Goal: Transaction & Acquisition: Download file/media

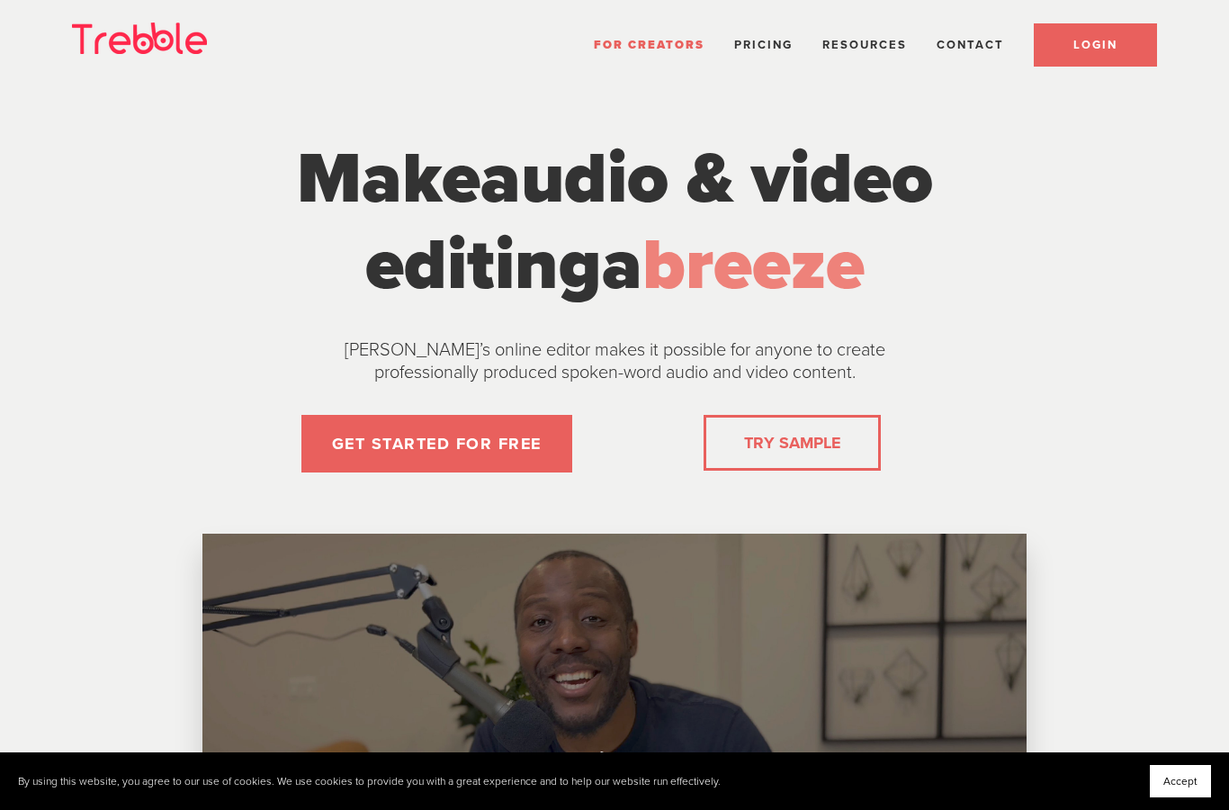
click at [1123, 38] on link "LOGIN" at bounding box center [1095, 44] width 123 height 43
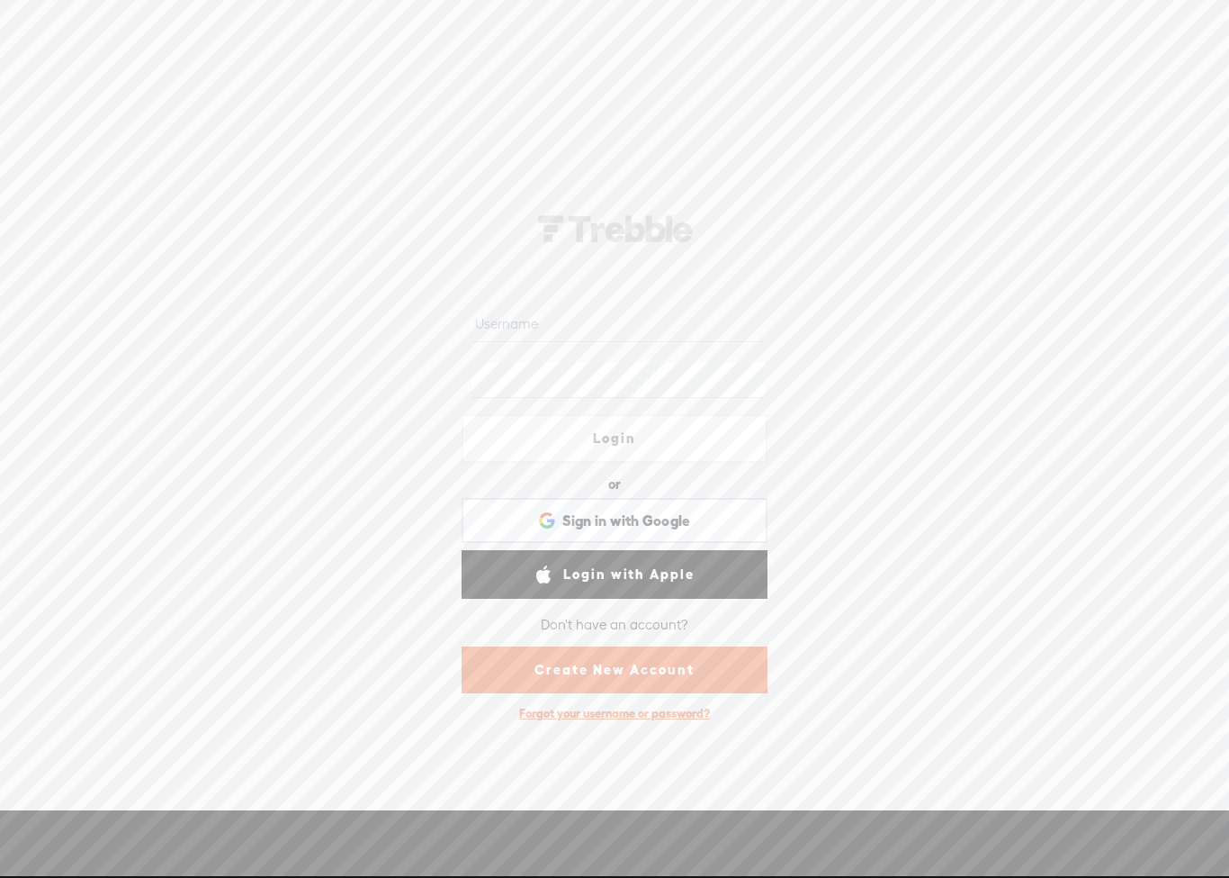
click at [703, 339] on input "text" at bounding box center [618, 324] width 293 height 35
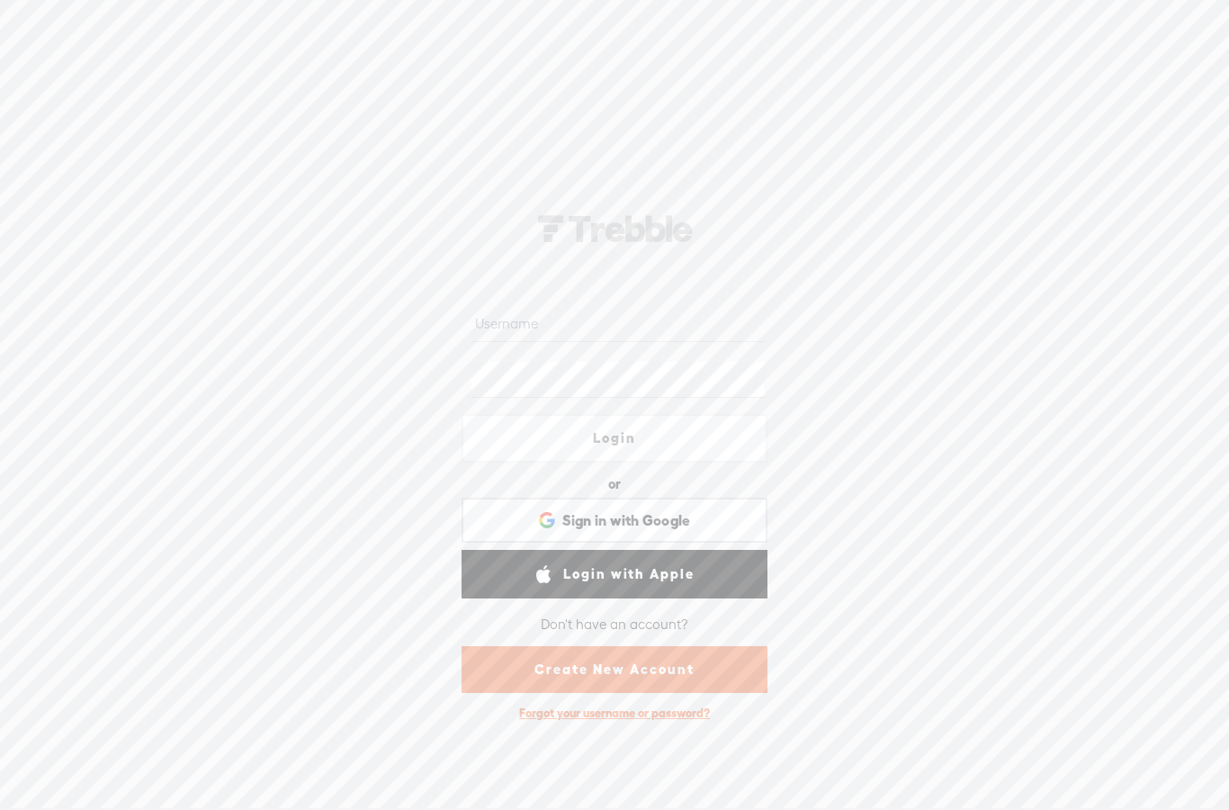
type input "[PERSON_NAME][EMAIL_ADDRESS][DOMAIN_NAME]"
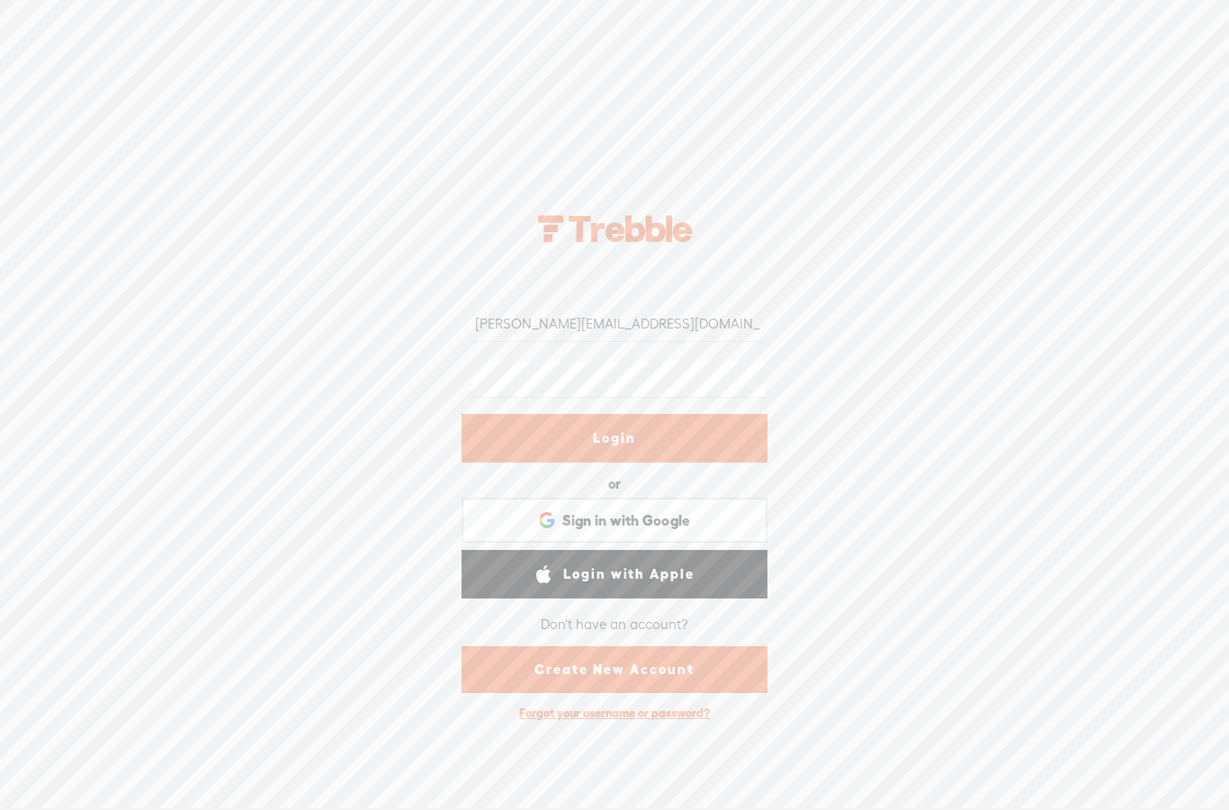
click at [734, 425] on link "Login" at bounding box center [615, 438] width 306 height 49
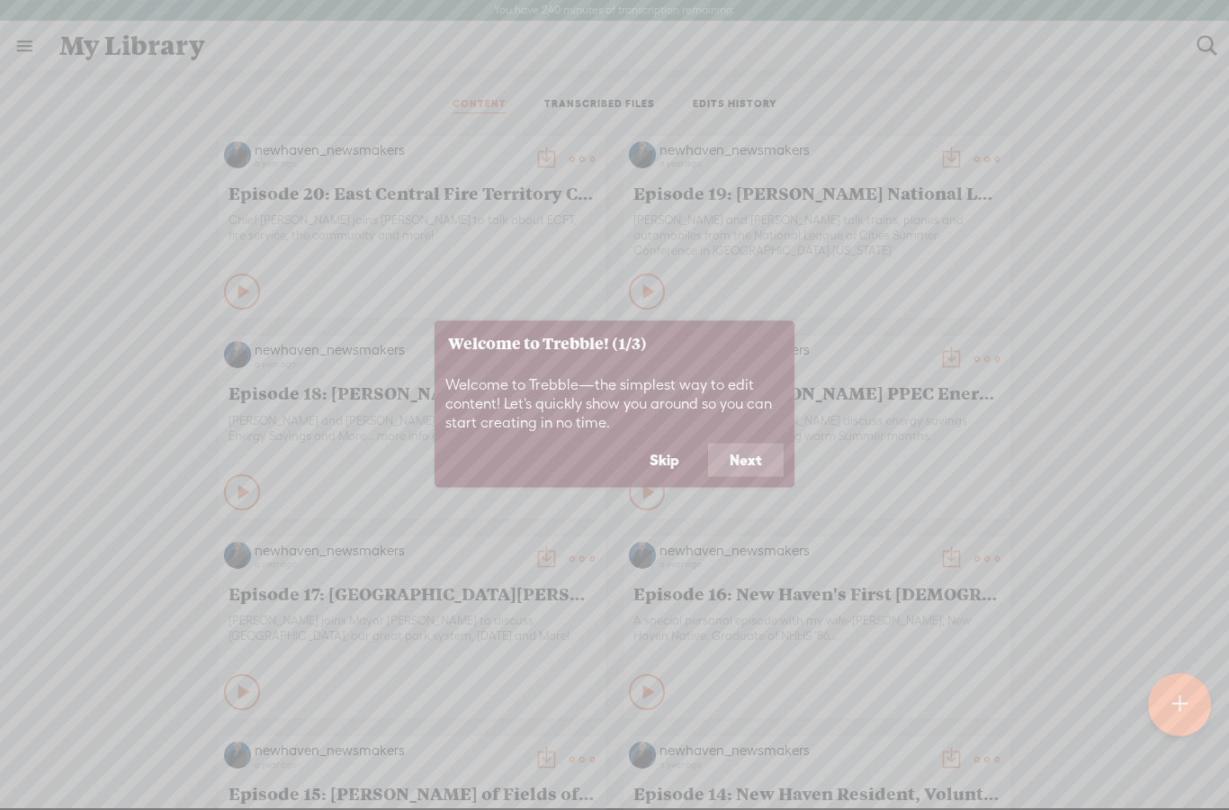
click at [770, 463] on button "Next" at bounding box center [746, 460] width 76 height 34
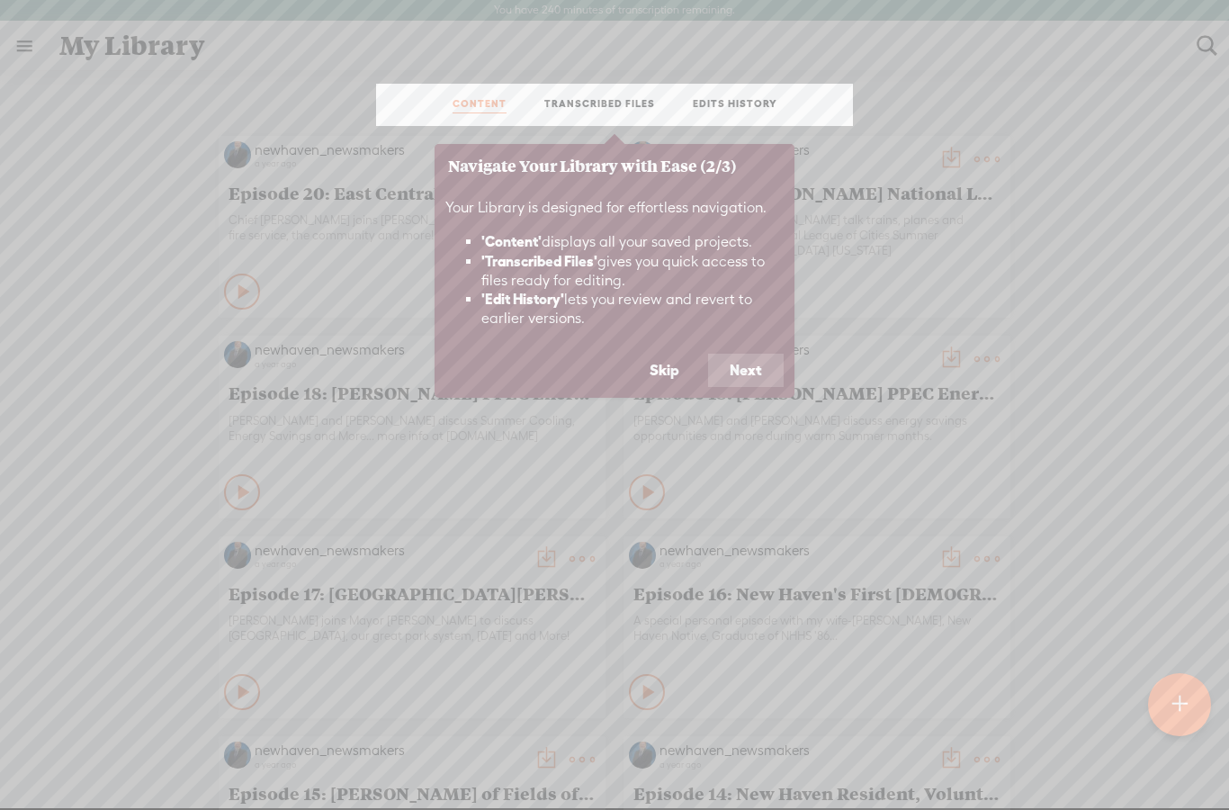
click at [745, 368] on button "Next" at bounding box center [746, 371] width 76 height 34
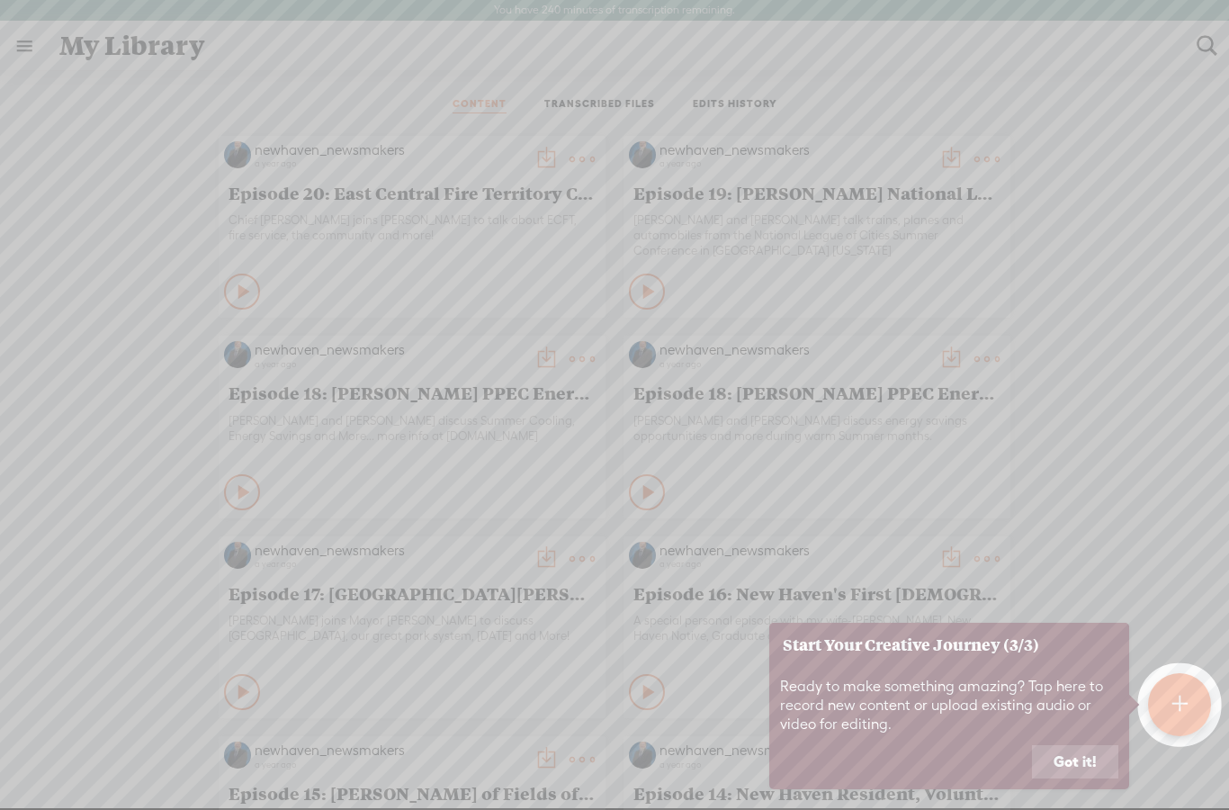
click at [1077, 751] on button "Got it!" at bounding box center [1075, 762] width 86 height 34
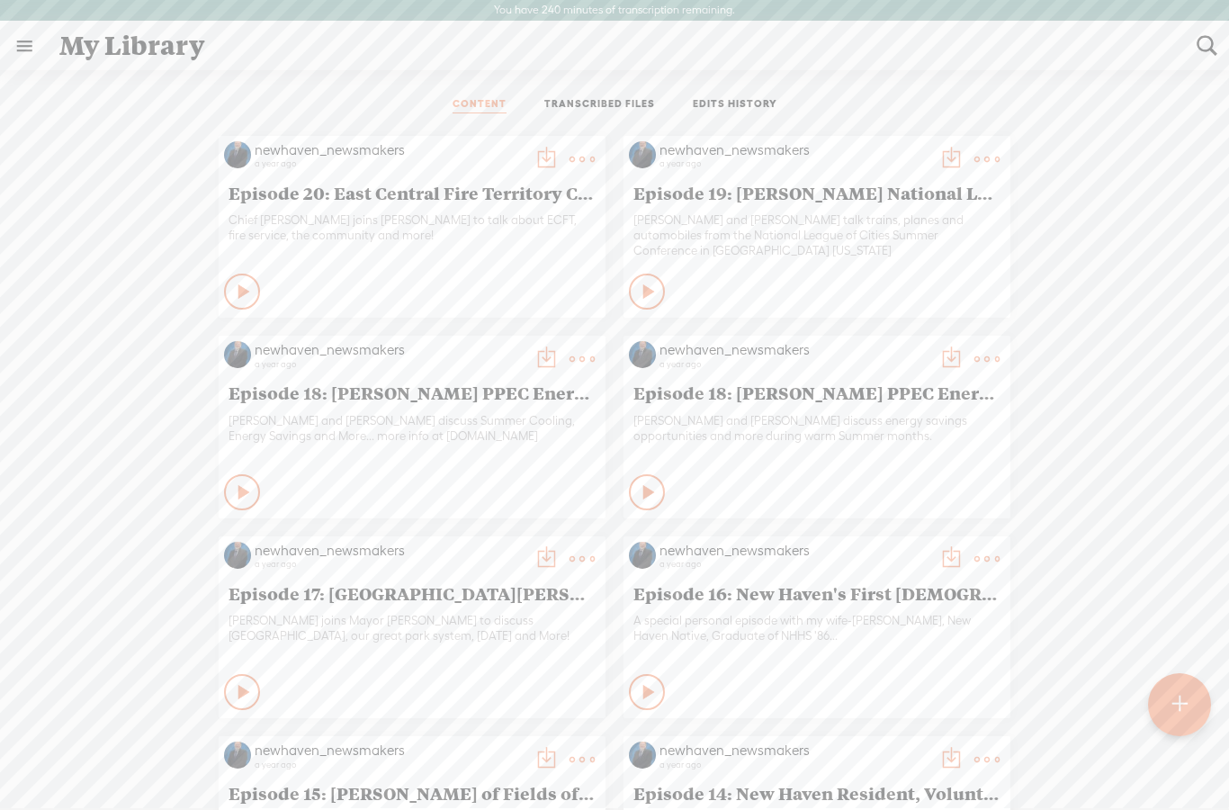
click at [1179, 696] on t at bounding box center [1180, 704] width 16 height 41
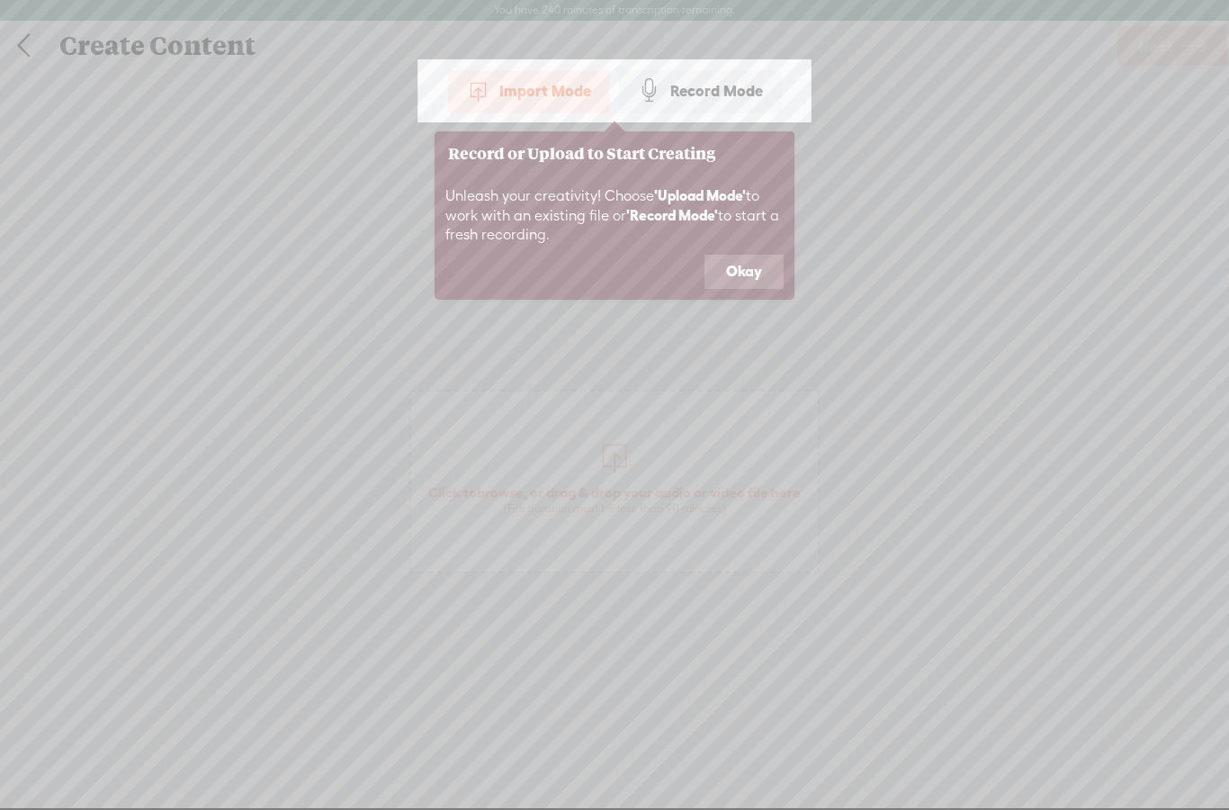
click at [753, 272] on button "Okay" at bounding box center [744, 272] width 79 height 34
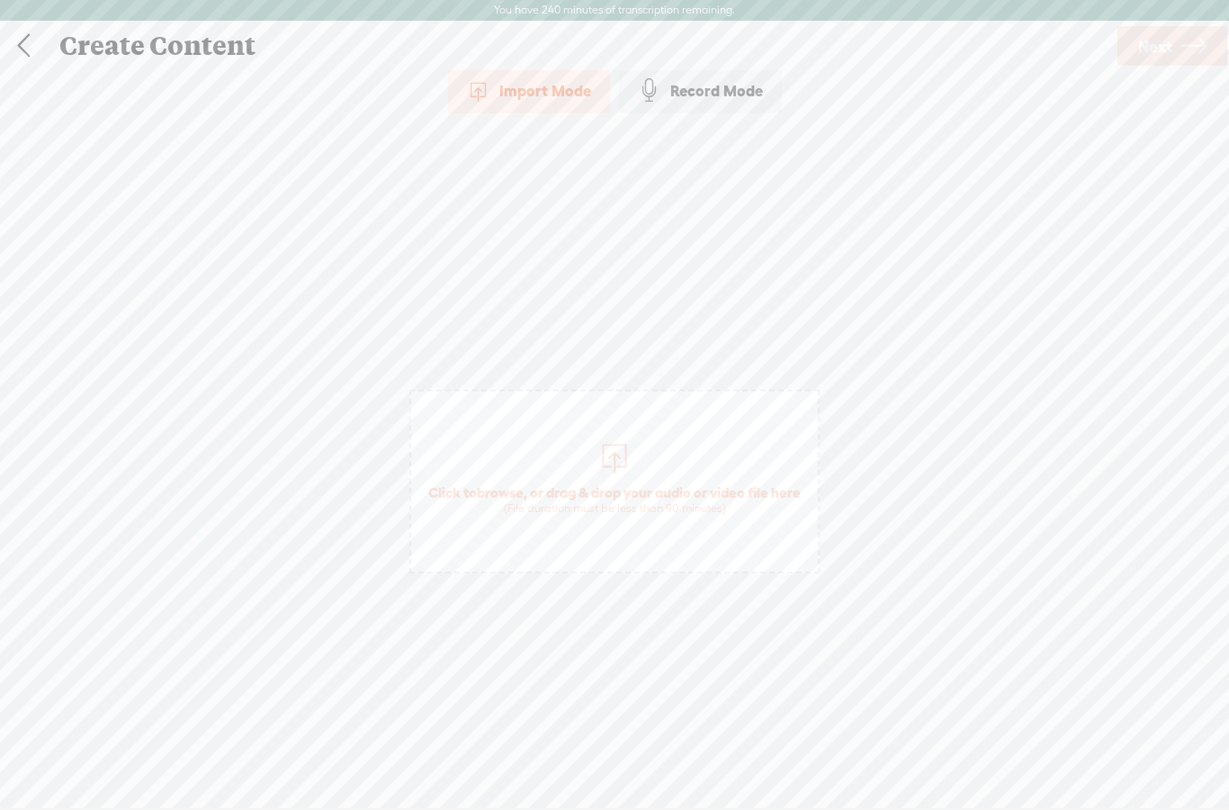
click at [553, 79] on div "Import Mode" at bounding box center [529, 90] width 162 height 45
click at [682, 466] on span "Click to browse , or drag & drop your audio or video file here (File duration m…" at bounding box center [615, 482] width 410 height 184
click at [1173, 59] on link "Next" at bounding box center [1173, 46] width 110 height 40
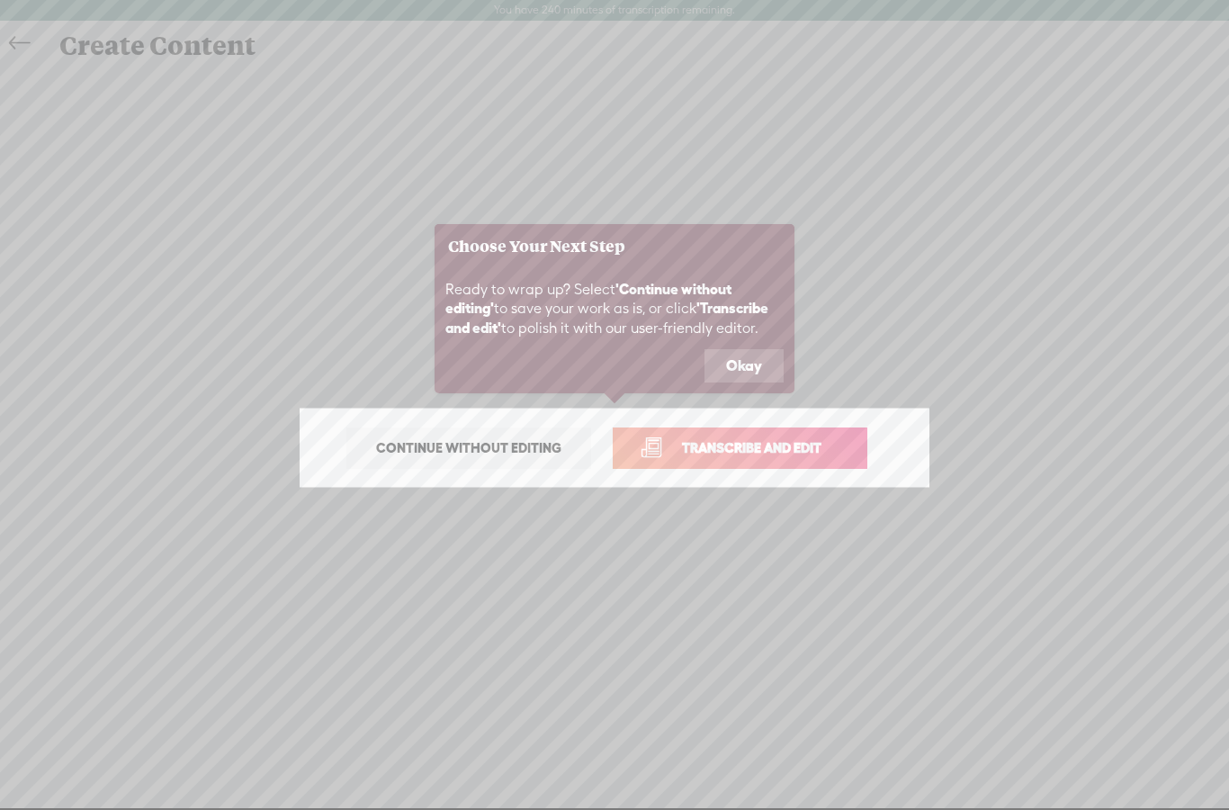
click at [745, 376] on button "Okay" at bounding box center [744, 366] width 79 height 34
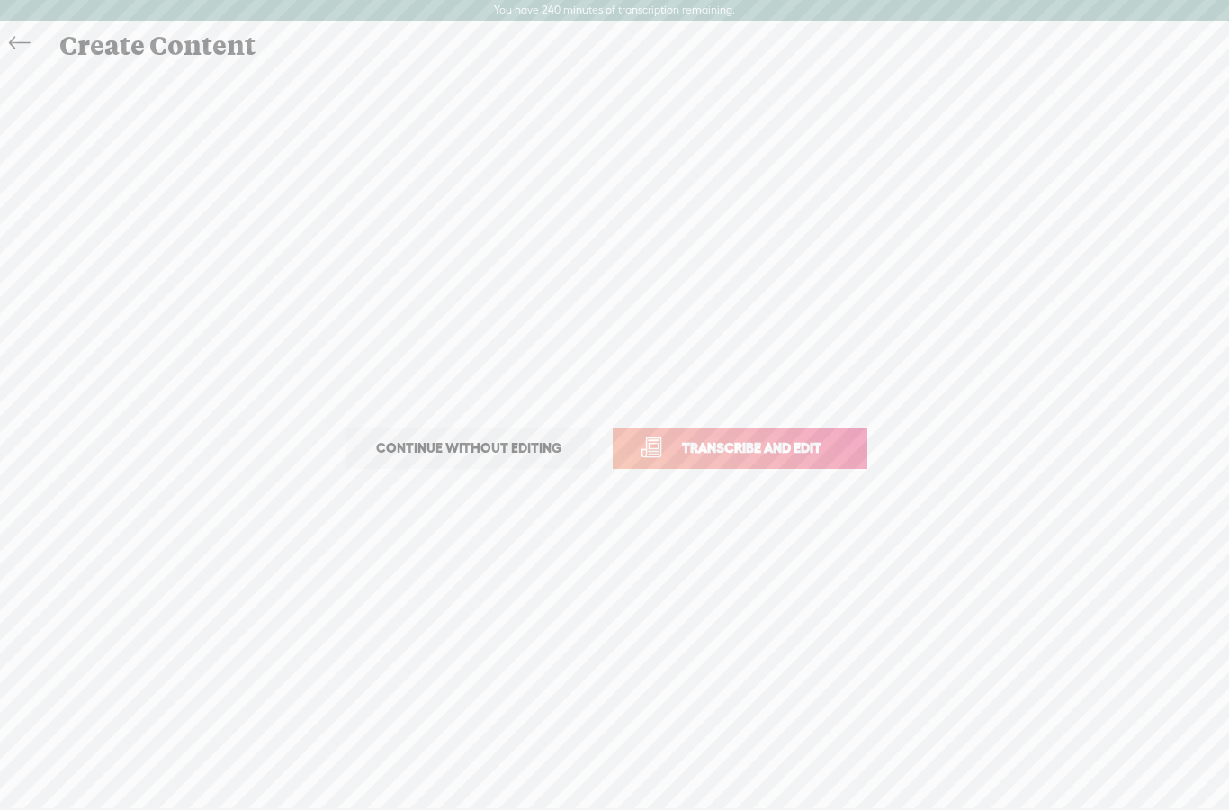
click at [764, 463] on link "Transcribe and edit" at bounding box center [740, 448] width 255 height 41
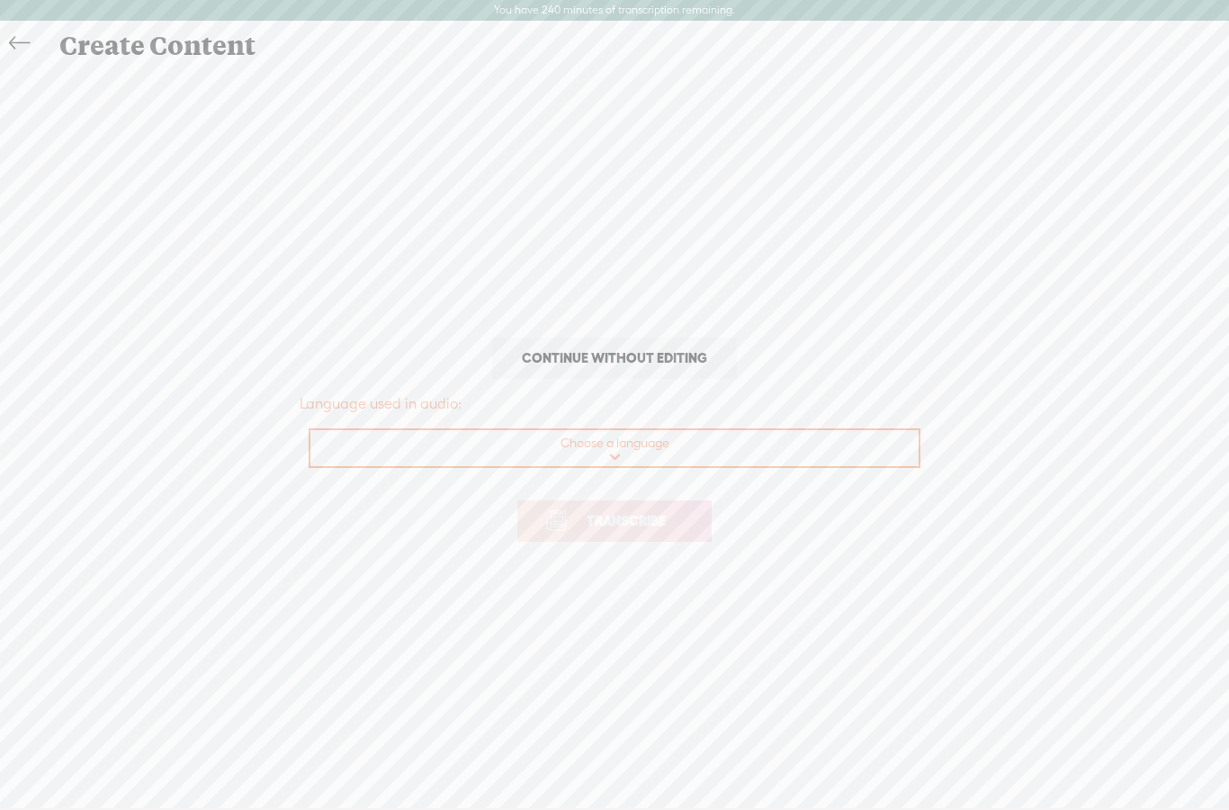
click at [740, 434] on select "Choose a language Afrikaans Albanian Amharic Arabic, Gulf Arabic, Modern Standa…" at bounding box center [616, 448] width 610 height 37
click at [724, 453] on select "Choose a language Afrikaans Albanian Amharic Arabic, Gulf Arabic, Modern Standa…" at bounding box center [616, 448] width 610 height 37
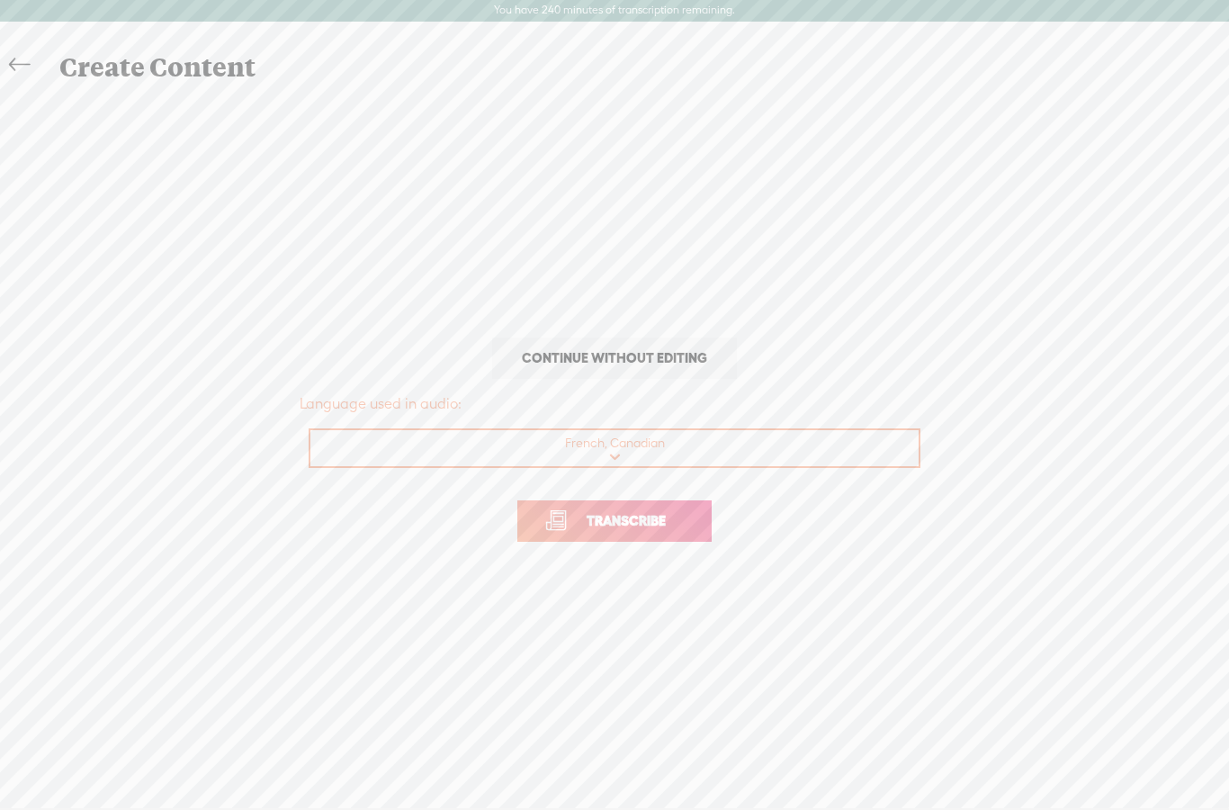
select select "en-US"
click at [663, 542] on p "Transcribe" at bounding box center [615, 521] width 630 height 79
click at [638, 528] on span "Transcribe" at bounding box center [626, 520] width 117 height 21
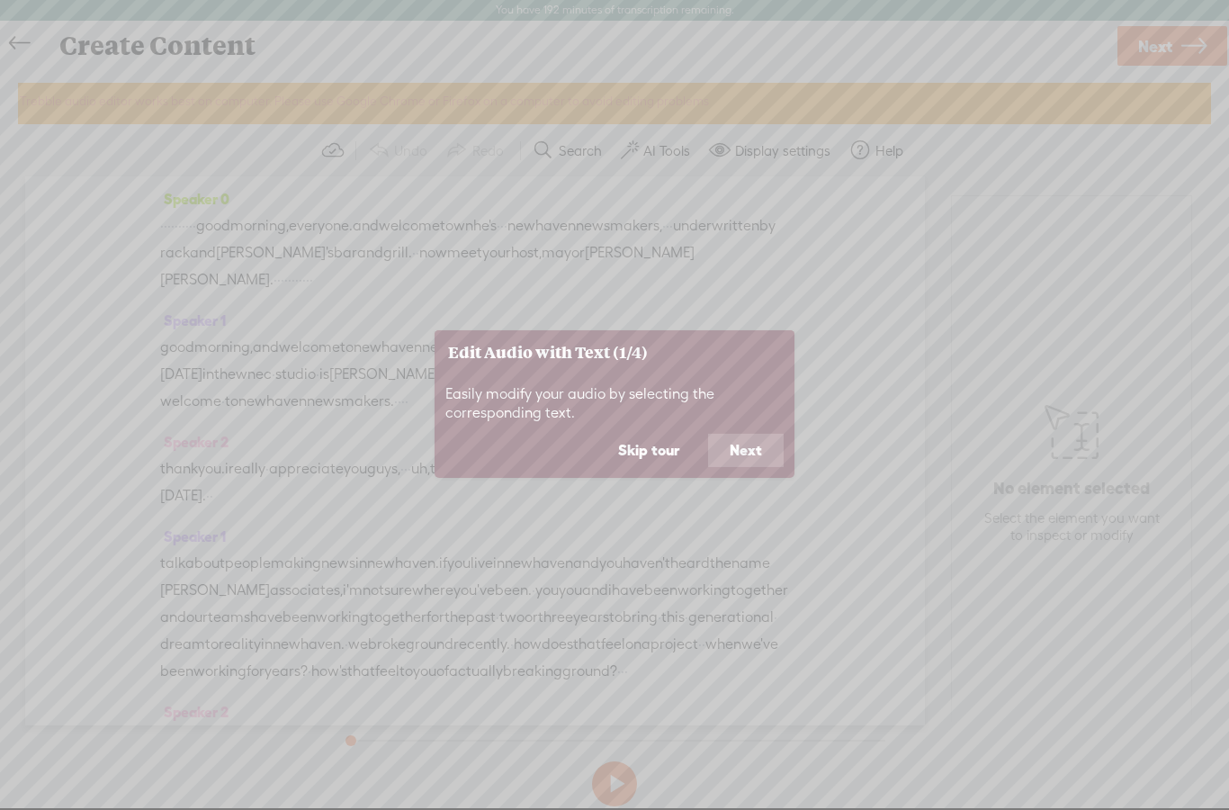
click at [762, 456] on button "Next" at bounding box center [746, 451] width 76 height 34
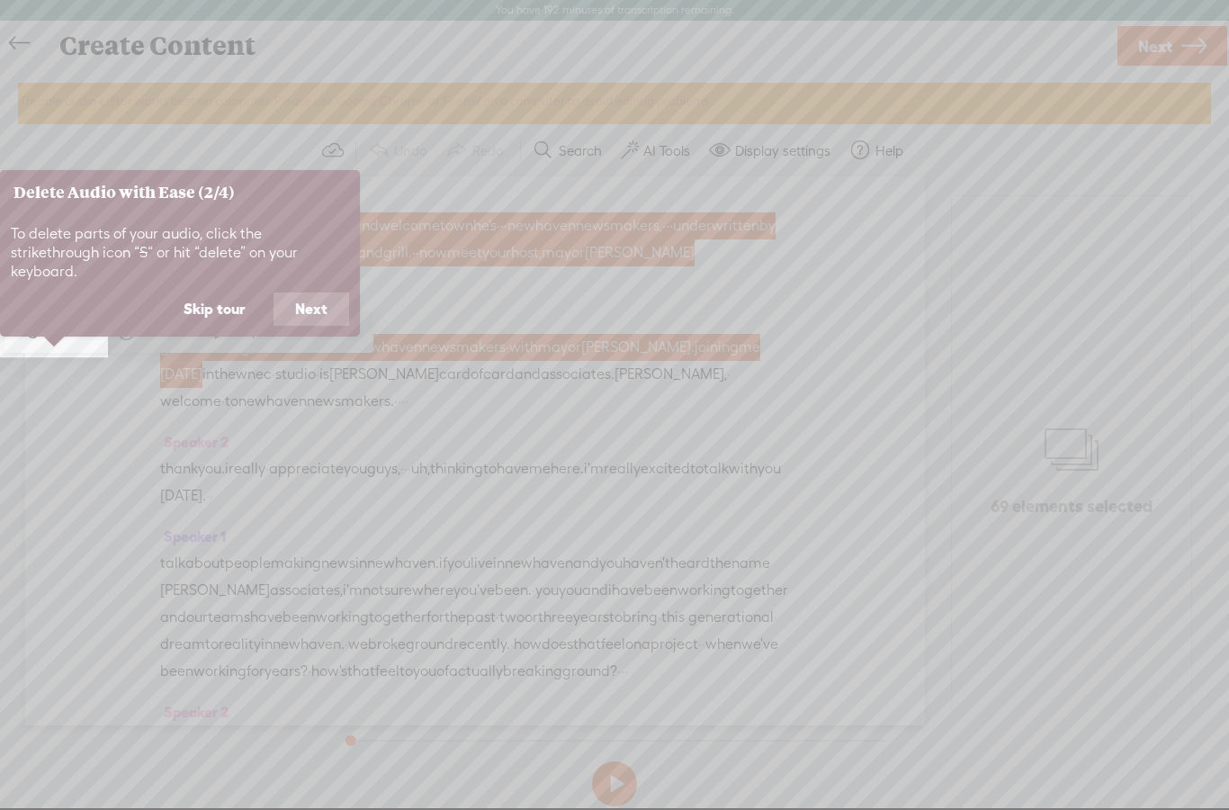
click at [332, 296] on button "Next" at bounding box center [312, 310] width 76 height 34
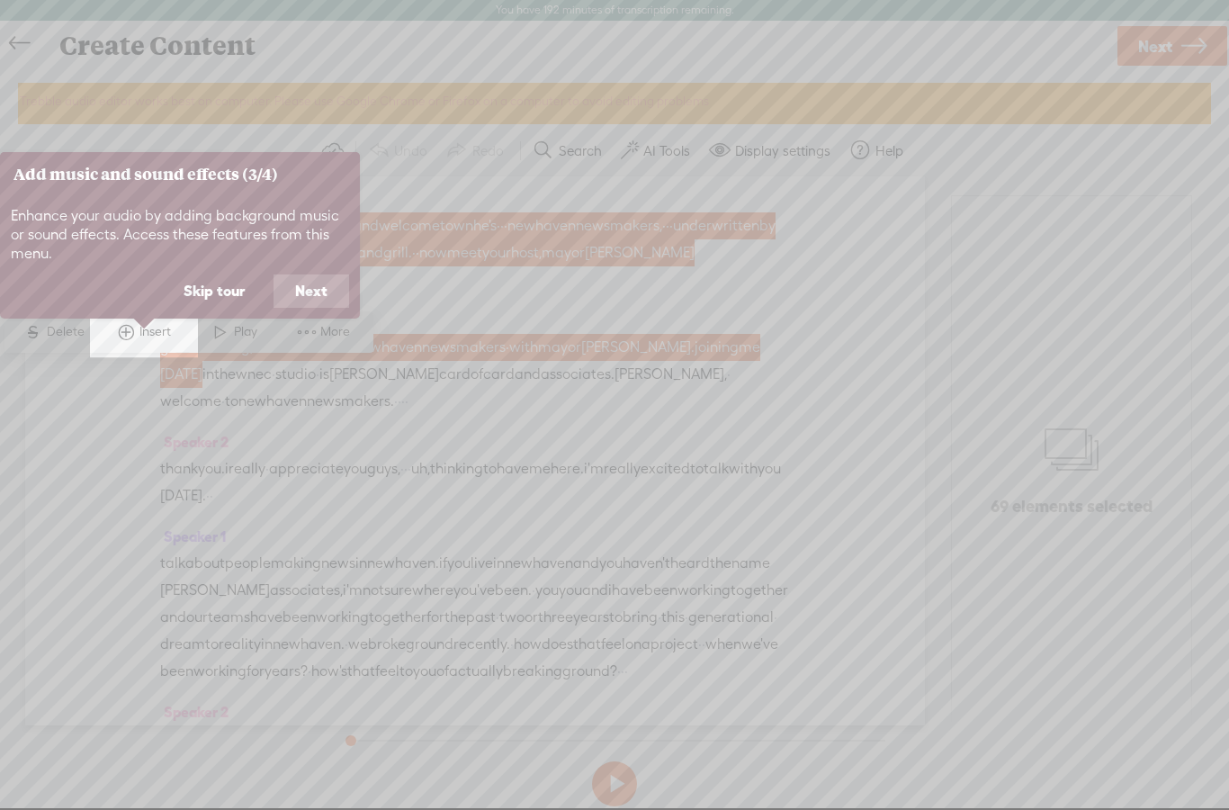
click at [234, 289] on button "Skip tour" at bounding box center [214, 292] width 104 height 34
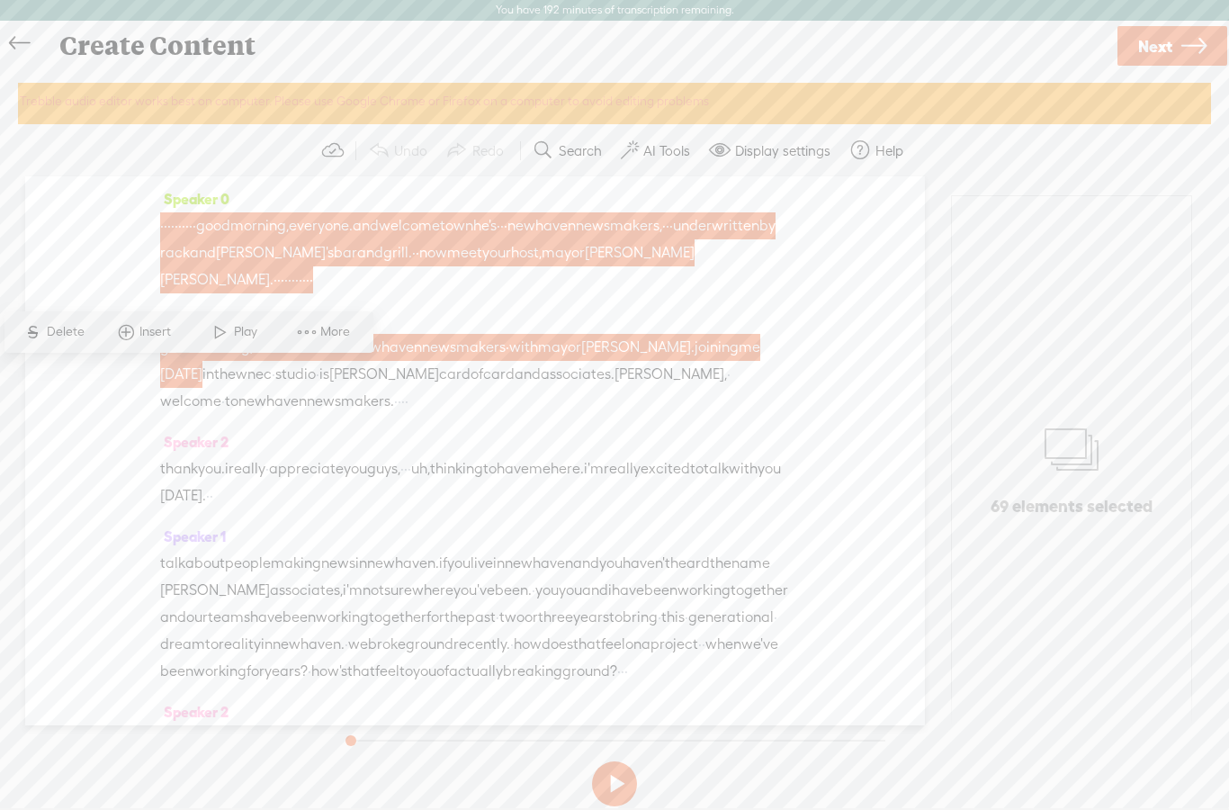
click at [585, 266] on span "[PERSON_NAME]" at bounding box center [640, 252] width 110 height 27
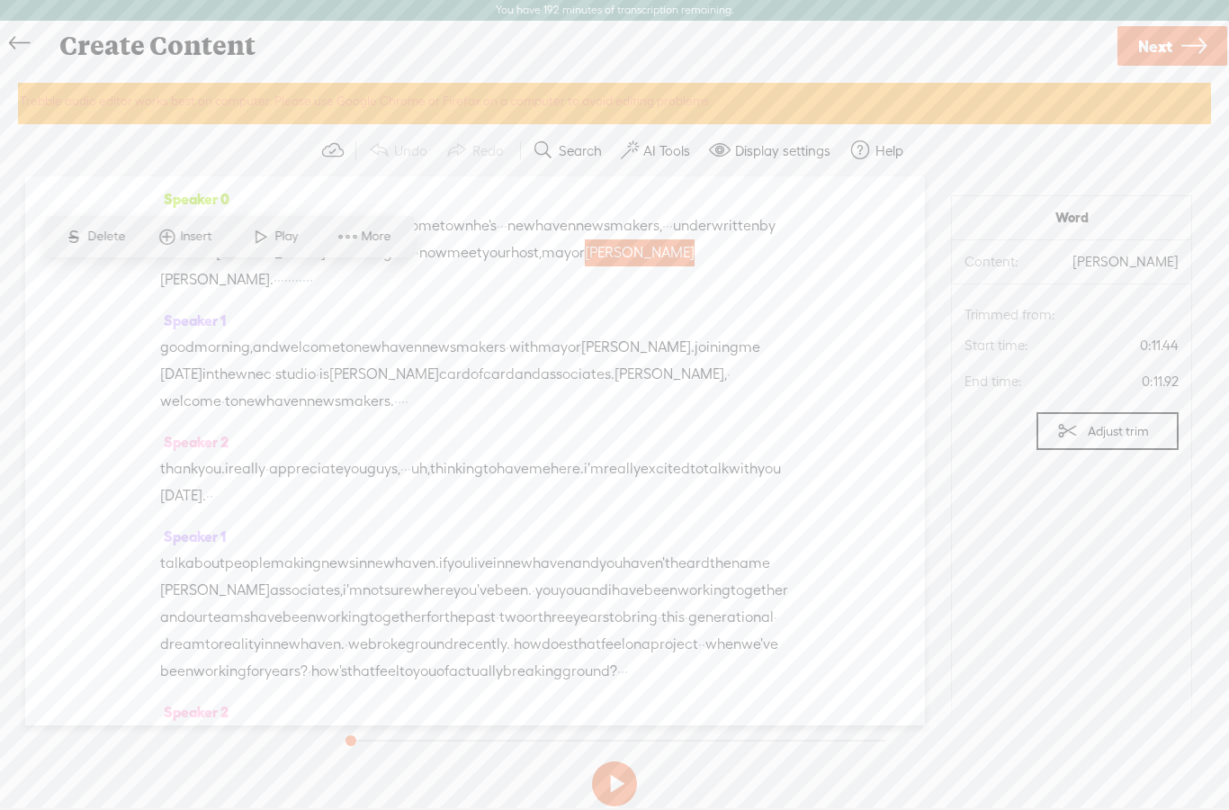
click at [23, 40] on icon at bounding box center [19, 43] width 21 height 41
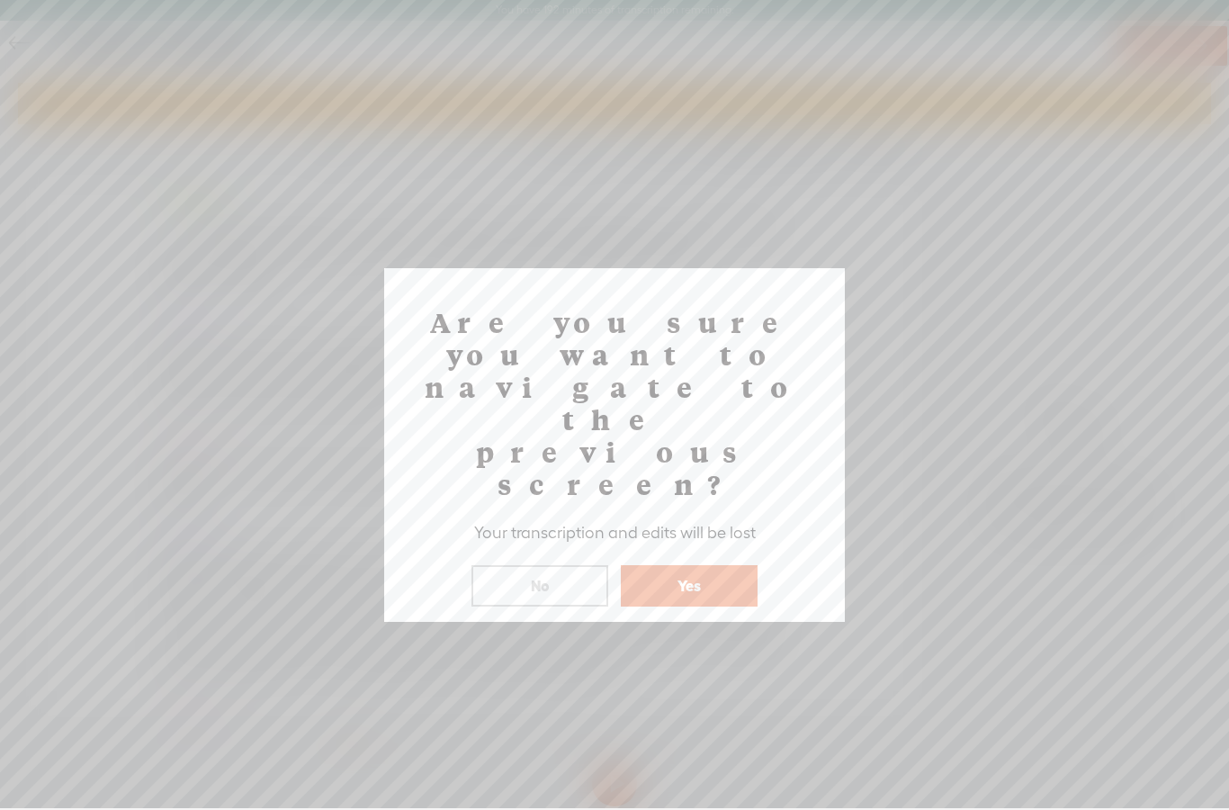
click at [578, 565] on button "No" at bounding box center [540, 585] width 137 height 41
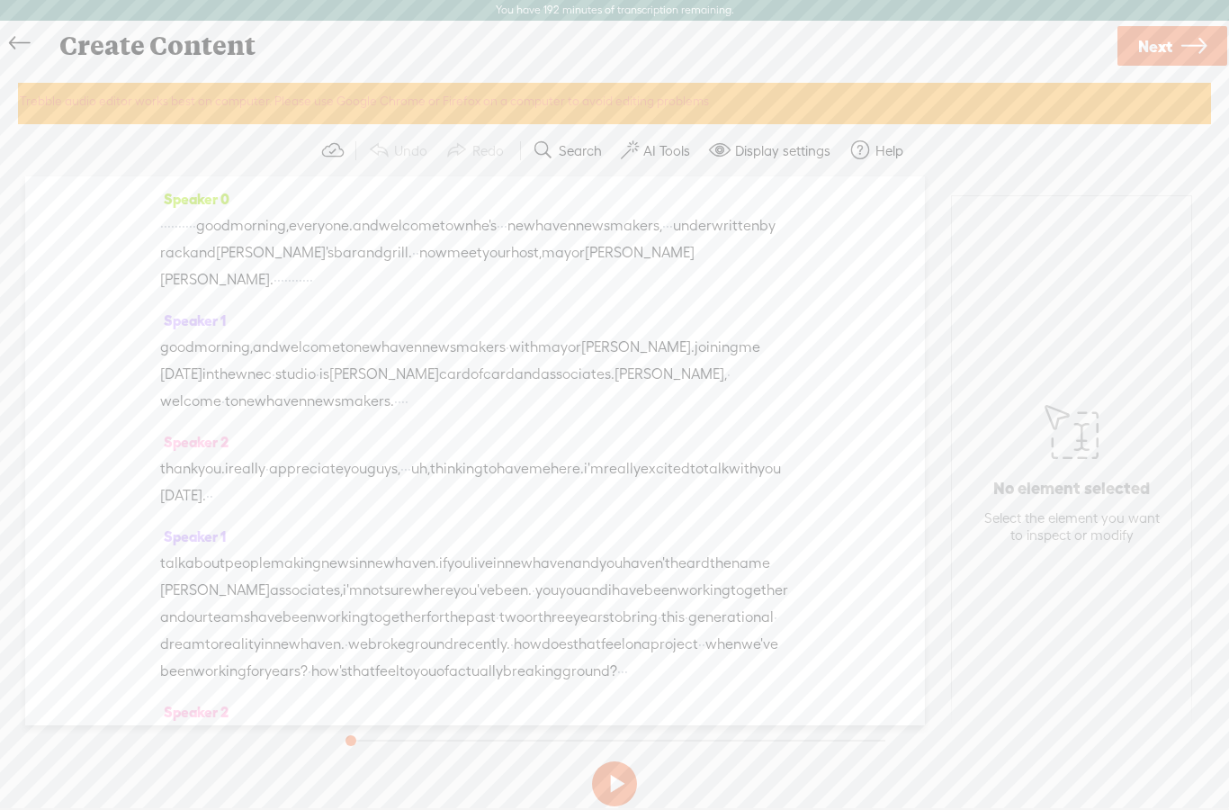
click at [1169, 46] on span "Next" at bounding box center [1156, 46] width 34 height 46
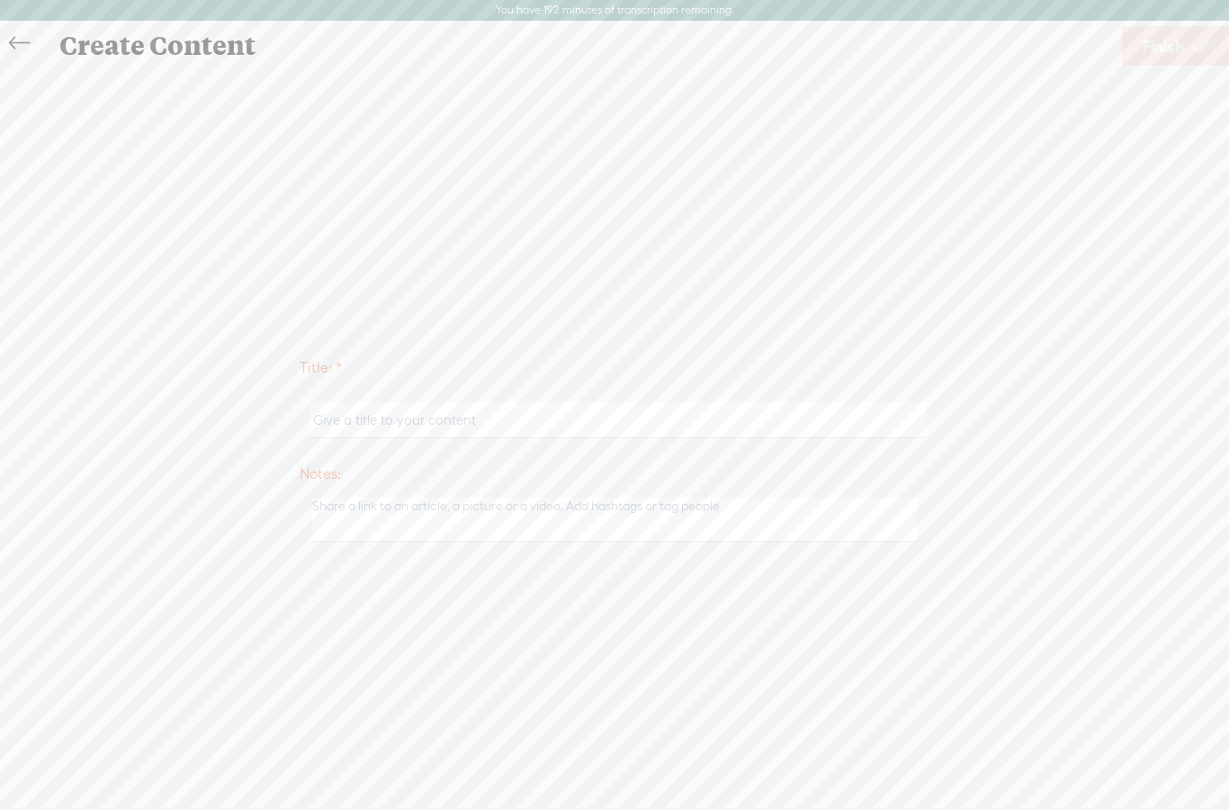
click at [797, 436] on input "text" at bounding box center [618, 419] width 617 height 35
type input "Season 2 Episode 6 [PERSON_NAME]"
click at [1200, 86] on link "Finish" at bounding box center [1176, 68] width 108 height 40
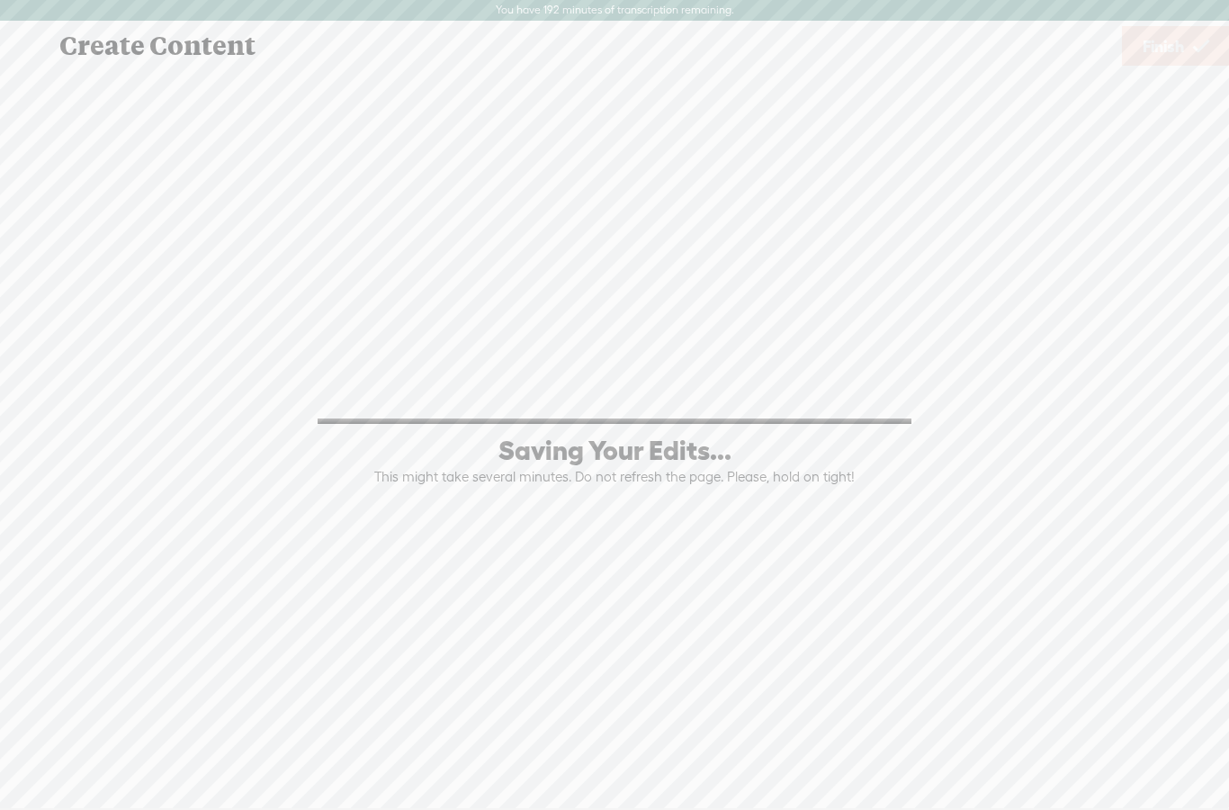
click at [1190, 62] on link "Finish" at bounding box center [1176, 46] width 108 height 40
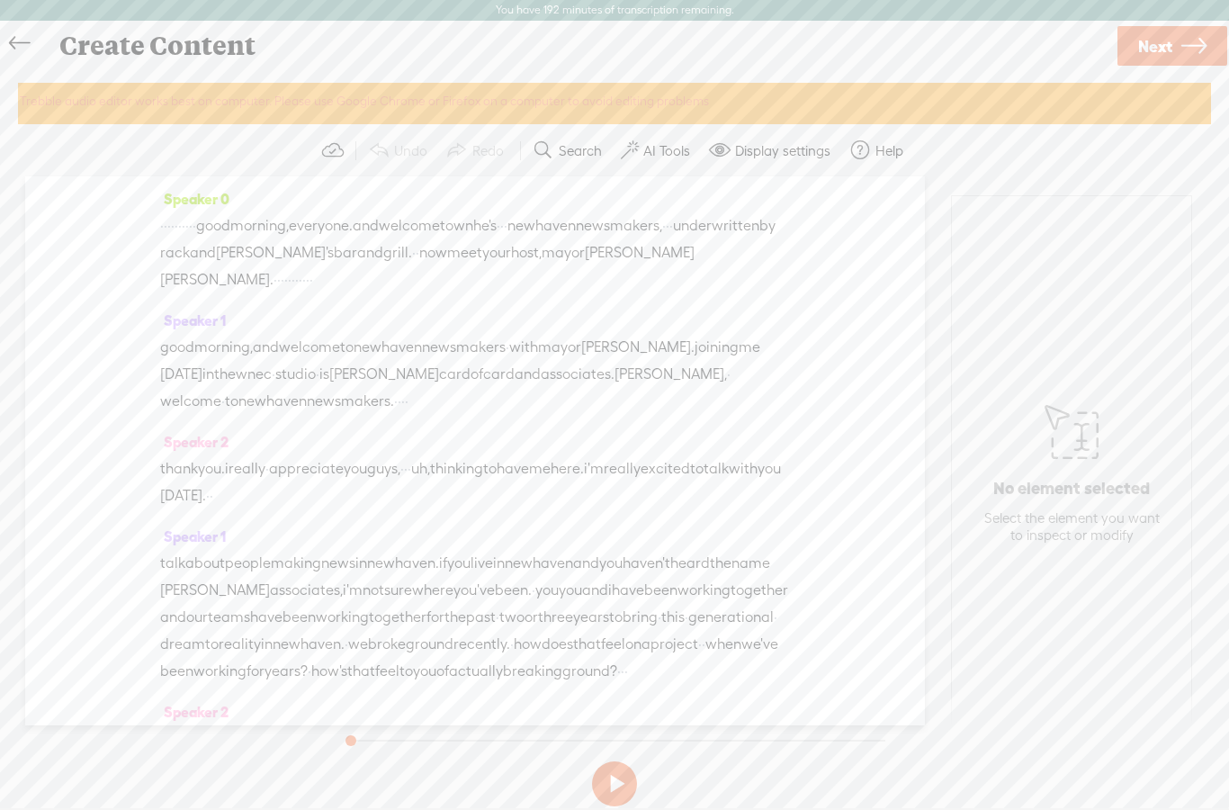
click at [1188, 41] on icon at bounding box center [1194, 46] width 25 height 46
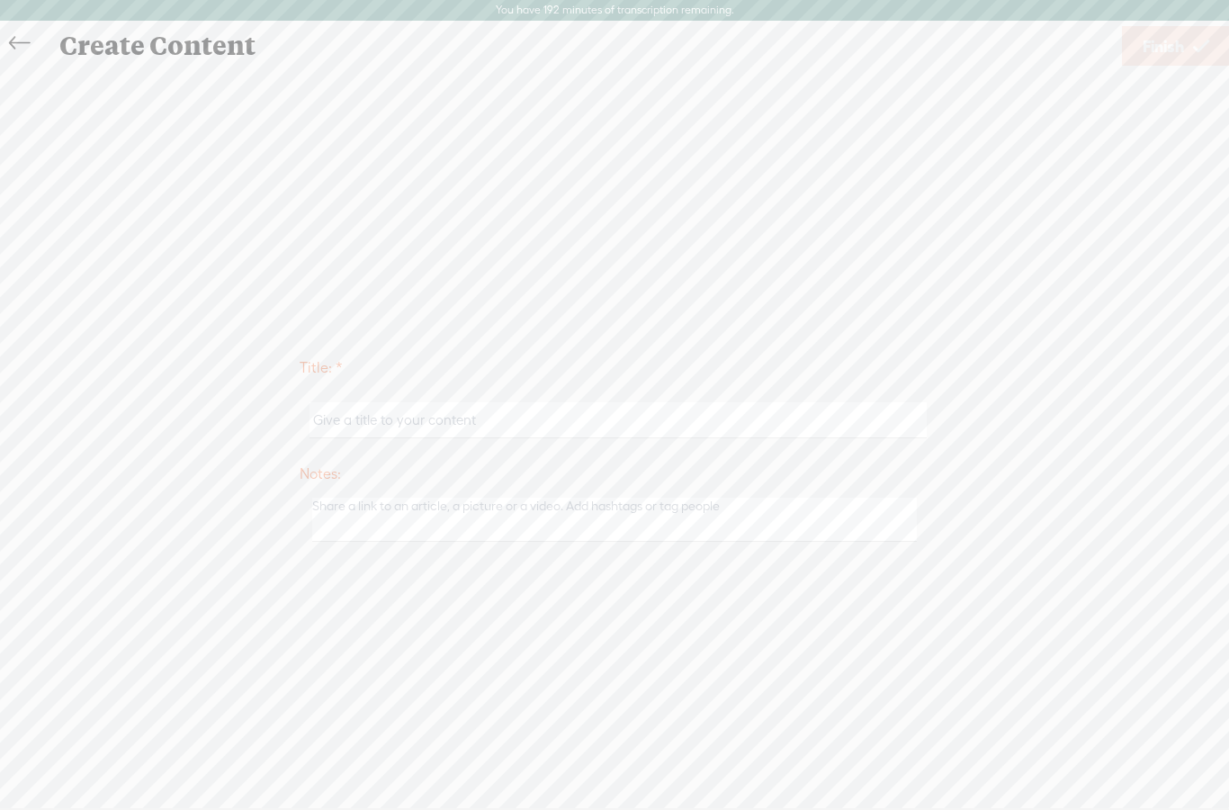
click at [21, 38] on icon at bounding box center [19, 43] width 21 height 41
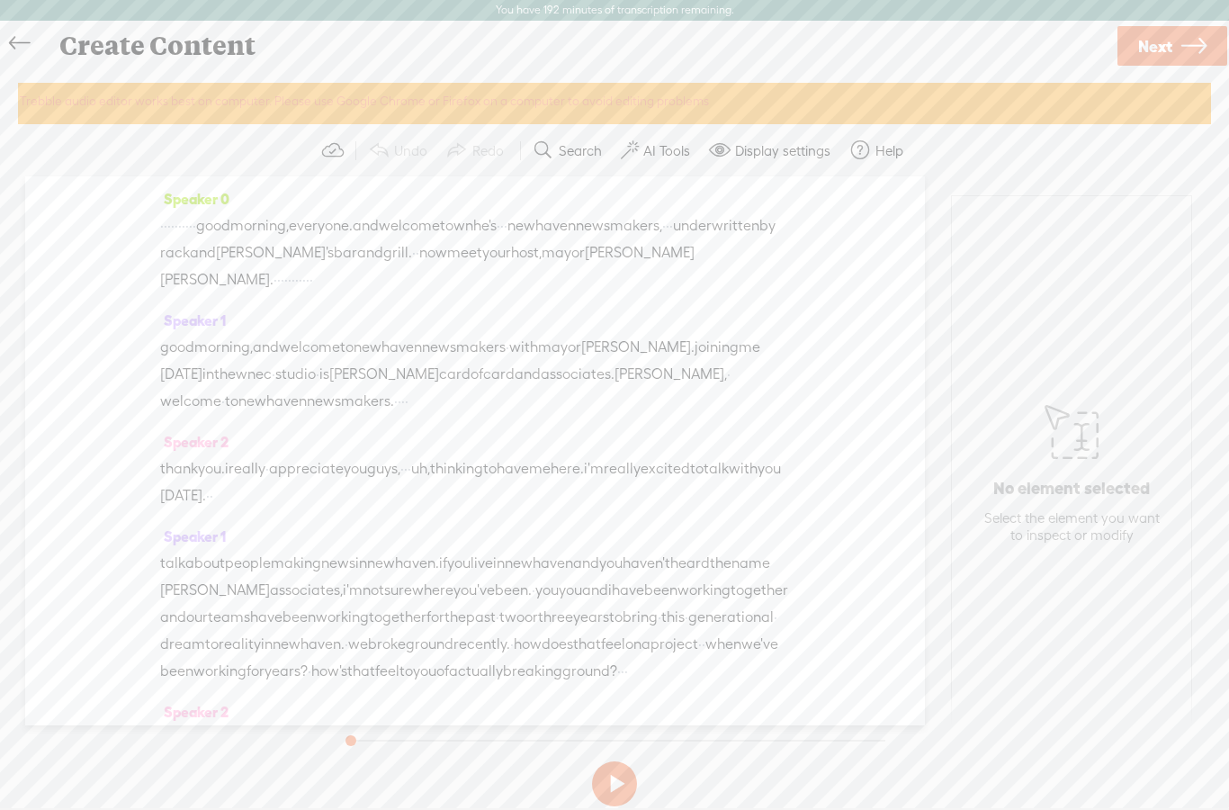
click at [626, 784] on button at bounding box center [614, 783] width 45 height 45
click at [617, 779] on button at bounding box center [614, 783] width 45 height 45
click at [550, 743] on section "0:00 48:11" at bounding box center [619, 731] width 562 height 45
click at [551, 732] on div at bounding box center [618, 733] width 479 height 2
click at [626, 775] on button at bounding box center [614, 783] width 45 height 45
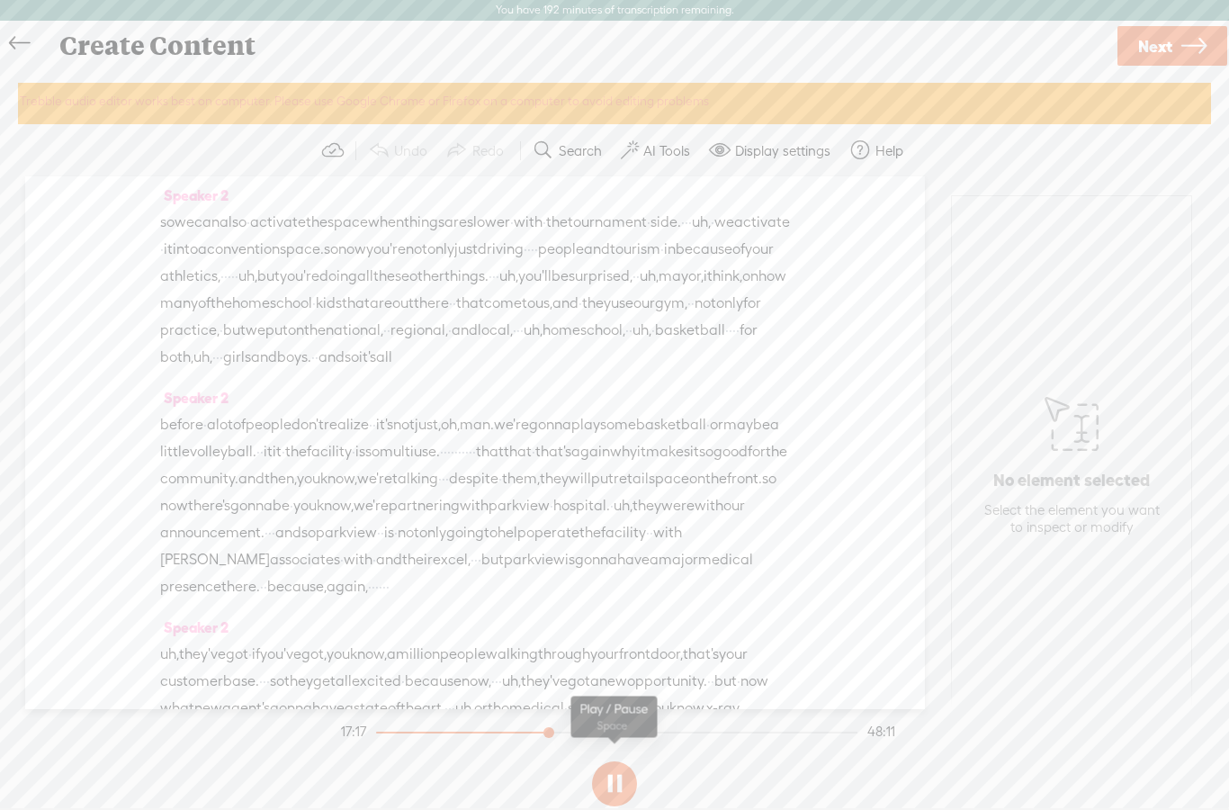
scroll to position [6705, 0]
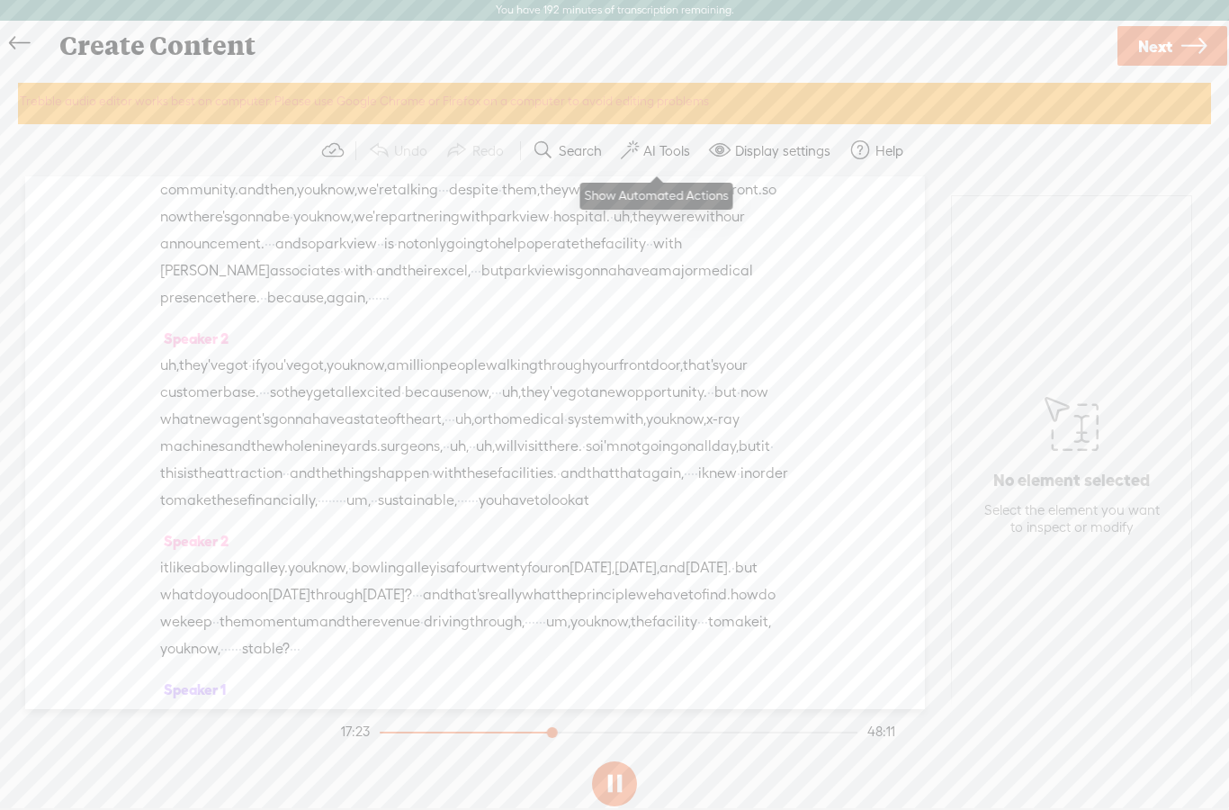
click at [660, 159] on button "AI Tools" at bounding box center [658, 150] width 88 height 36
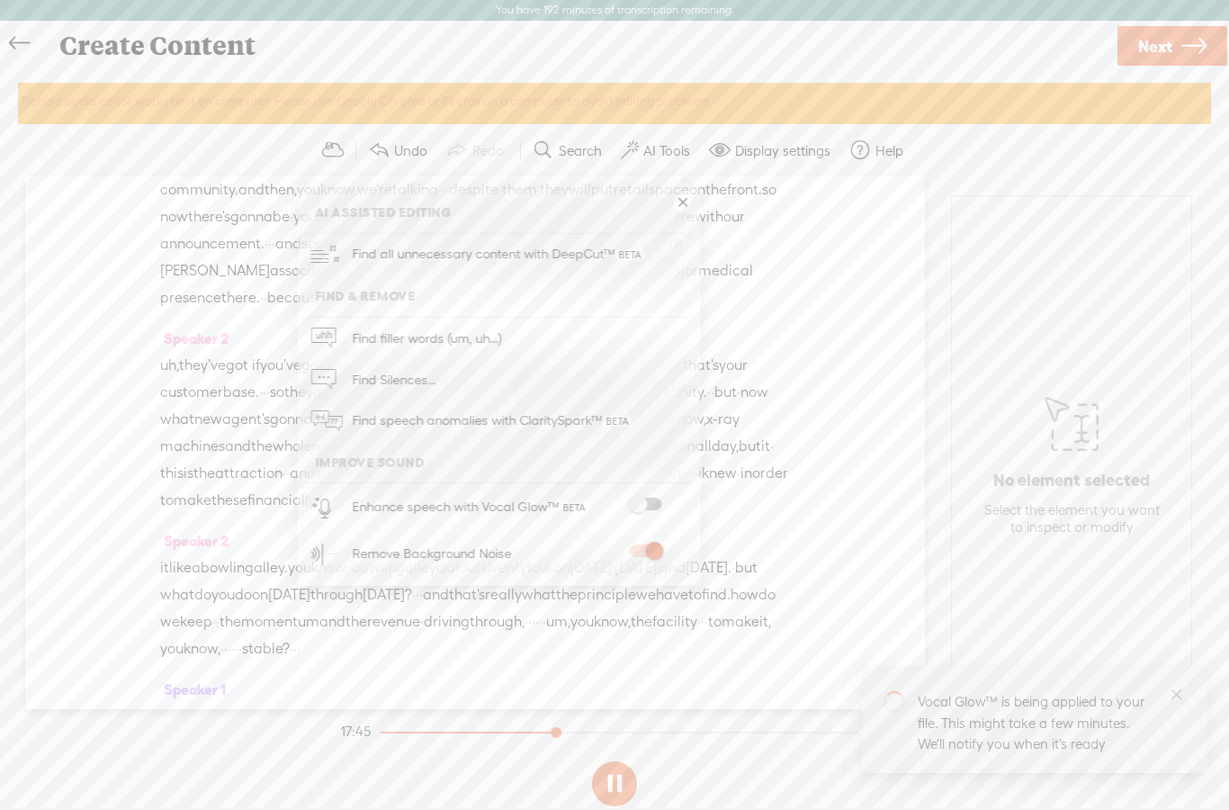
click at [622, 779] on button at bounding box center [614, 783] width 45 height 45
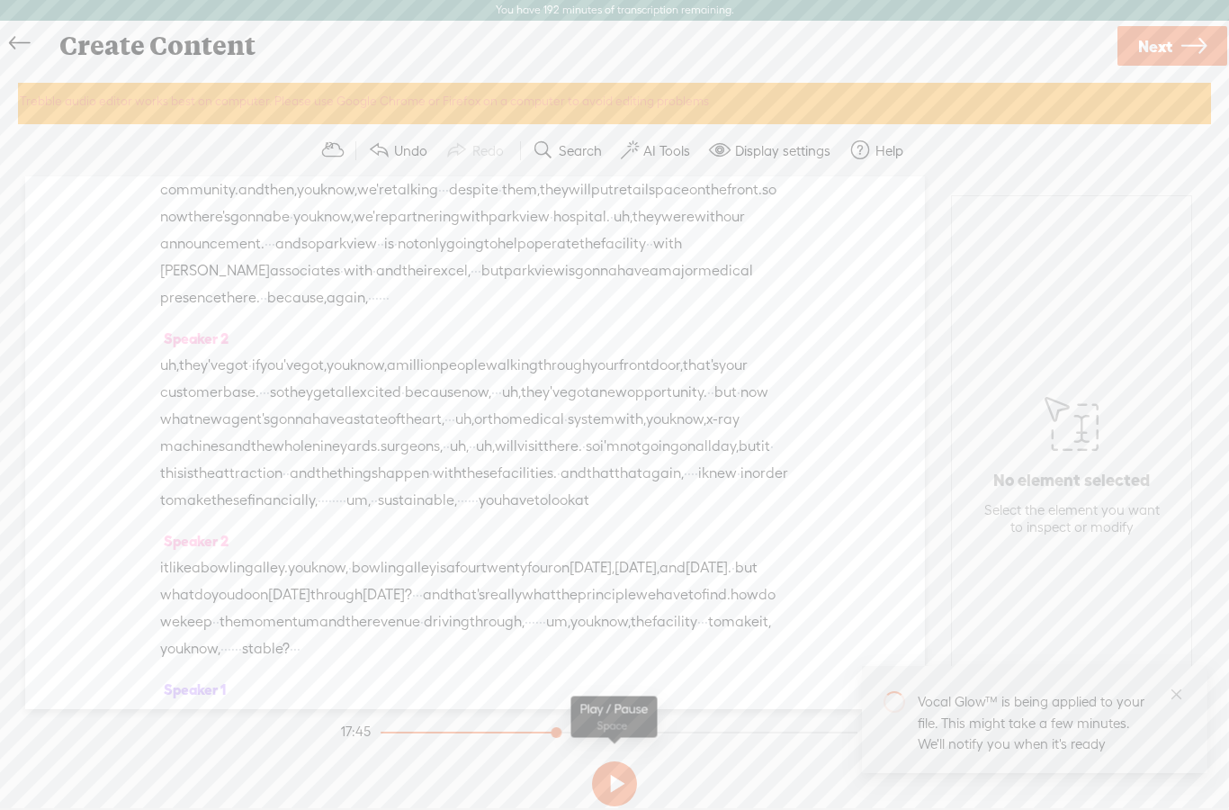
click at [670, 164] on button "AI Tools" at bounding box center [658, 150] width 88 height 36
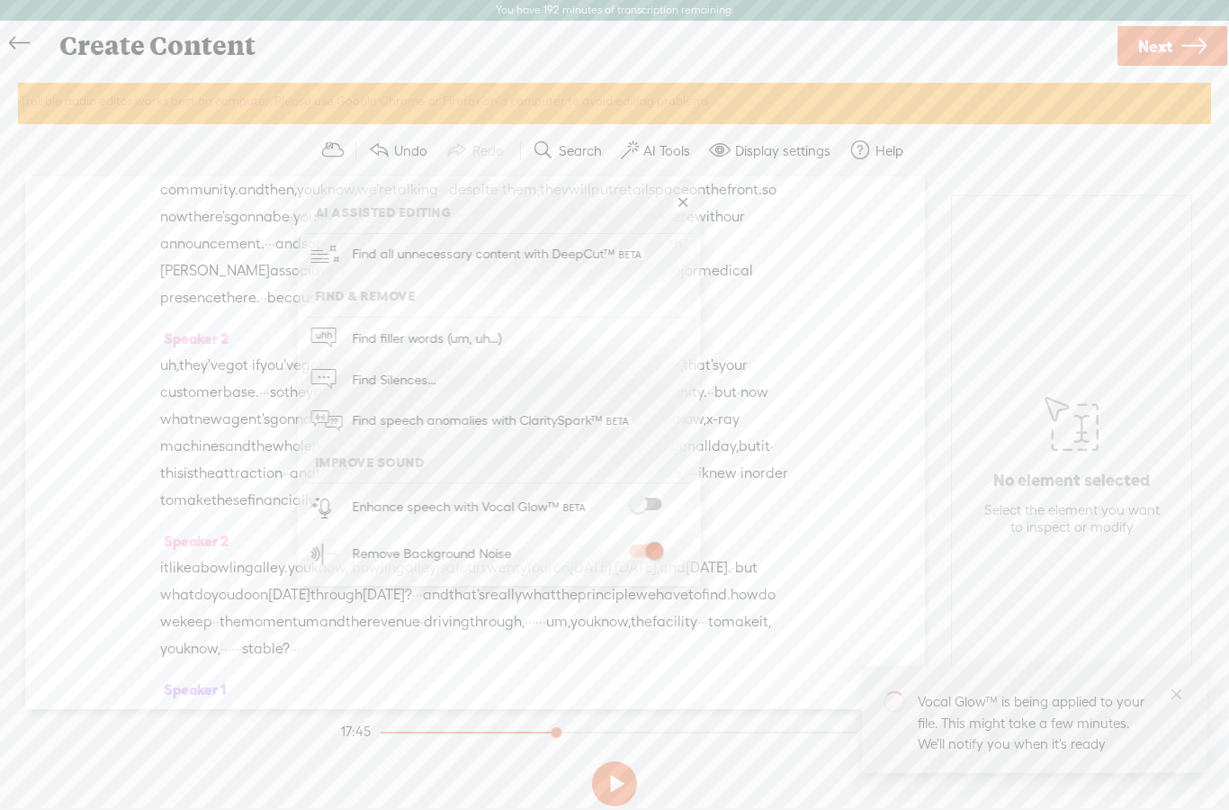
click at [660, 498] on label at bounding box center [645, 504] width 79 height 13
click at [617, 782] on button at bounding box center [614, 783] width 45 height 45
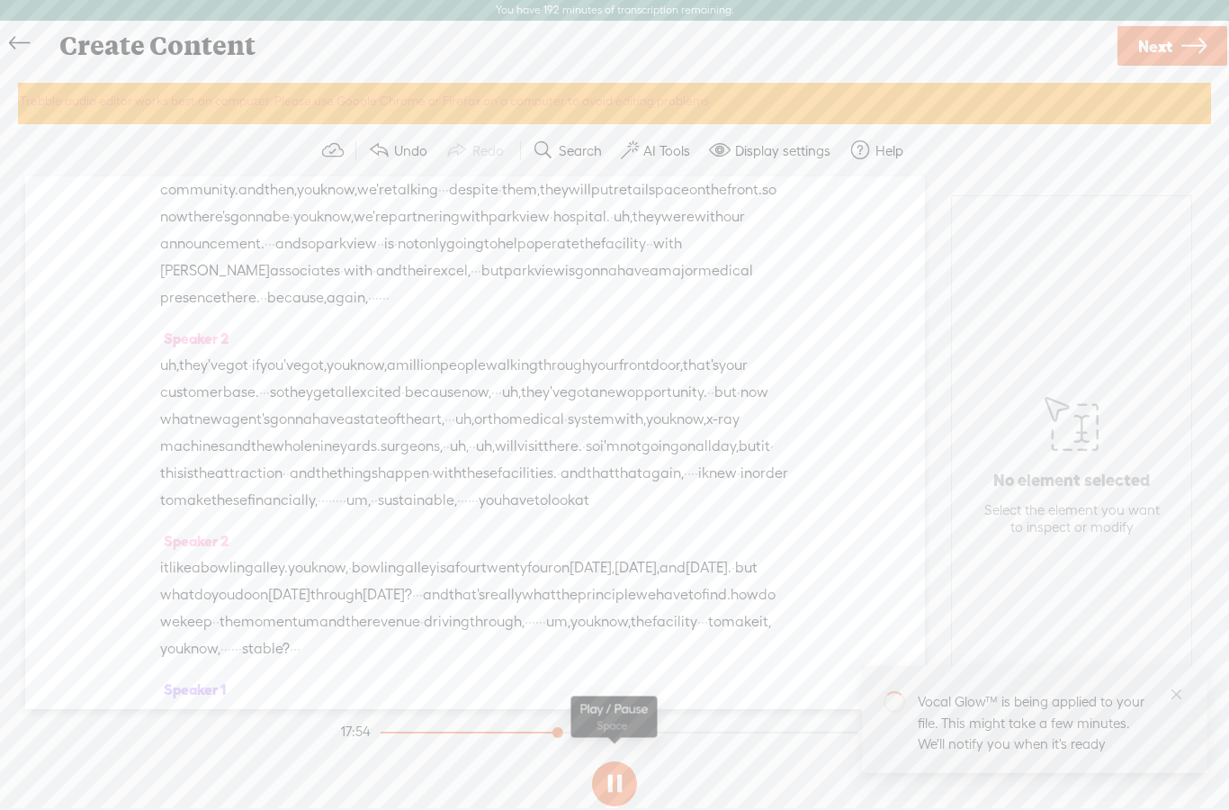
click at [617, 776] on button at bounding box center [614, 783] width 45 height 45
click at [683, 149] on label "AI Tools" at bounding box center [667, 151] width 47 height 18
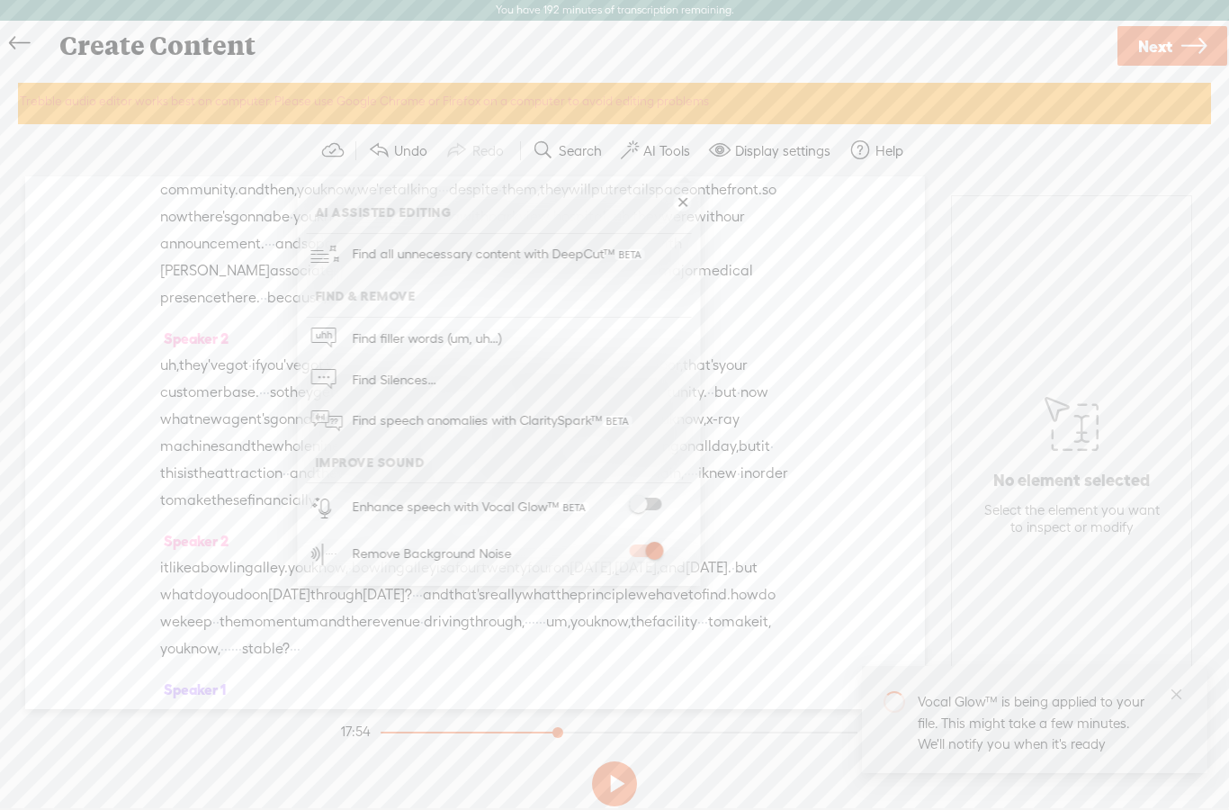
click at [643, 553] on span at bounding box center [645, 551] width 32 height 13
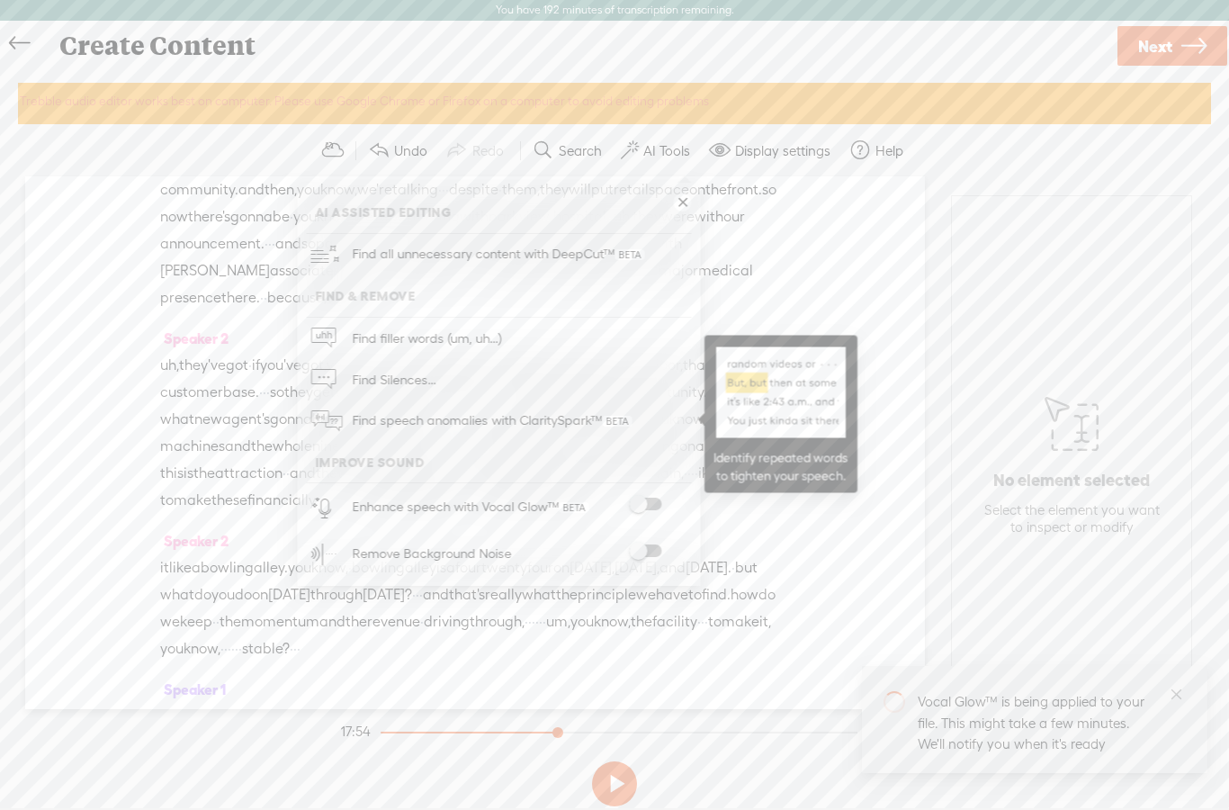
click at [618, 418] on span at bounding box center [617, 421] width 30 height 11
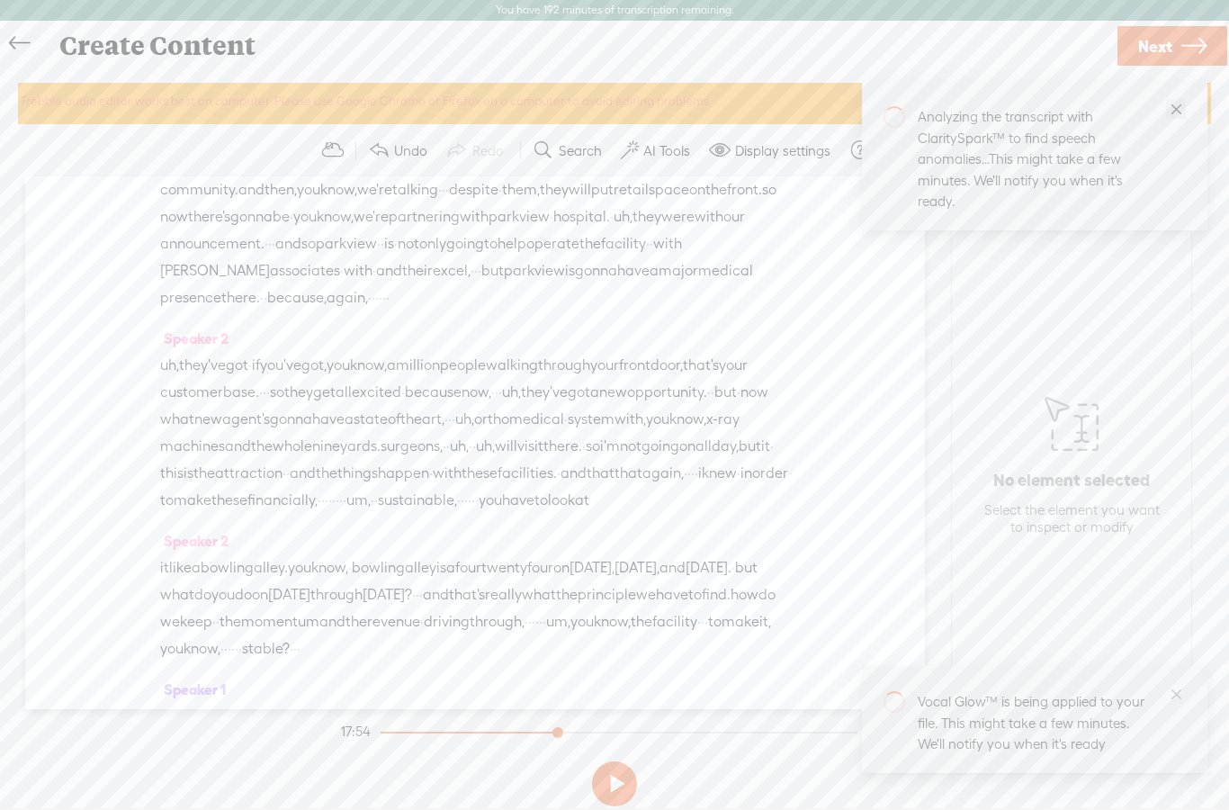
click at [1185, 115] on link "Close" at bounding box center [1176, 109] width 20 height 20
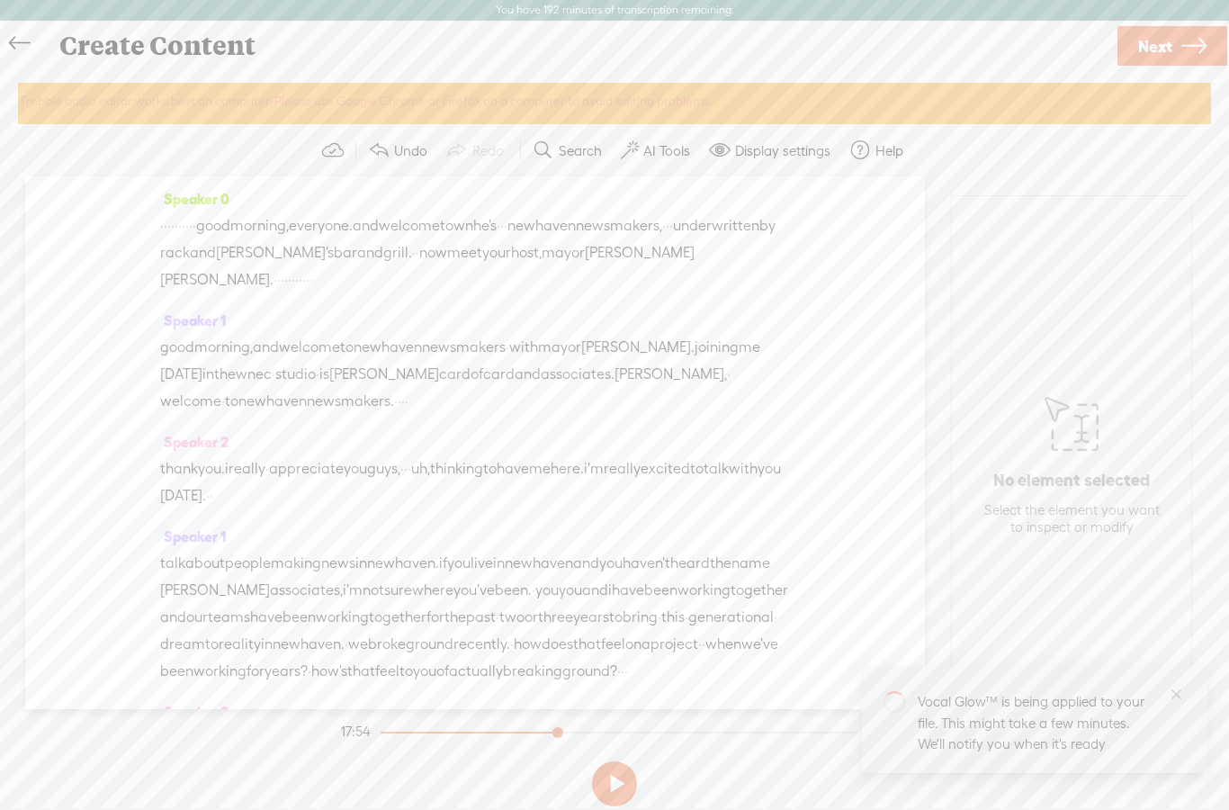
click at [272, 383] on span "wnec" at bounding box center [254, 374] width 36 height 27
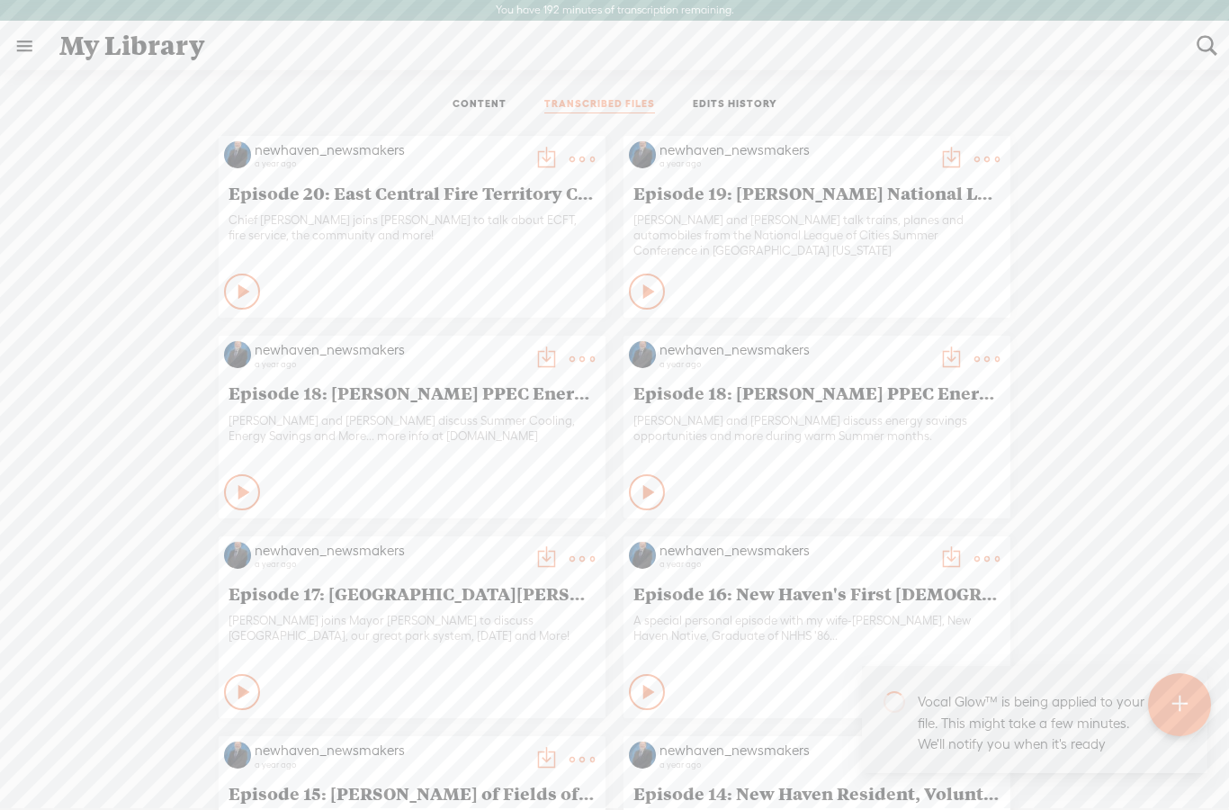
click at [619, 113] on link "TRANSCRIBED FILES" at bounding box center [600, 105] width 111 height 16
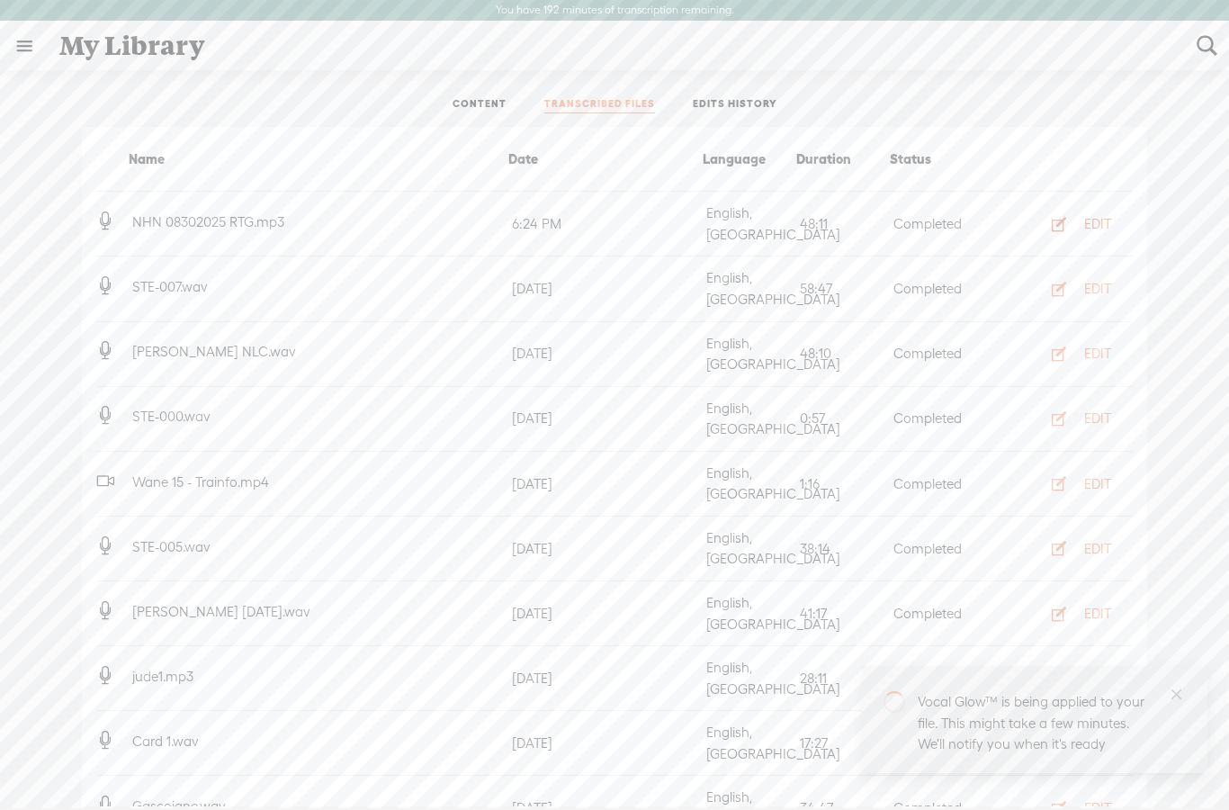
click at [1103, 216] on div "EDIT" at bounding box center [1098, 224] width 27 height 18
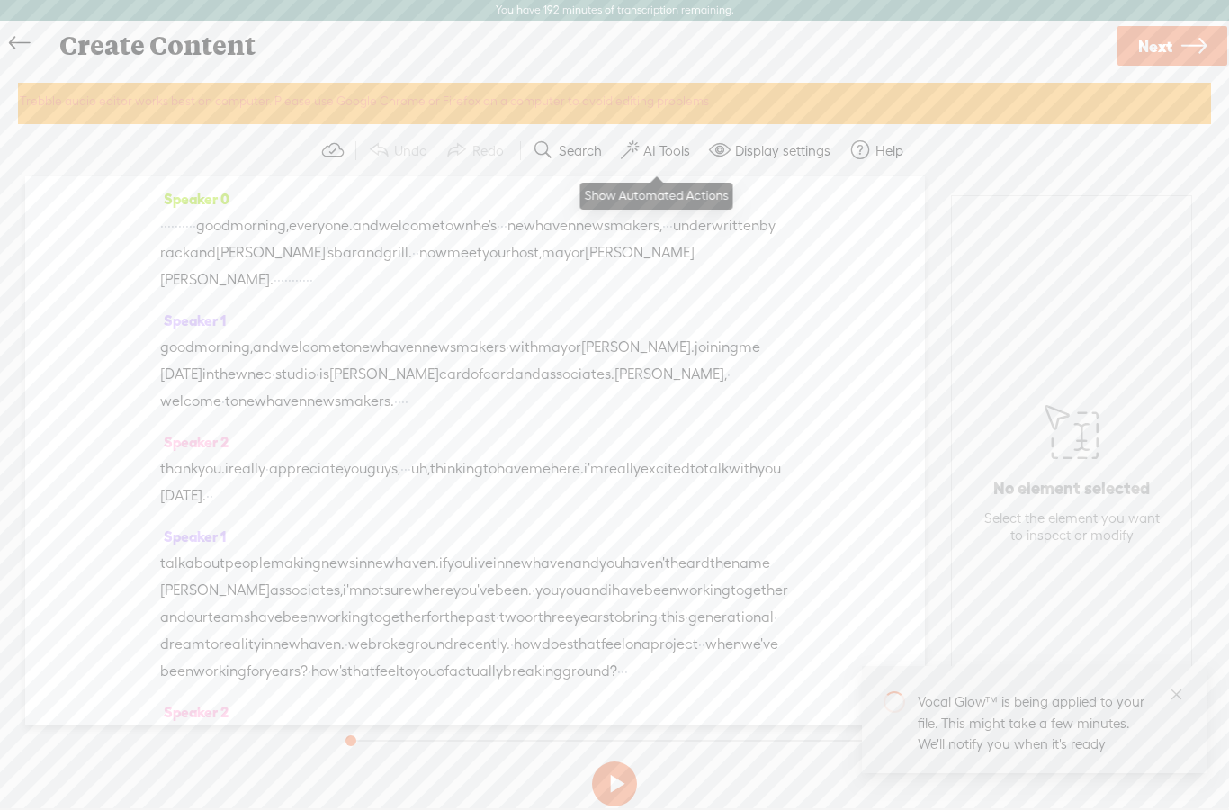
click at [667, 151] on label "AI Tools" at bounding box center [667, 151] width 47 height 18
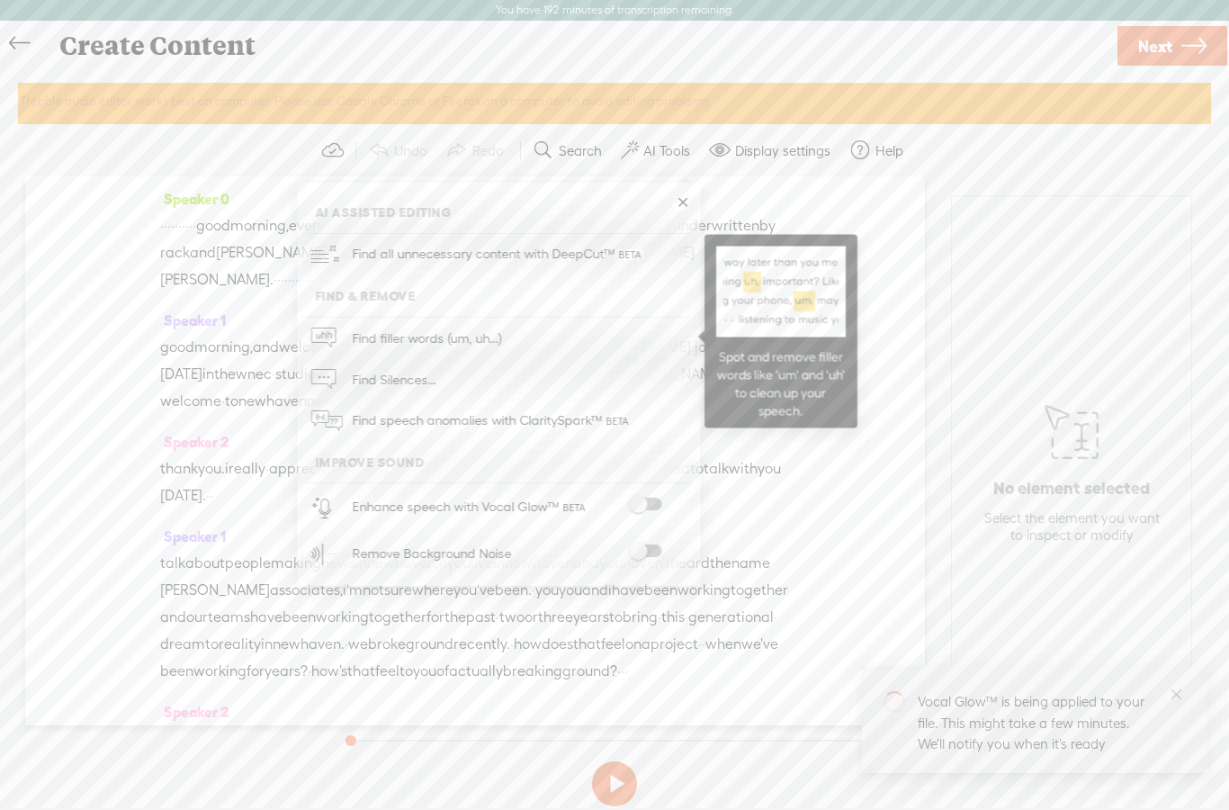
click at [631, 344] on link "Find filler words (um, uh...)" at bounding box center [498, 338] width 385 height 41
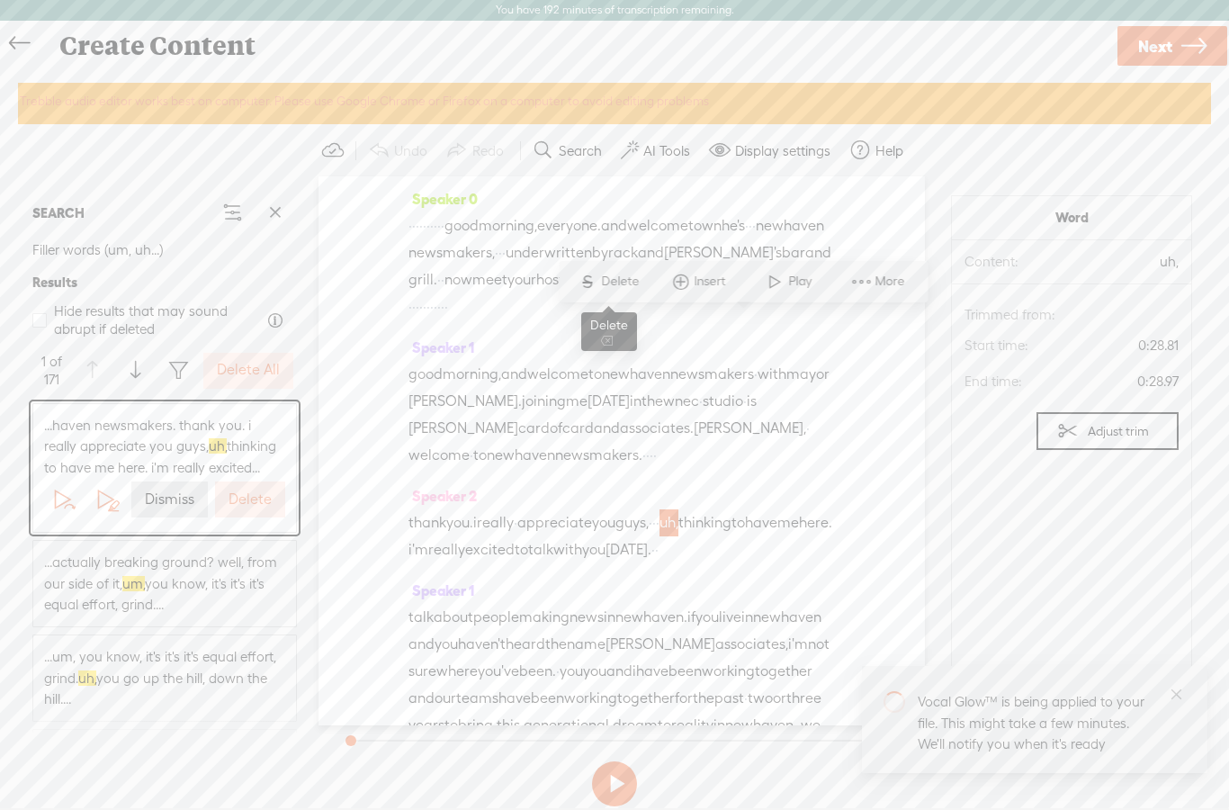
click at [630, 283] on span "Delete" at bounding box center [622, 282] width 42 height 18
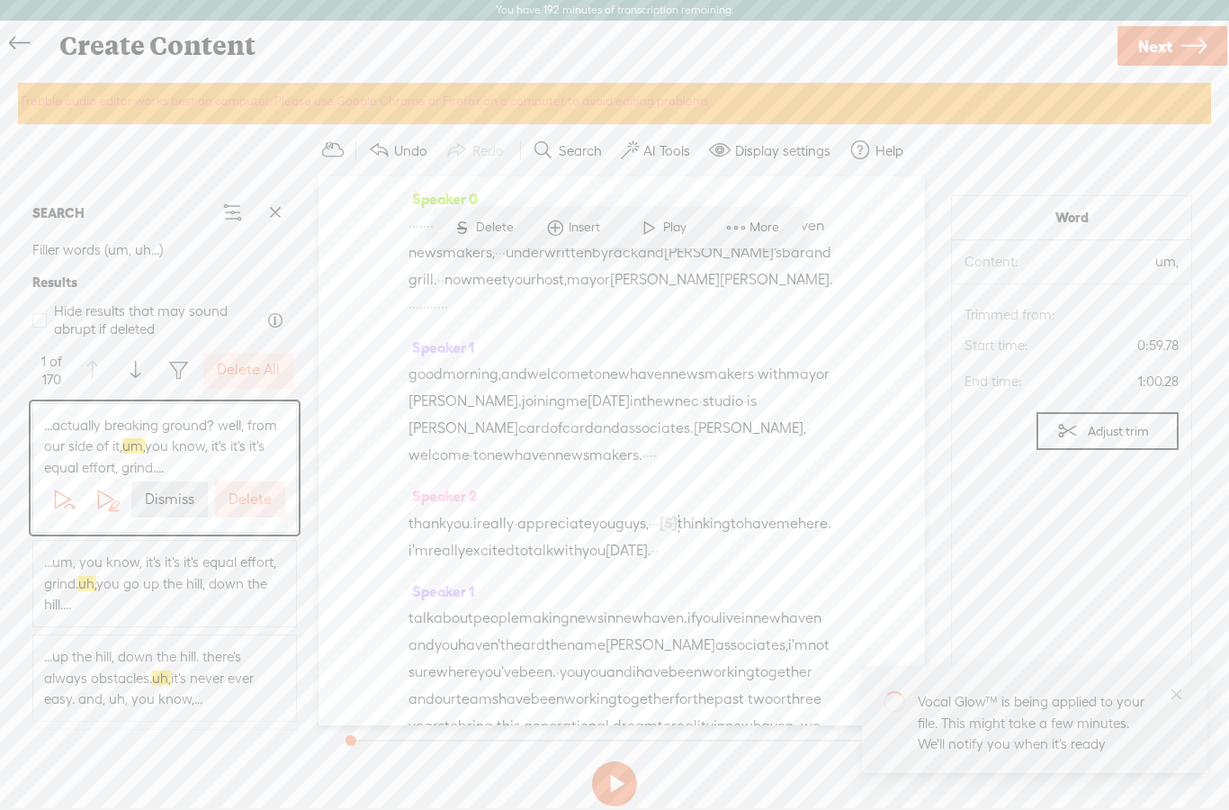
scroll to position [661, 0]
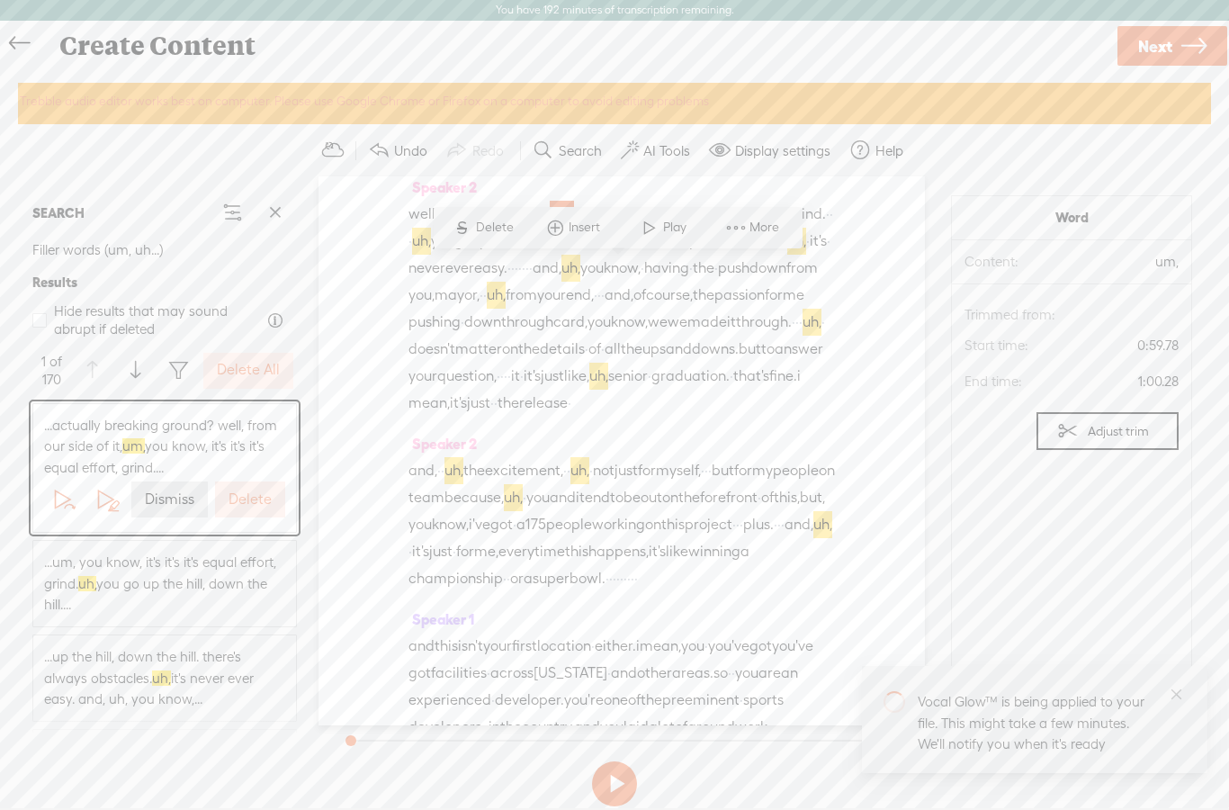
click at [478, 235] on span "Delete" at bounding box center [497, 228] width 42 height 18
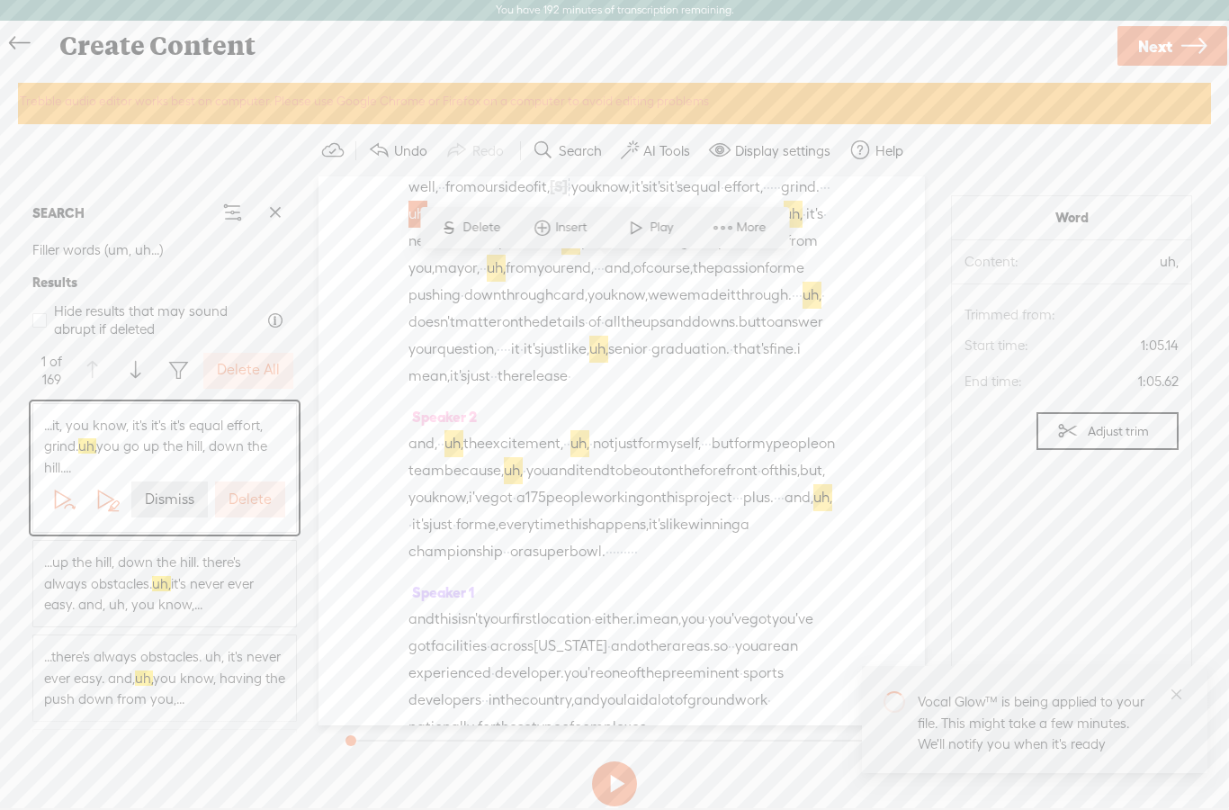
click at [767, 201] on span "·" at bounding box center [769, 187] width 4 height 27
click at [338, 229] on span "Delete" at bounding box center [359, 228] width 42 height 18
click at [481, 223] on span "Delete" at bounding box center [497, 228] width 42 height 18
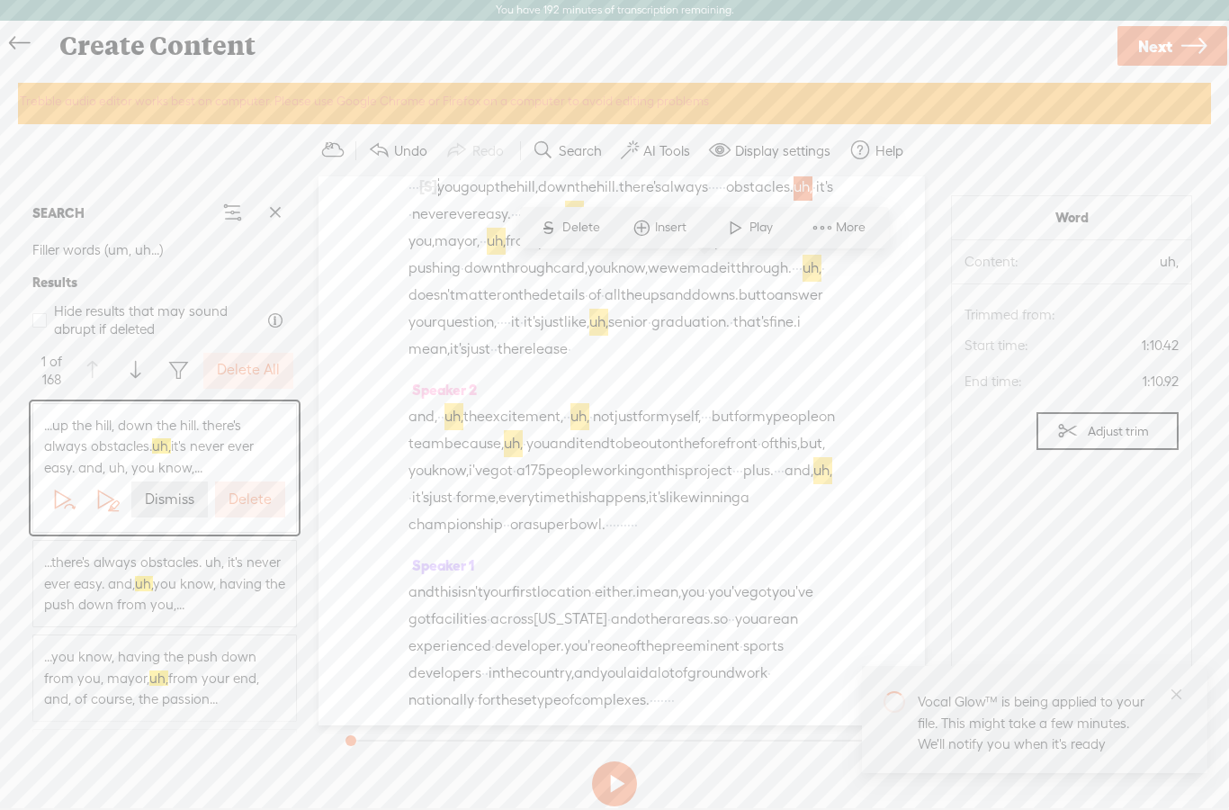
click at [261, 511] on button "Delete" at bounding box center [250, 500] width 70 height 36
click at [258, 500] on label "Delete" at bounding box center [250, 500] width 43 height 19
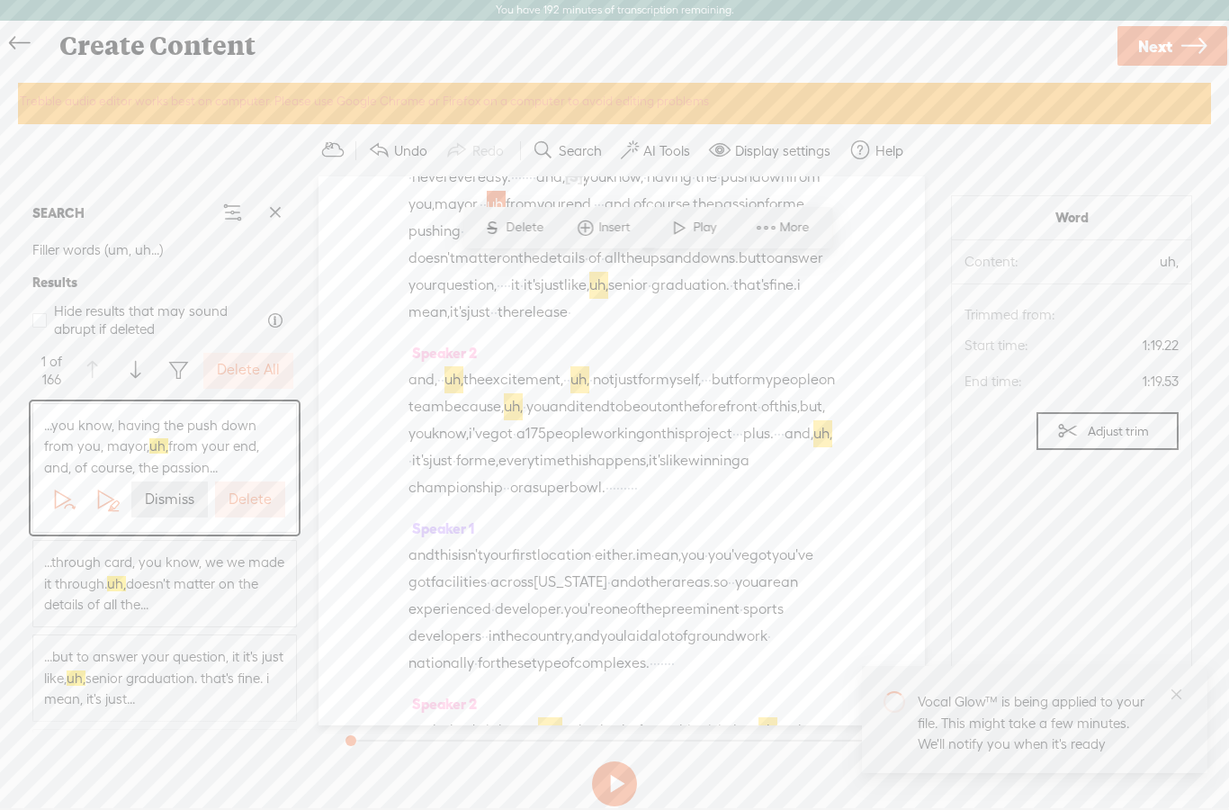
scroll to position [772, 0]
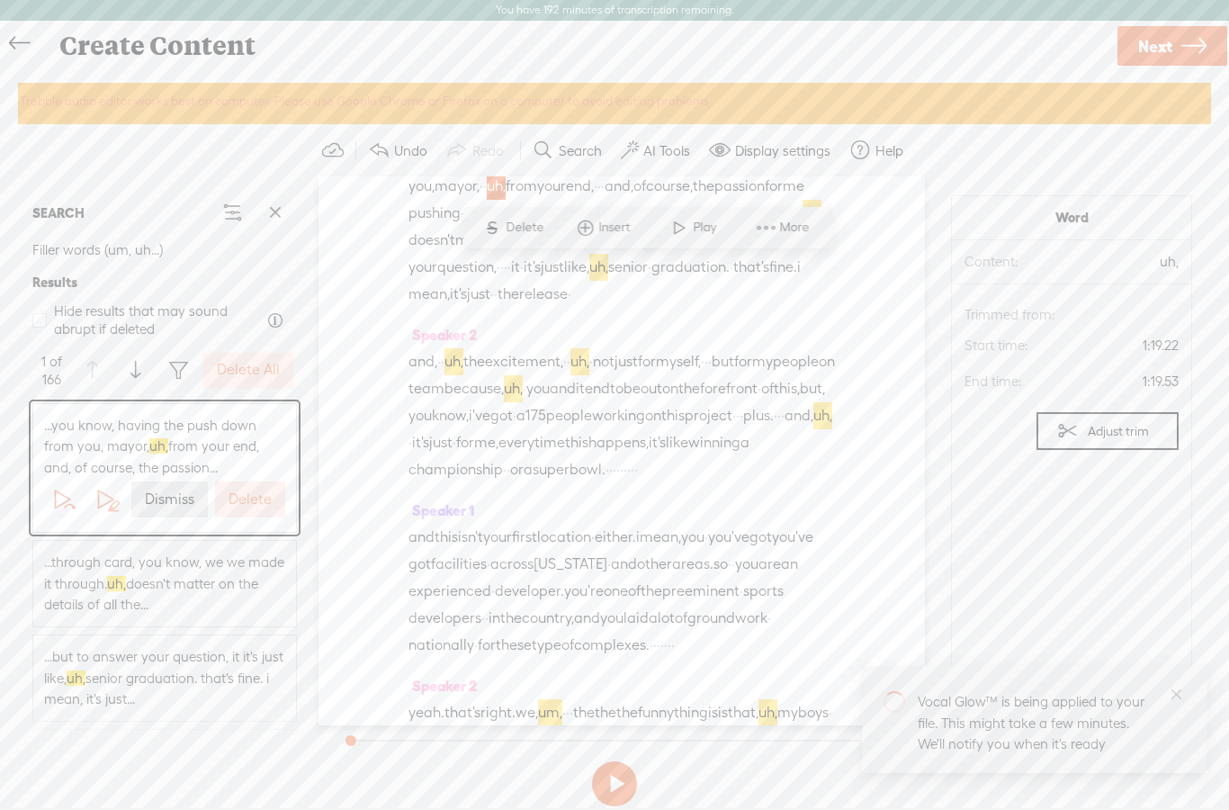
click at [275, 374] on label "Delete All" at bounding box center [248, 370] width 63 height 19
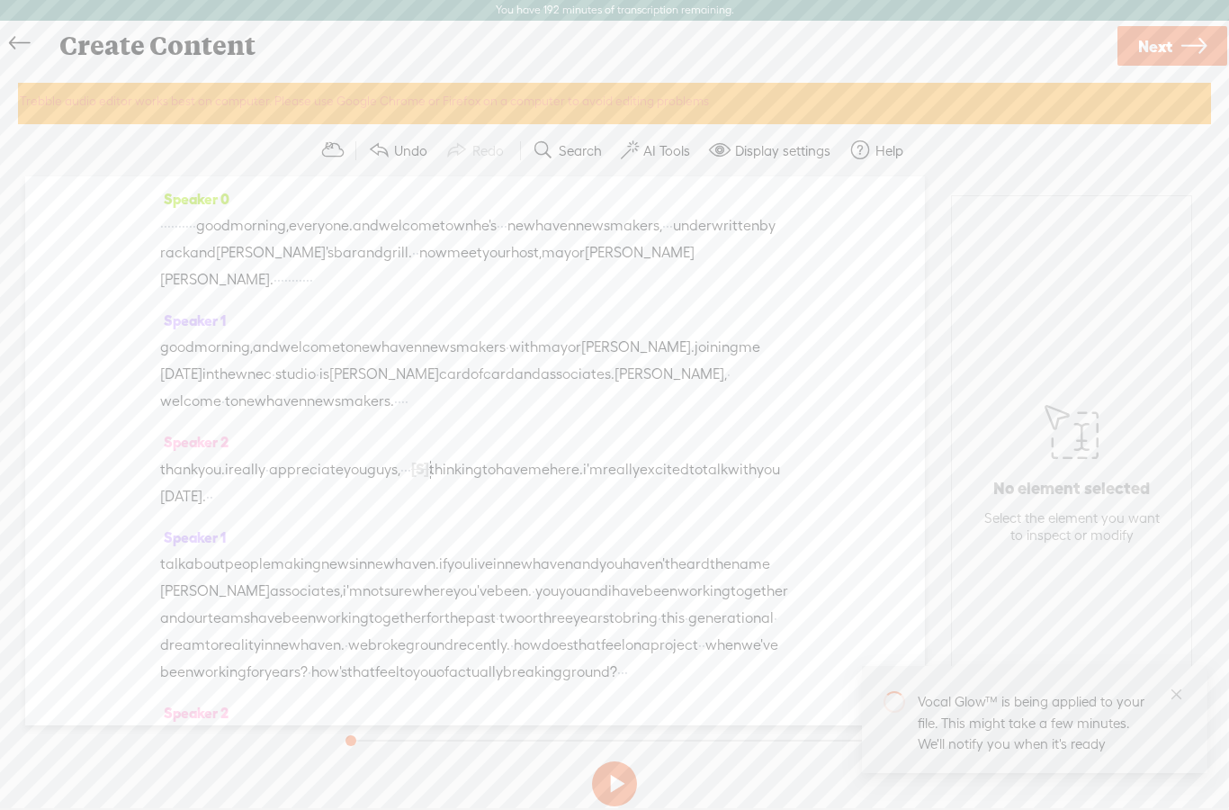
scroll to position [0, 0]
click at [669, 158] on label "AI Tools" at bounding box center [667, 151] width 47 height 18
click at [623, 778] on button at bounding box center [614, 783] width 45 height 45
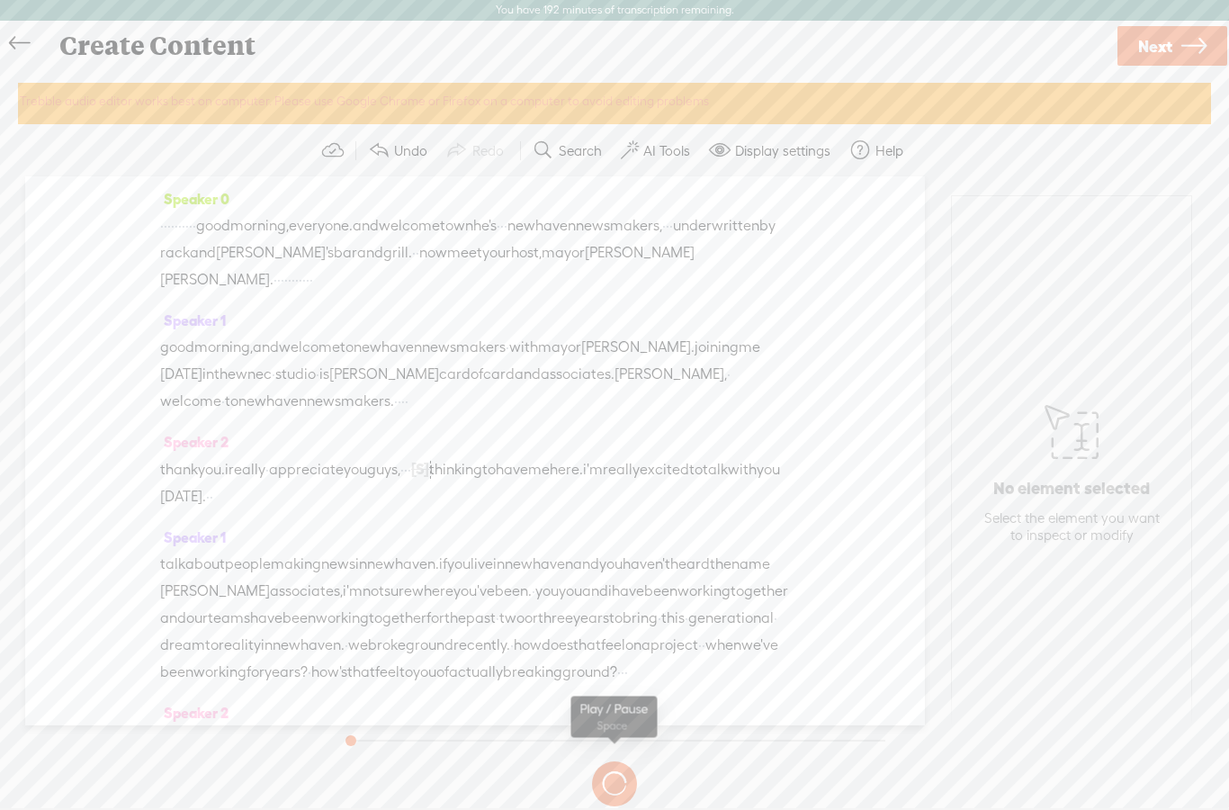
click at [798, 153] on label "Display settings" at bounding box center [782, 151] width 95 height 18
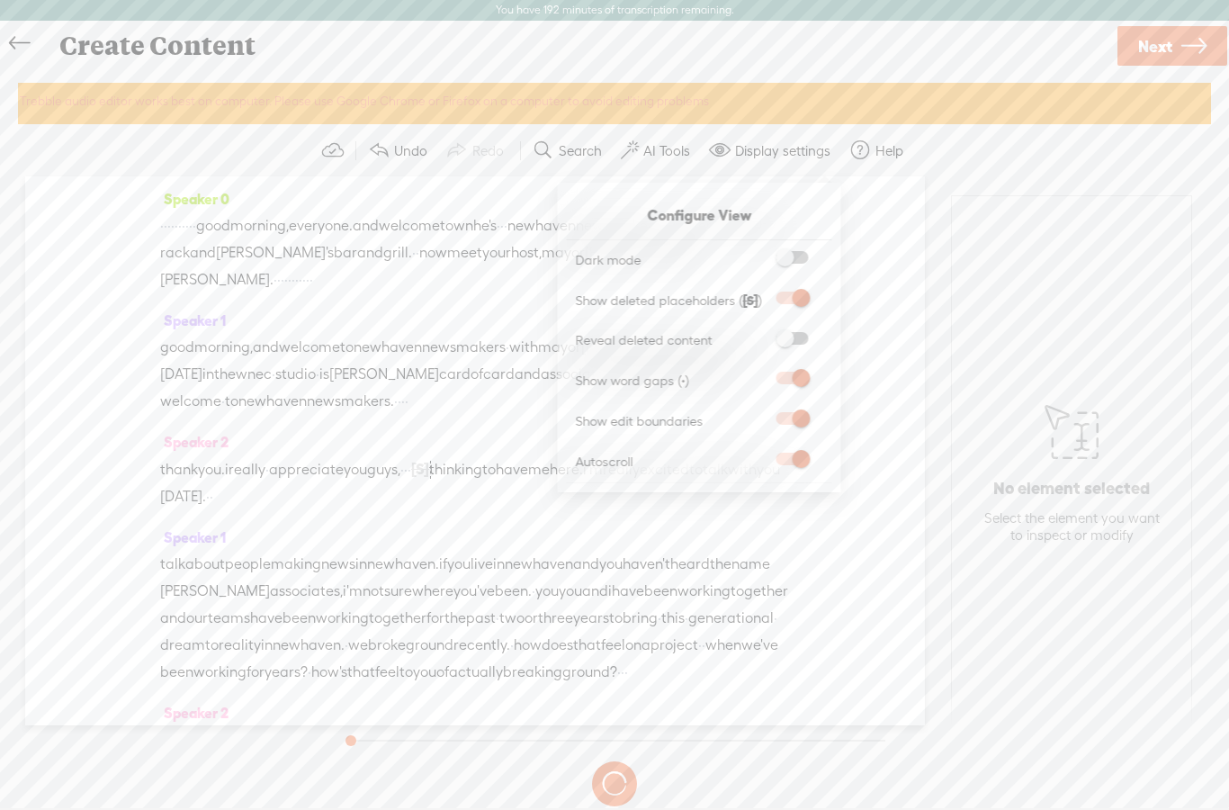
click at [791, 262] on span at bounding box center [793, 257] width 32 height 13
click at [762, 251] on input "checkbox" at bounding box center [762, 251] width 0 height 0
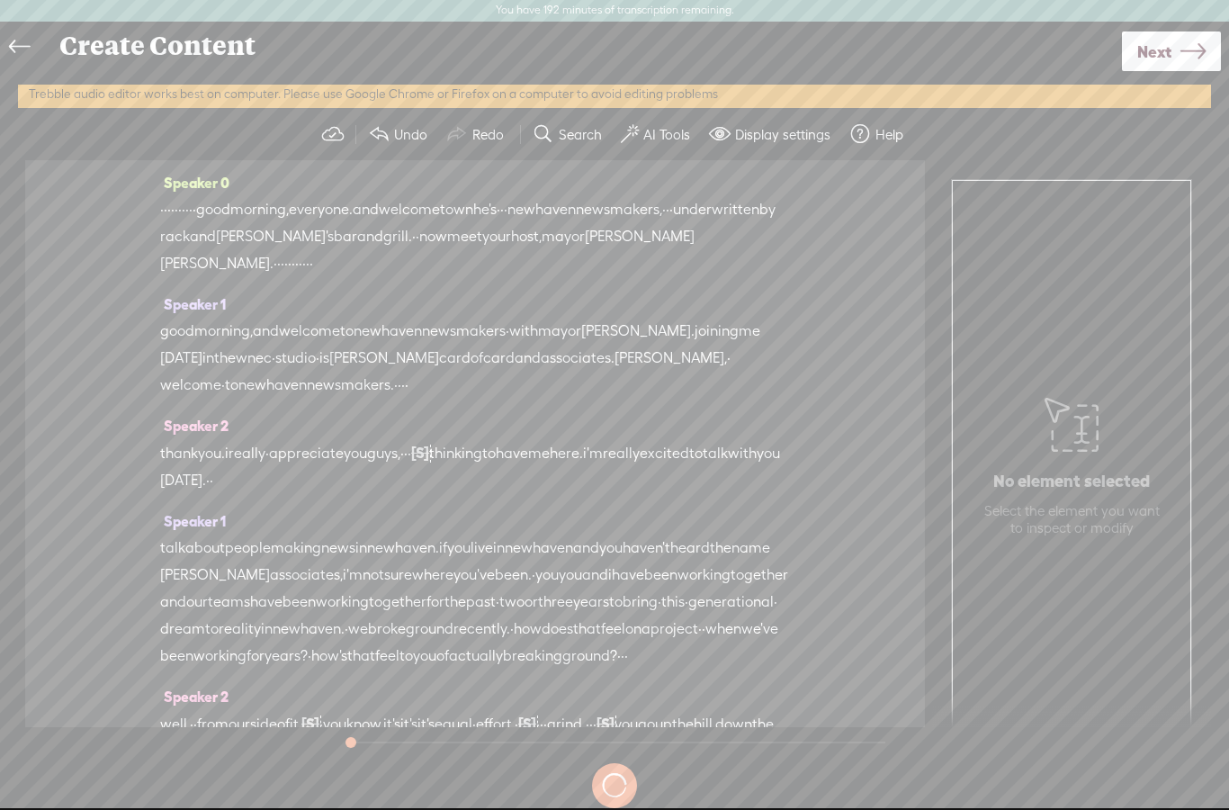
click at [894, 290] on div "Speaker 0 · · · · · · · · · · good morning, everyone. and welcome to wnhe's · ·…" at bounding box center [475, 443] width 900 height 566
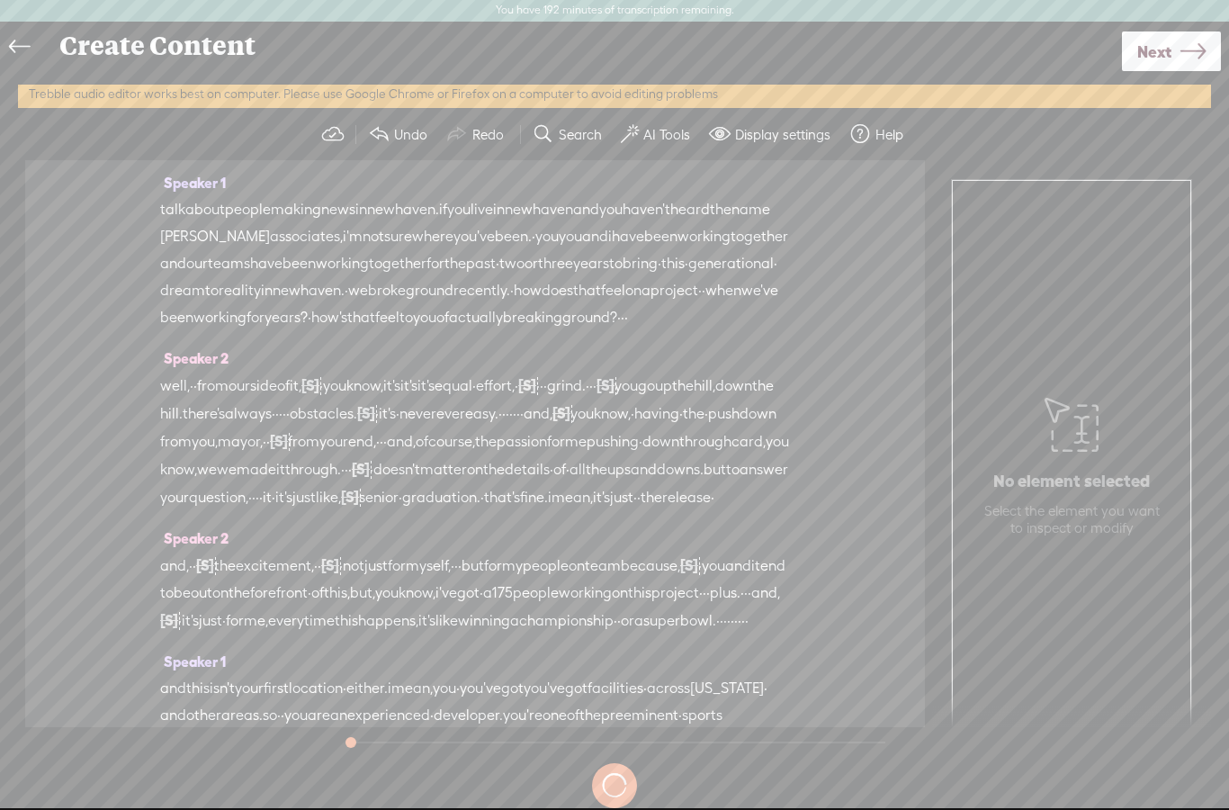
scroll to position [344, 0]
click at [582, 232] on span "you" at bounding box center [570, 231] width 23 height 27
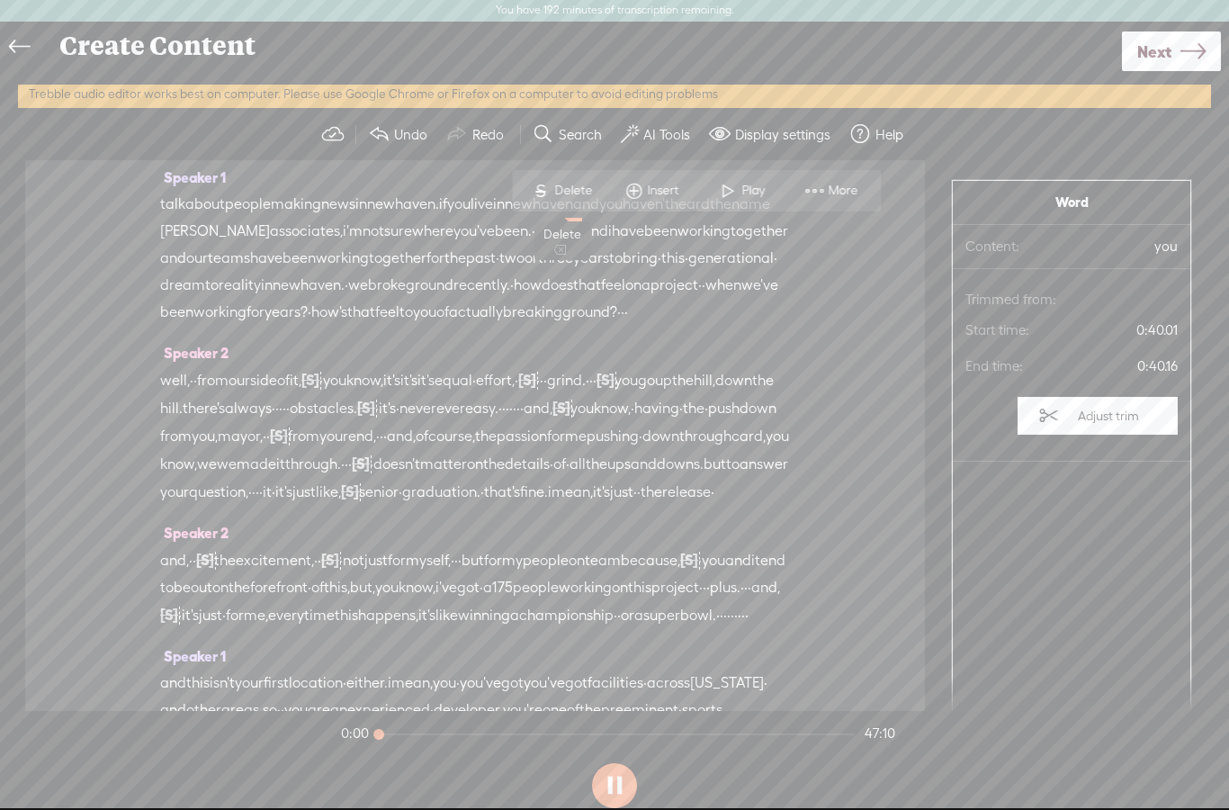
click at [572, 186] on span "Delete" at bounding box center [575, 191] width 42 height 18
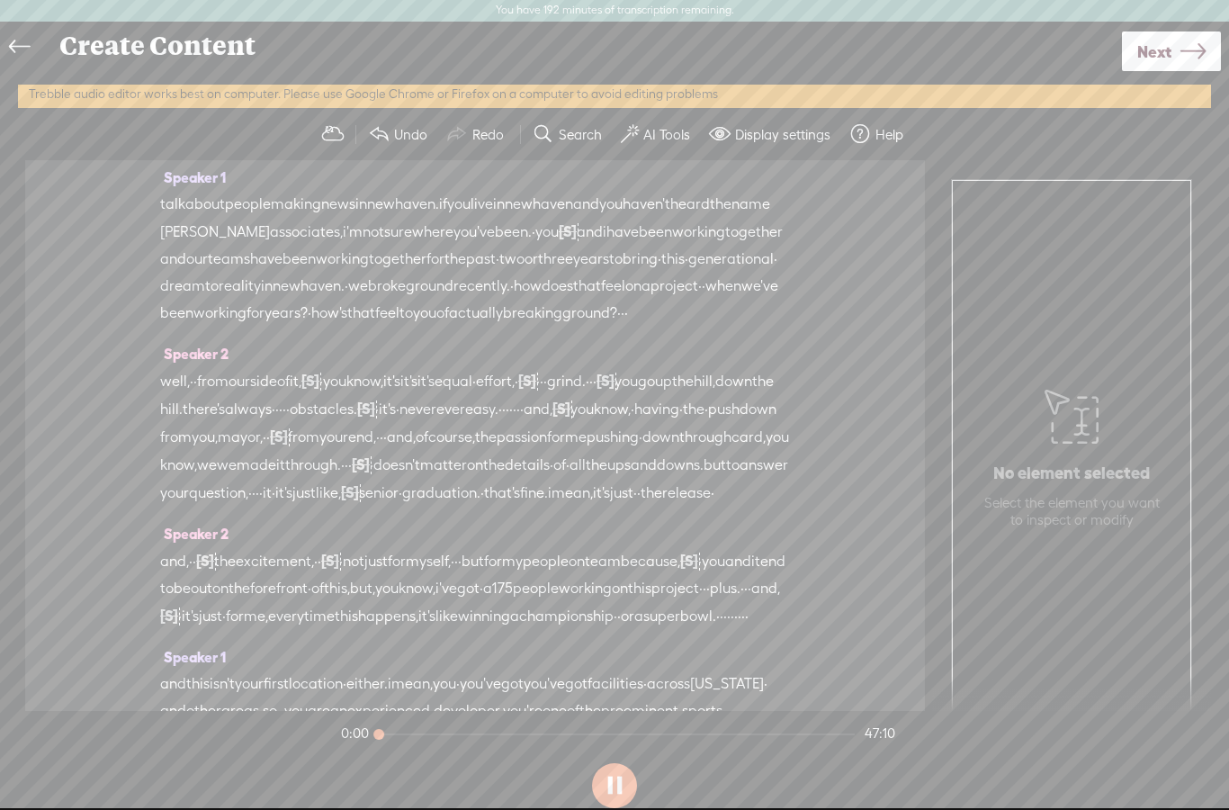
scroll to position [0, 0]
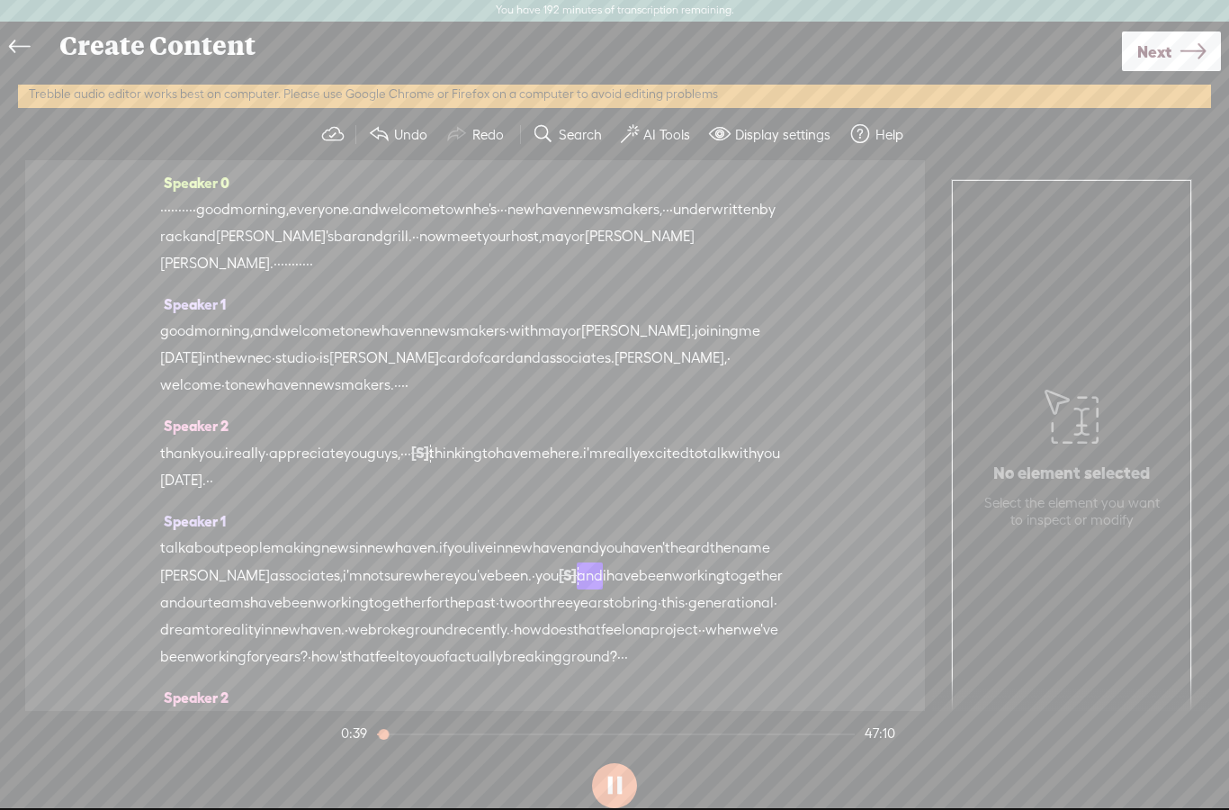
click at [661, 140] on label "AI Tools" at bounding box center [667, 135] width 47 height 18
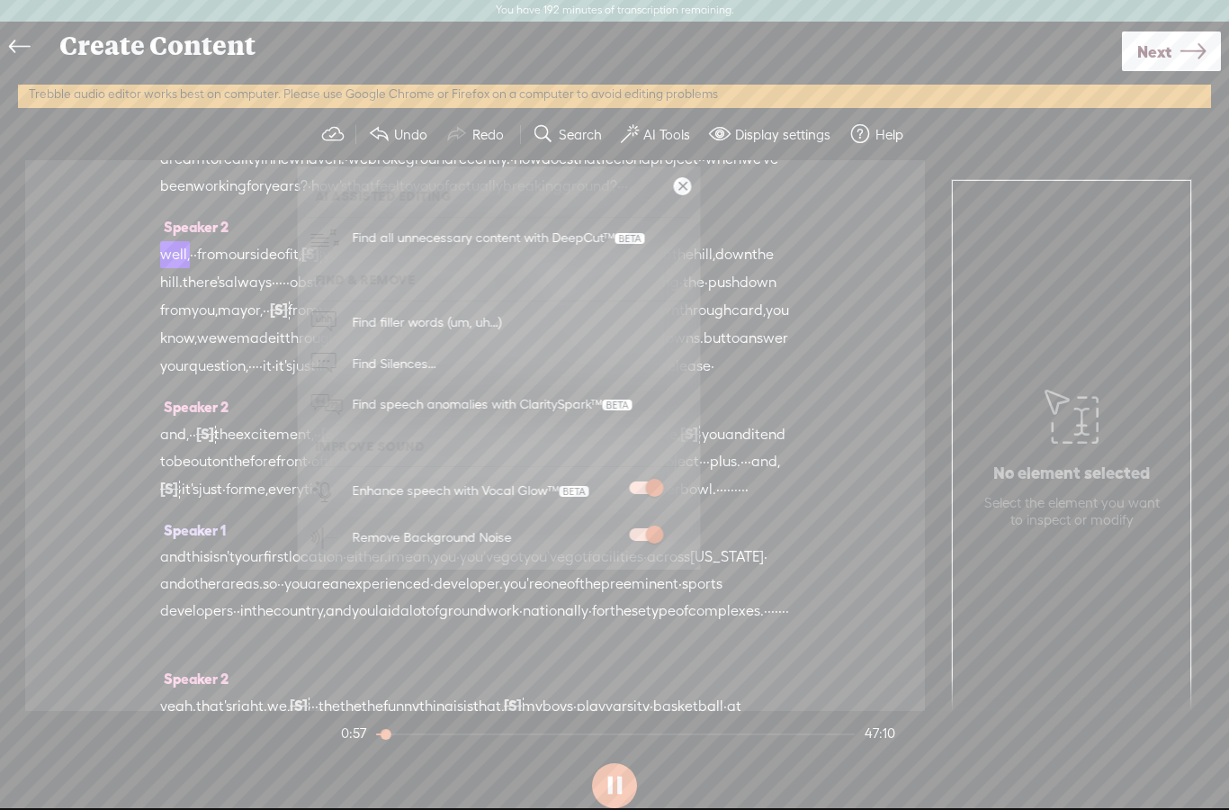
scroll to position [500, 0]
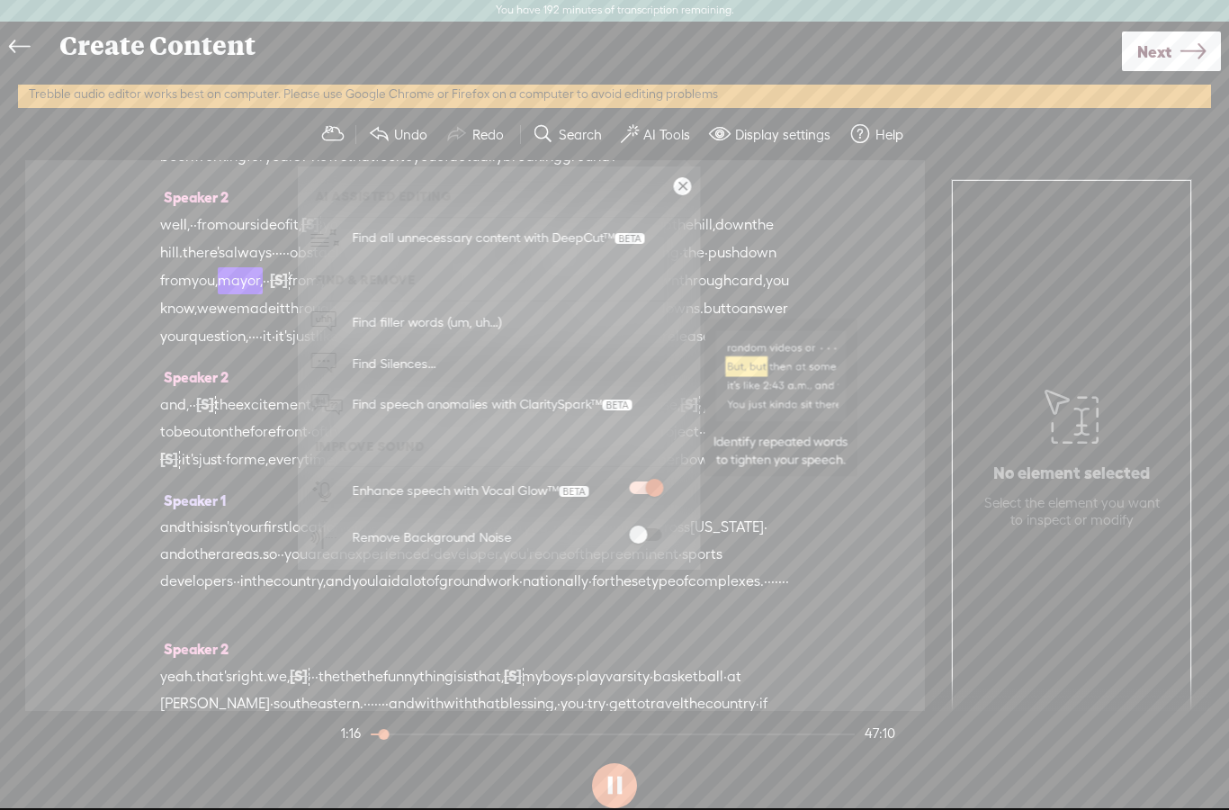
click at [596, 407] on span "Find speech anomalies with ClaritySpark™" at bounding box center [492, 404] width 293 height 42
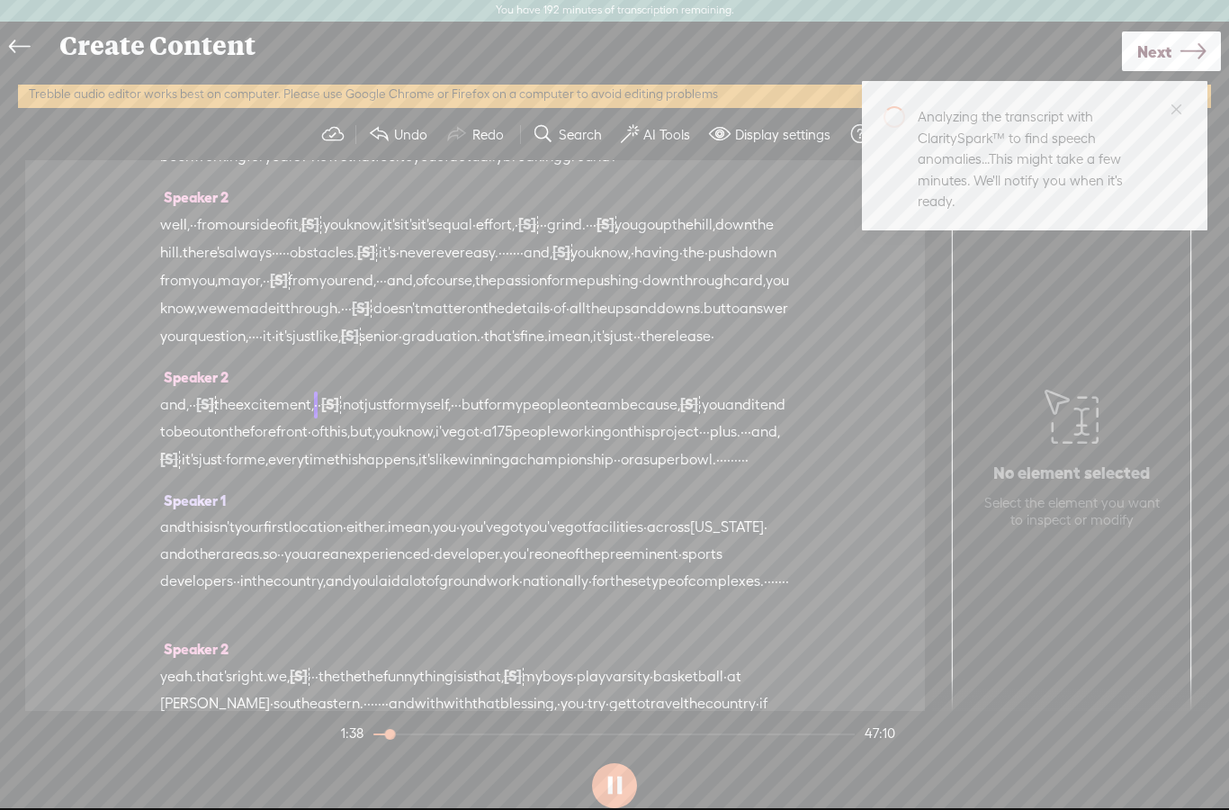
click at [272, 350] on span "it" at bounding box center [267, 336] width 9 height 27
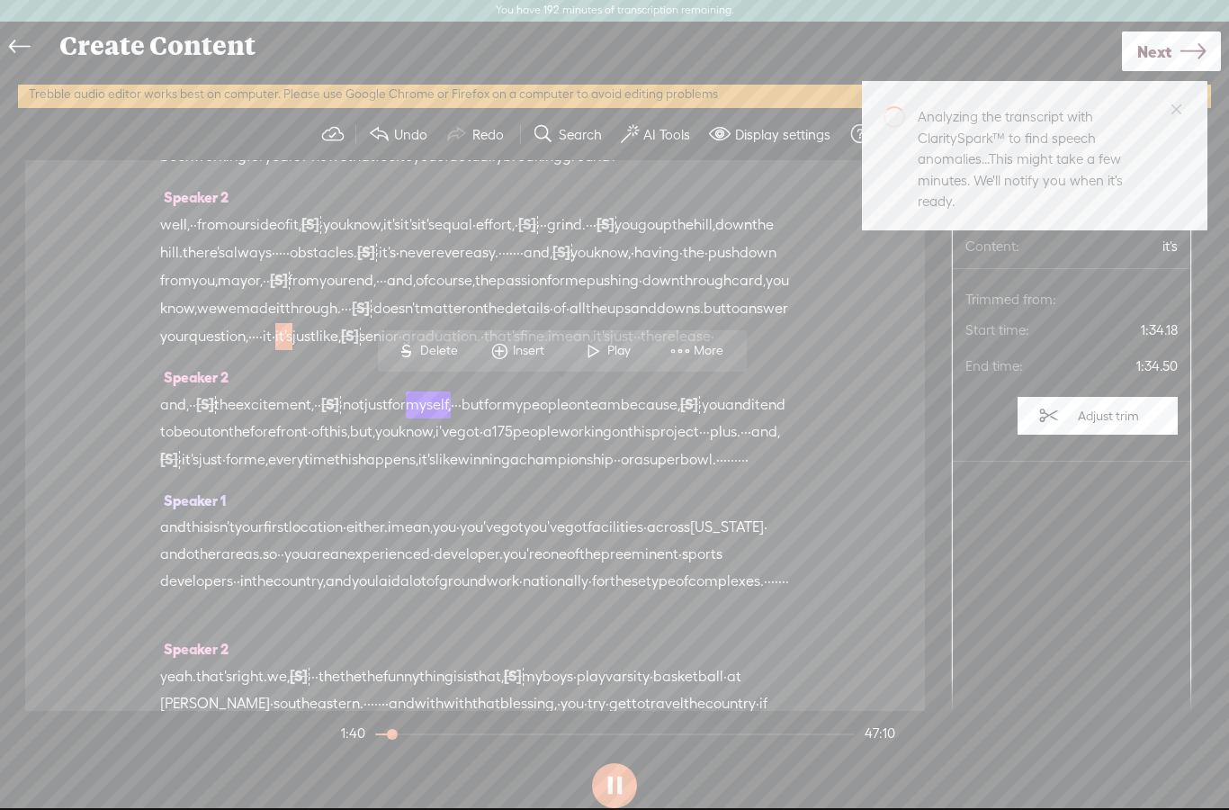
click at [453, 351] on span "Delete" at bounding box center [441, 351] width 42 height 18
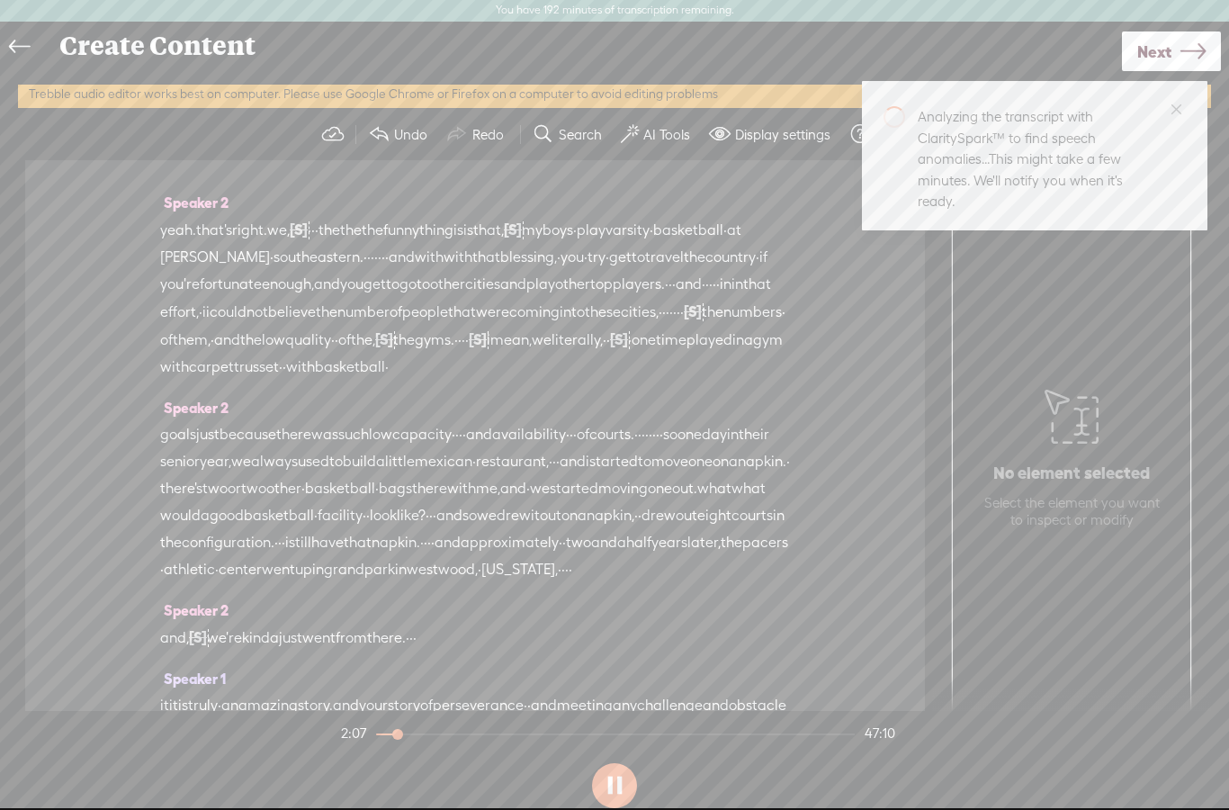
scroll to position [941, 0]
click at [669, 729] on section "2:18 47:10" at bounding box center [619, 733] width 562 height 45
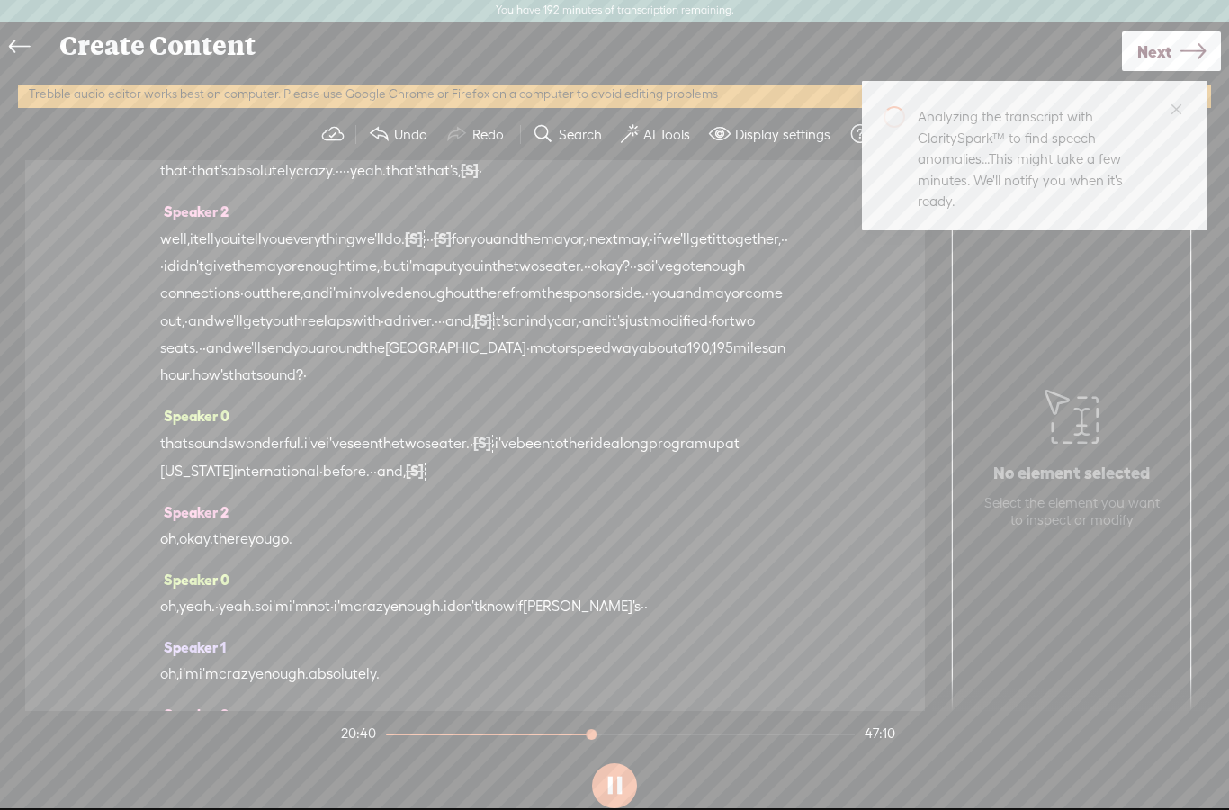
click at [616, 778] on button at bounding box center [614, 785] width 45 height 45
click at [1190, 59] on icon at bounding box center [1193, 52] width 25 height 46
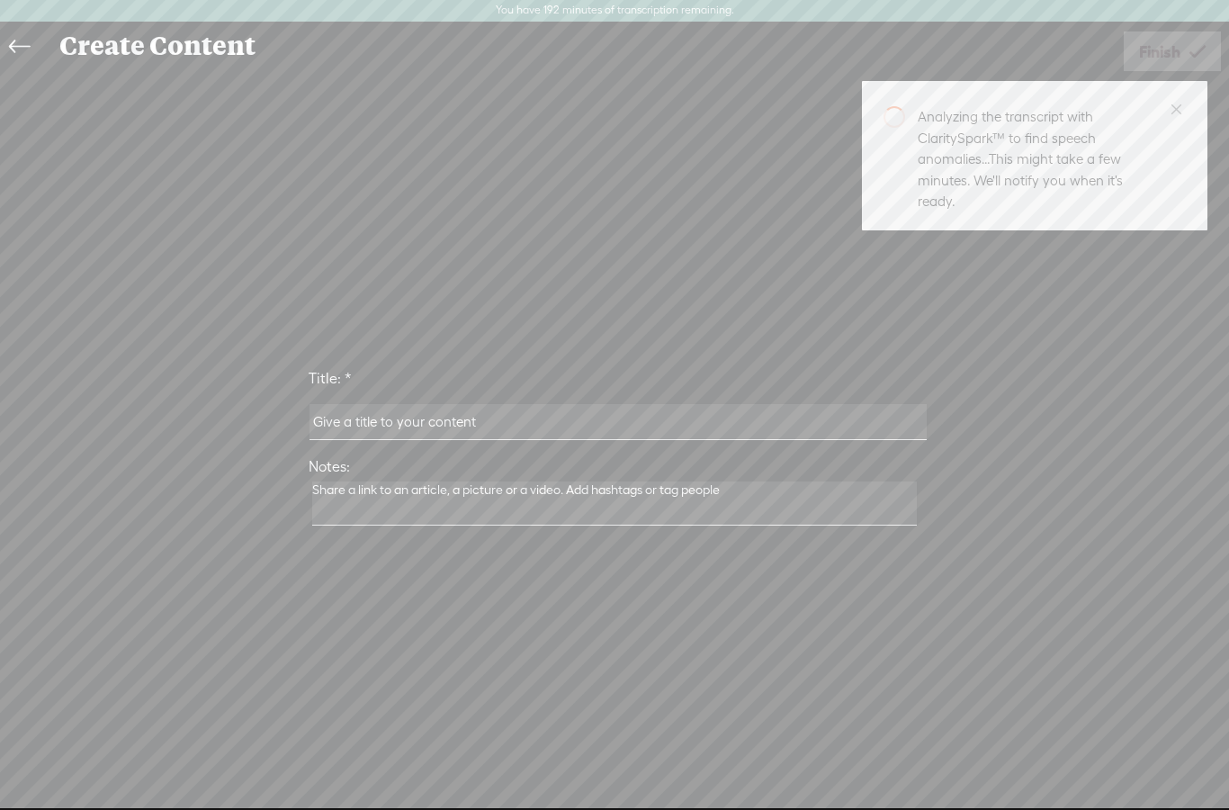
click at [672, 432] on input "text" at bounding box center [618, 421] width 617 height 35
click at [607, 419] on input "text" at bounding box center [618, 421] width 617 height 35
type input "Season 2 Episode 6 [PERSON_NAME]"
click at [1193, 73] on icon at bounding box center [1198, 73] width 16 height 46
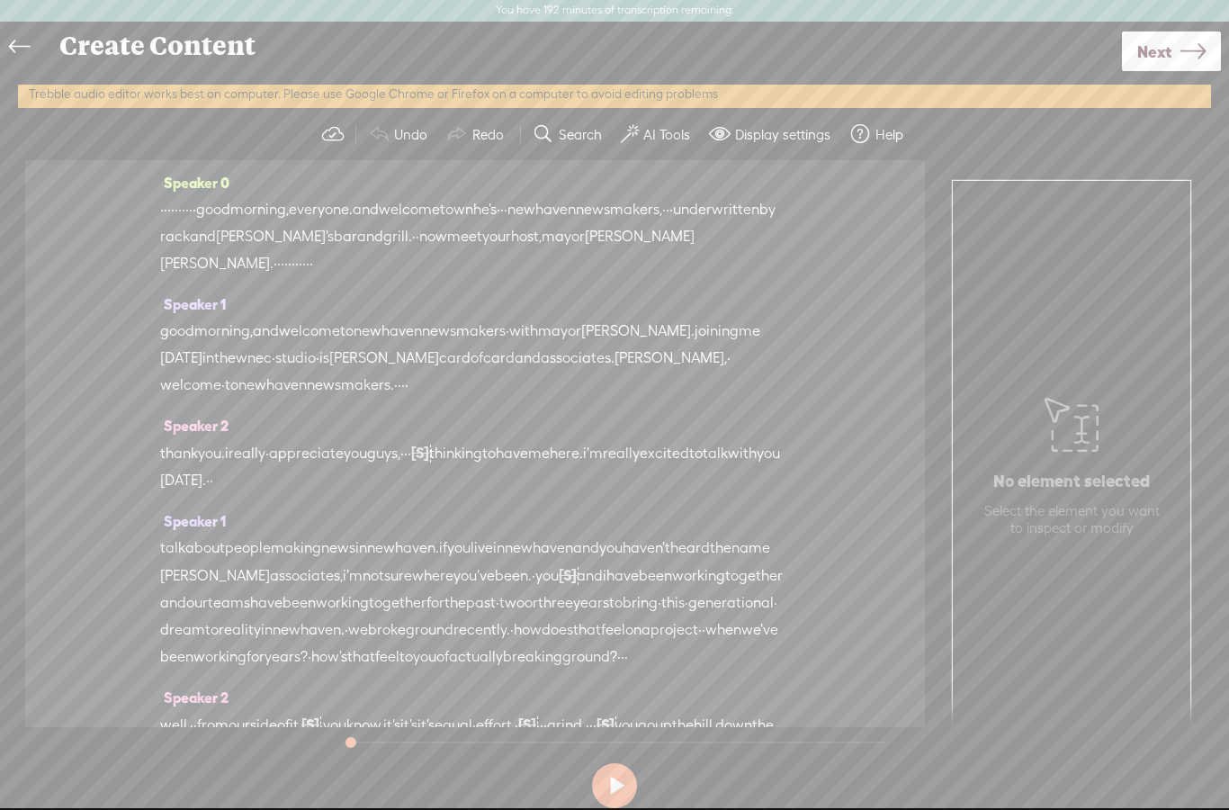
click at [1163, 63] on span "Next" at bounding box center [1155, 52] width 34 height 46
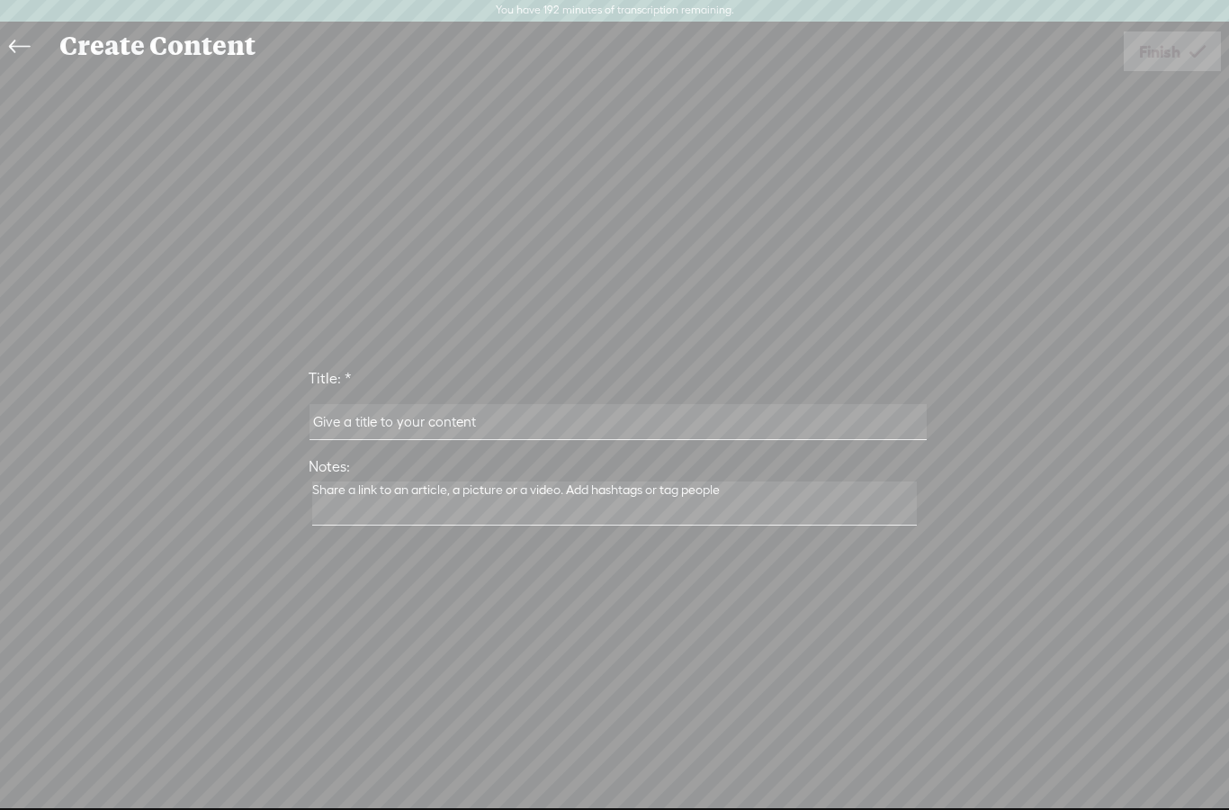
click at [29, 48] on icon at bounding box center [19, 47] width 21 height 41
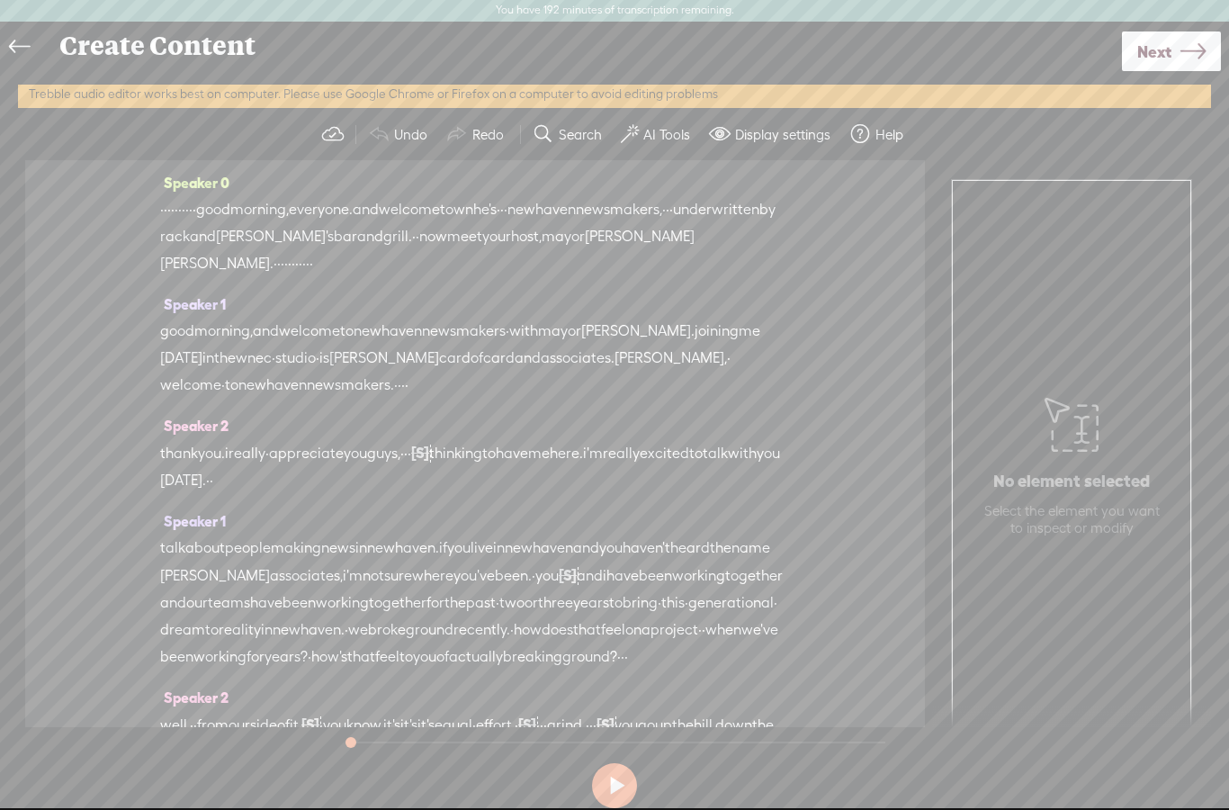
click at [26, 47] on icon at bounding box center [19, 47] width 21 height 41
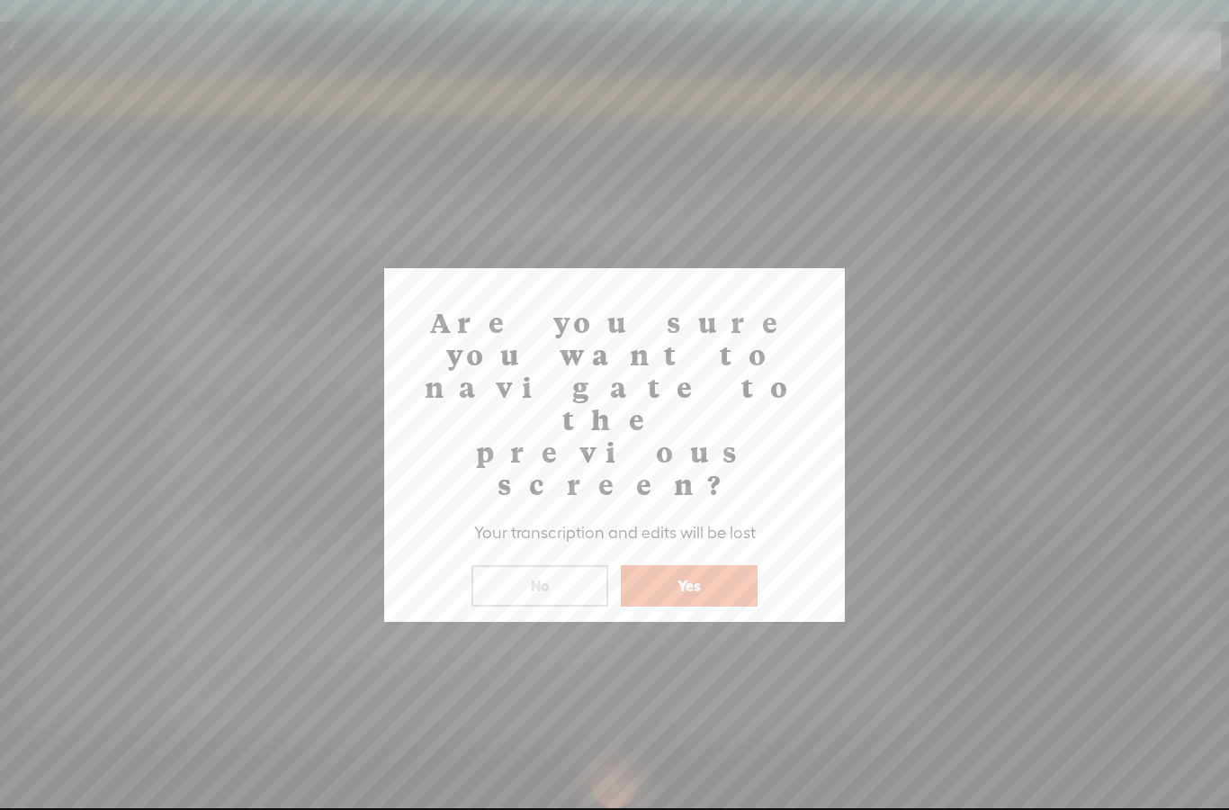
click at [671, 565] on button "Yes" at bounding box center [689, 585] width 137 height 41
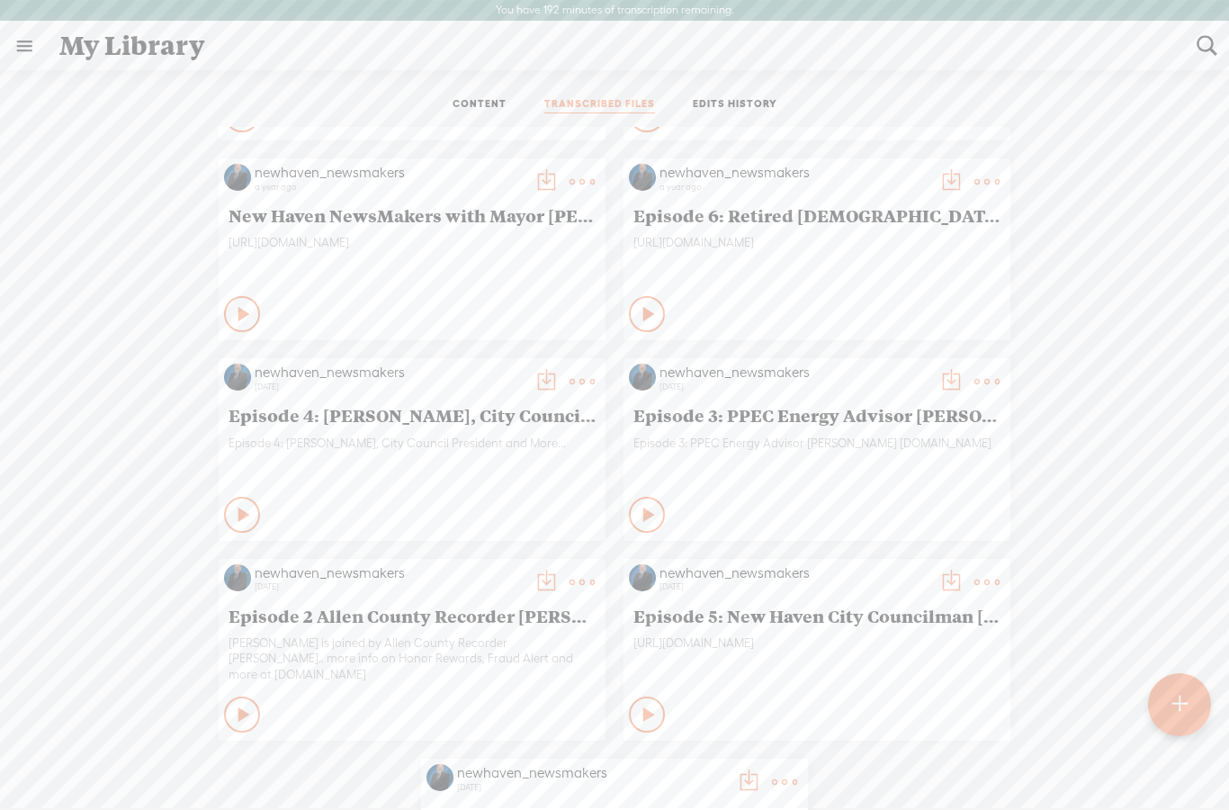
click at [611, 106] on link "TRANSCRIBED FILES" at bounding box center [600, 105] width 111 height 16
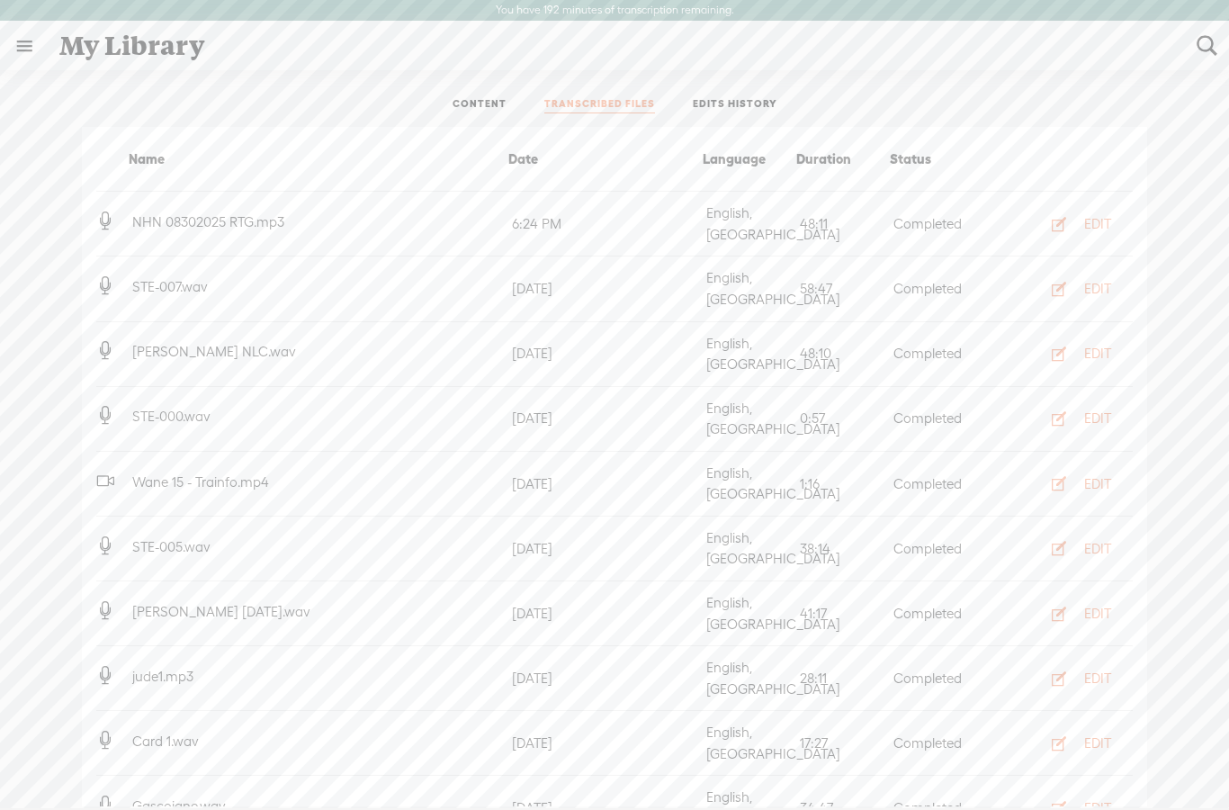
click at [767, 90] on ul "CONTENT TRANSCRIBED FILES EDITS HISTORY" at bounding box center [614, 105] width 477 height 43
click at [743, 106] on link "EDITS HISTORY" at bounding box center [735, 105] width 85 height 16
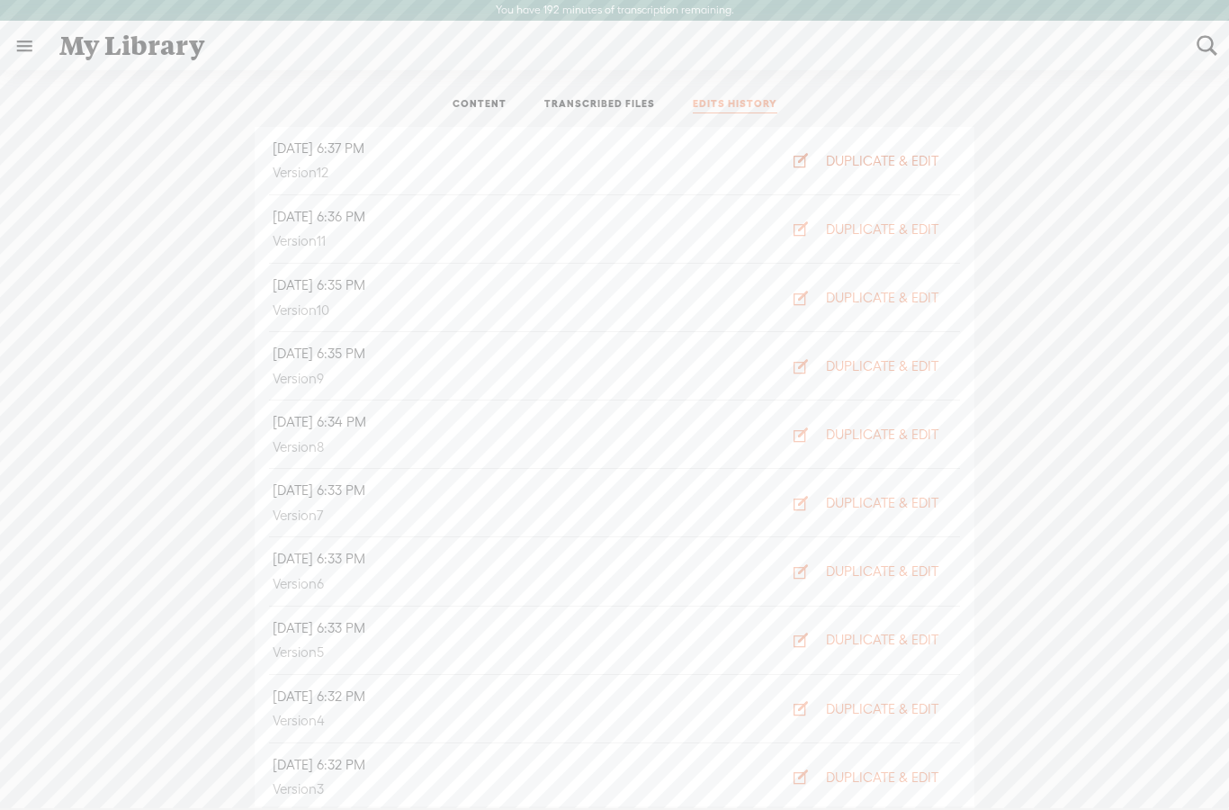
click at [797, 163] on icon "button" at bounding box center [801, 160] width 18 height 18
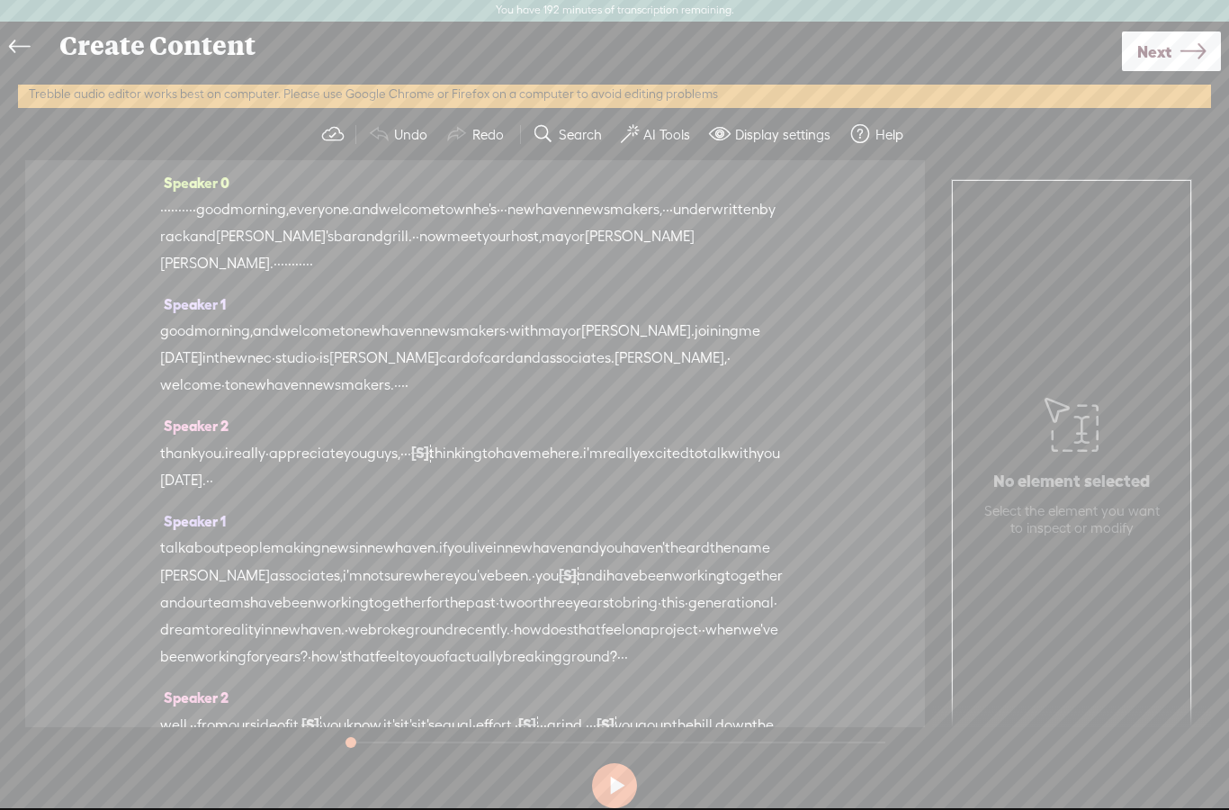
click at [509, 386] on div "good morning, and welcome to new haven newsmakers · with mayor steve. joining m…" at bounding box center [475, 358] width 630 height 81
click at [624, 796] on button at bounding box center [614, 785] width 45 height 45
click at [0, 0] on button at bounding box center [0, 0] width 0 height 0
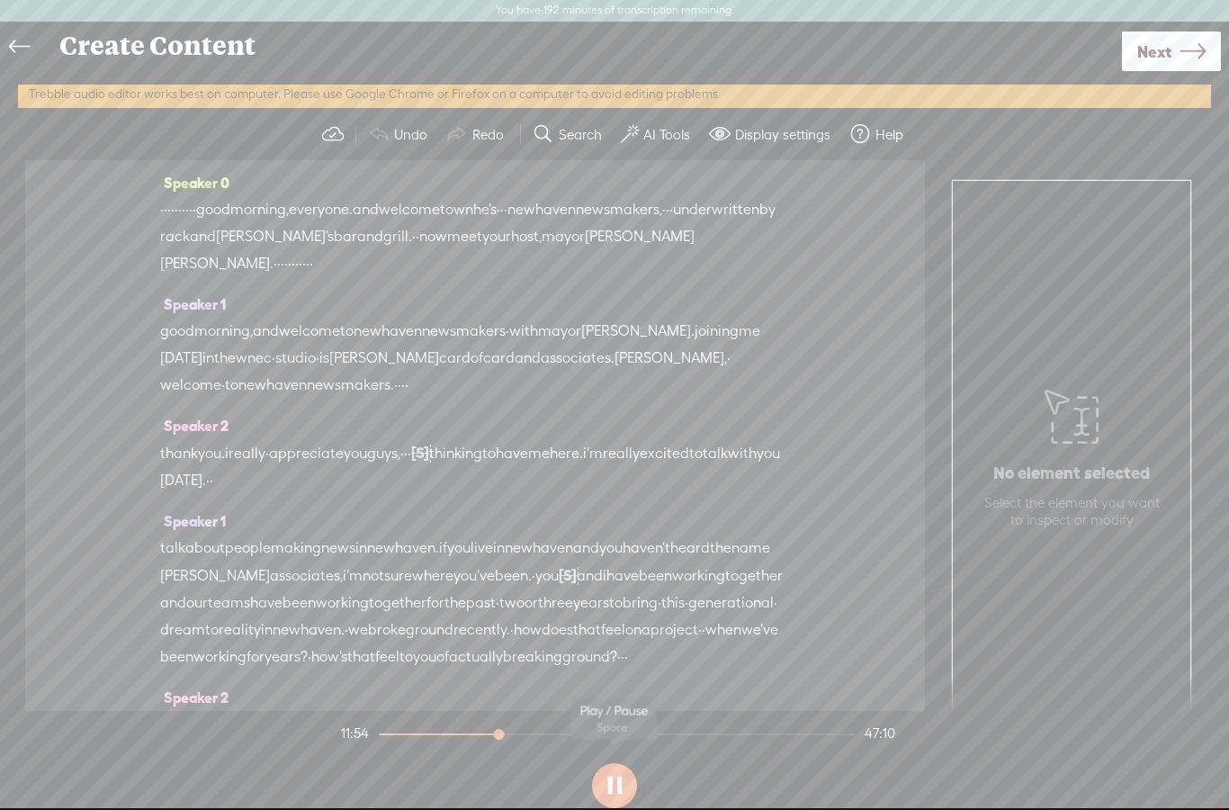
scroll to position [4722, 0]
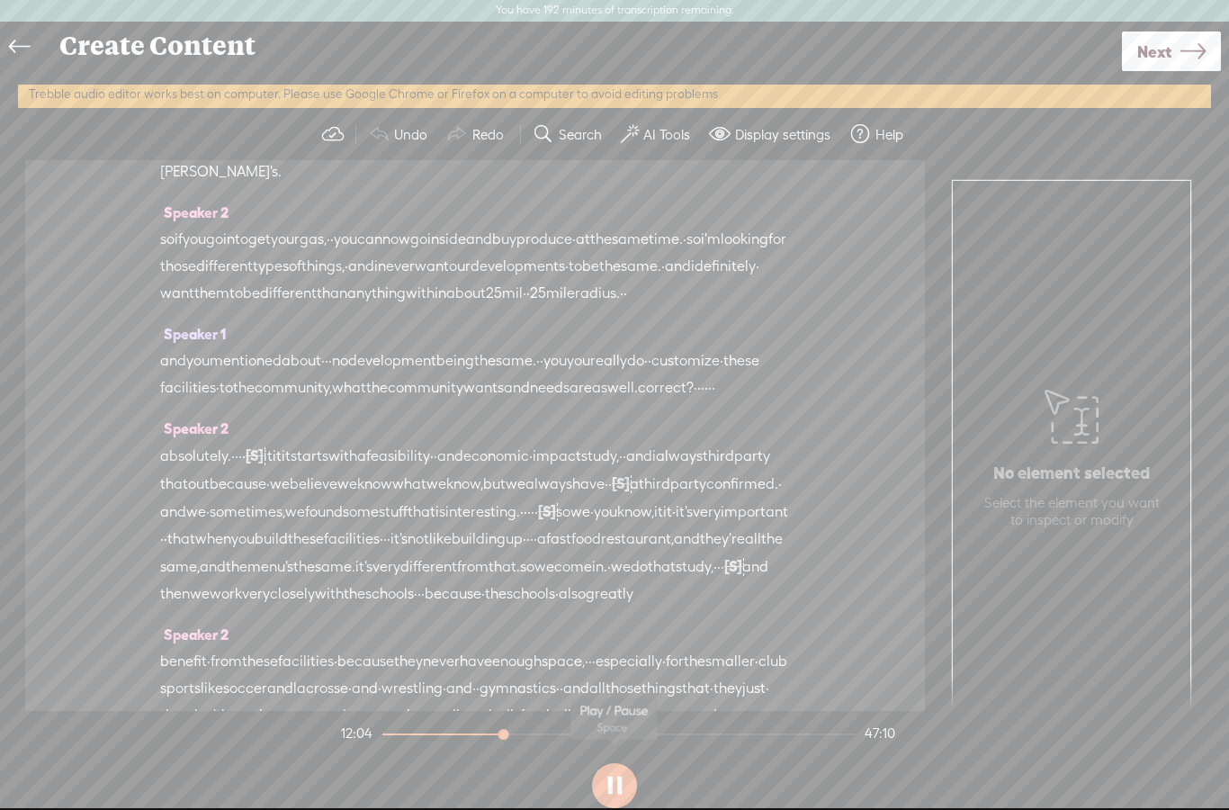
click at [671, 128] on label "AI Tools" at bounding box center [667, 135] width 47 height 18
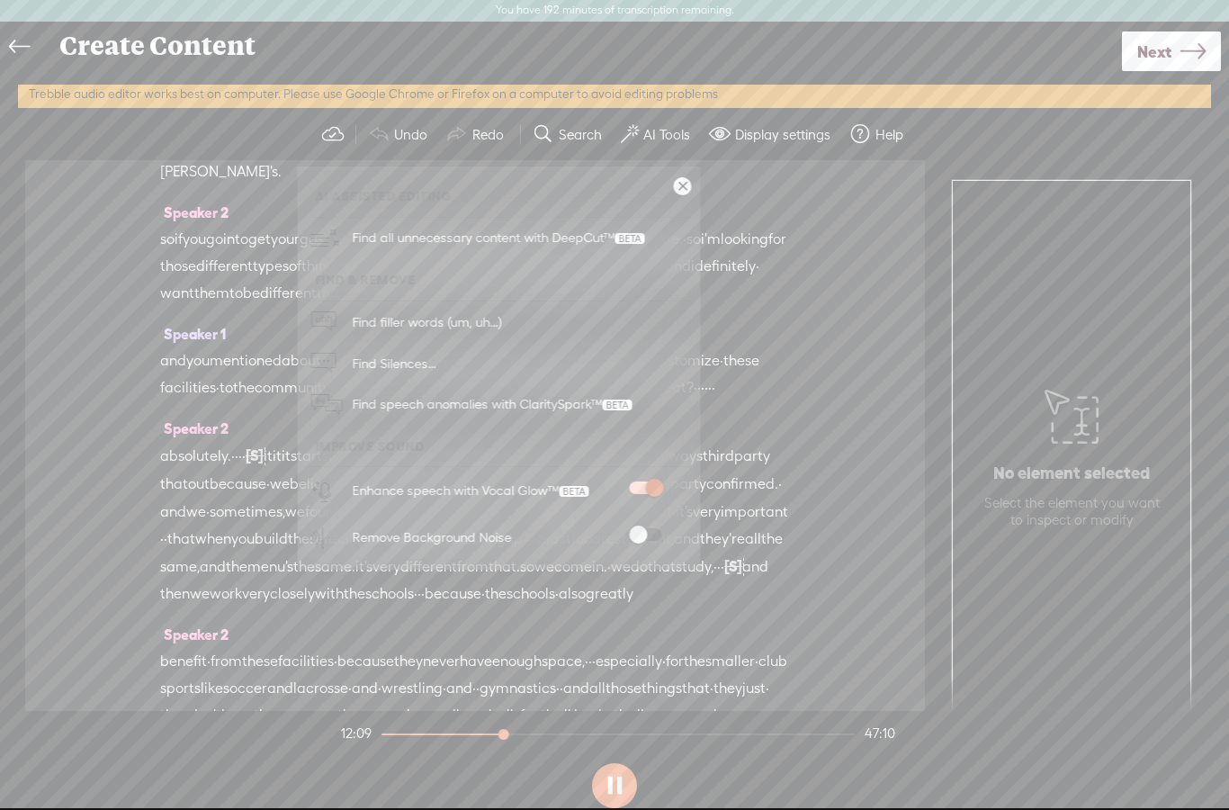
click at [687, 178] on link at bounding box center [683, 186] width 18 height 18
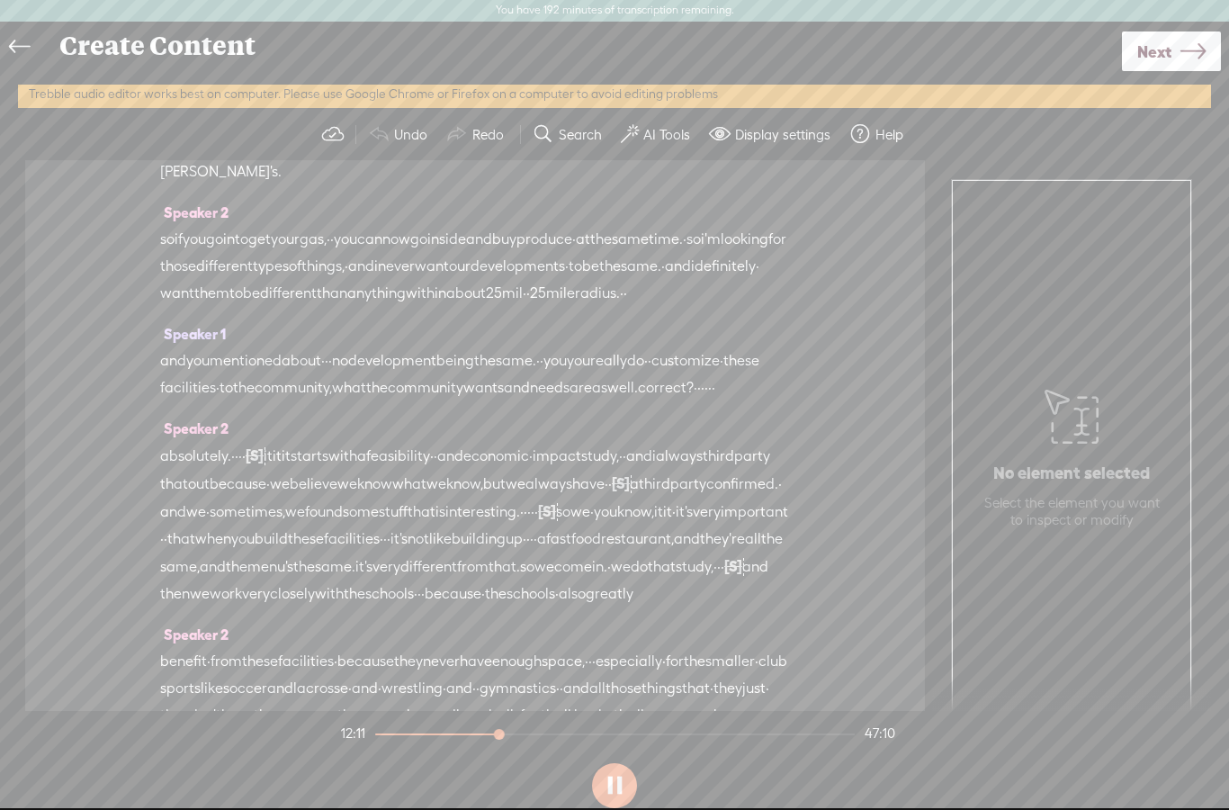
click at [1170, 63] on span "Next" at bounding box center [1155, 52] width 34 height 46
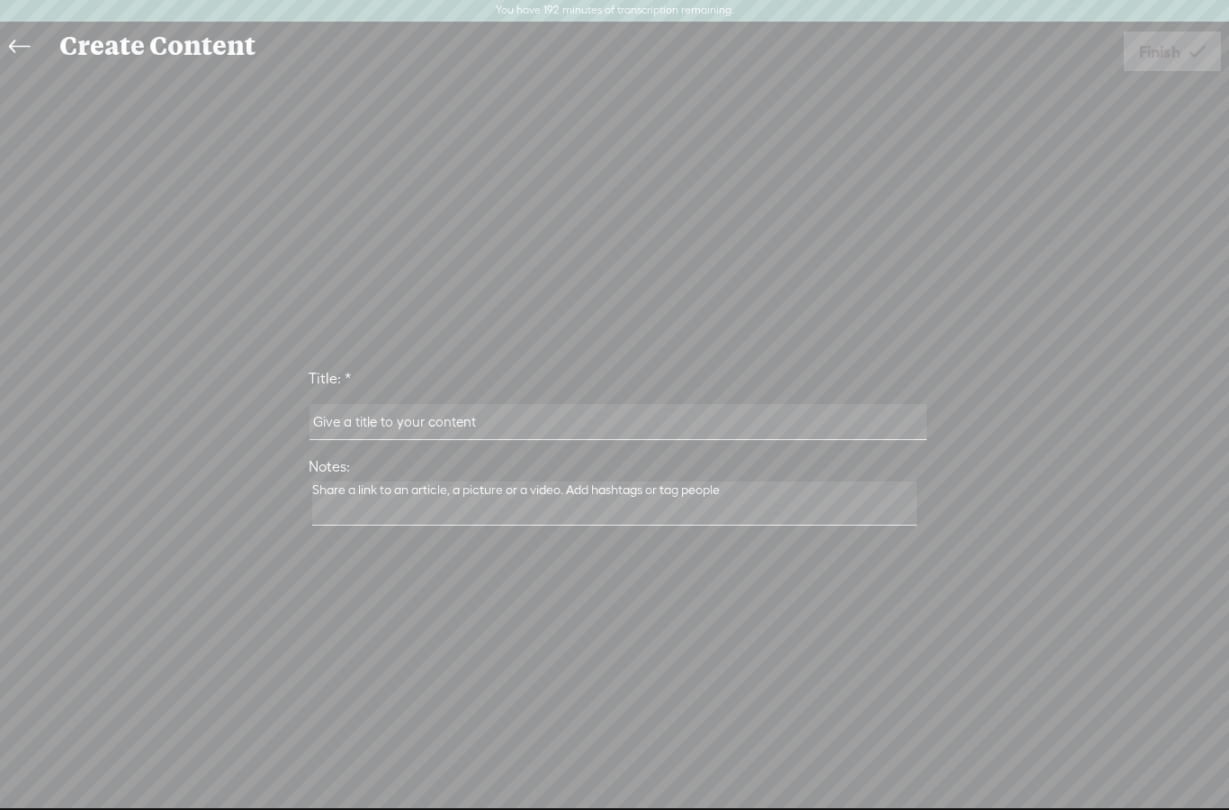
click at [632, 437] on input "text" at bounding box center [618, 421] width 617 height 35
click at [617, 438] on input "text" at bounding box center [618, 421] width 617 height 35
type input "Andy. Card"
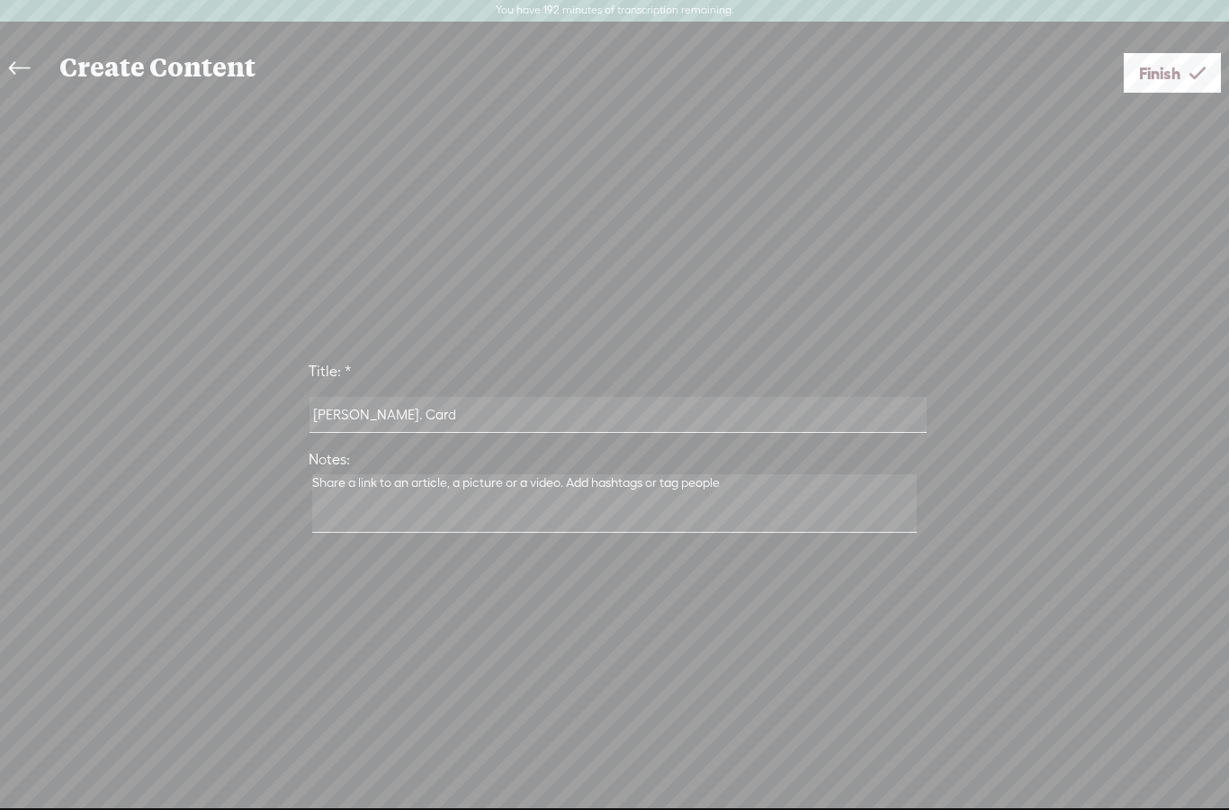
click at [608, 529] on textarea at bounding box center [614, 503] width 605 height 59
type textarea "Card New Haven District"
click at [1193, 77] on icon at bounding box center [1198, 73] width 16 height 46
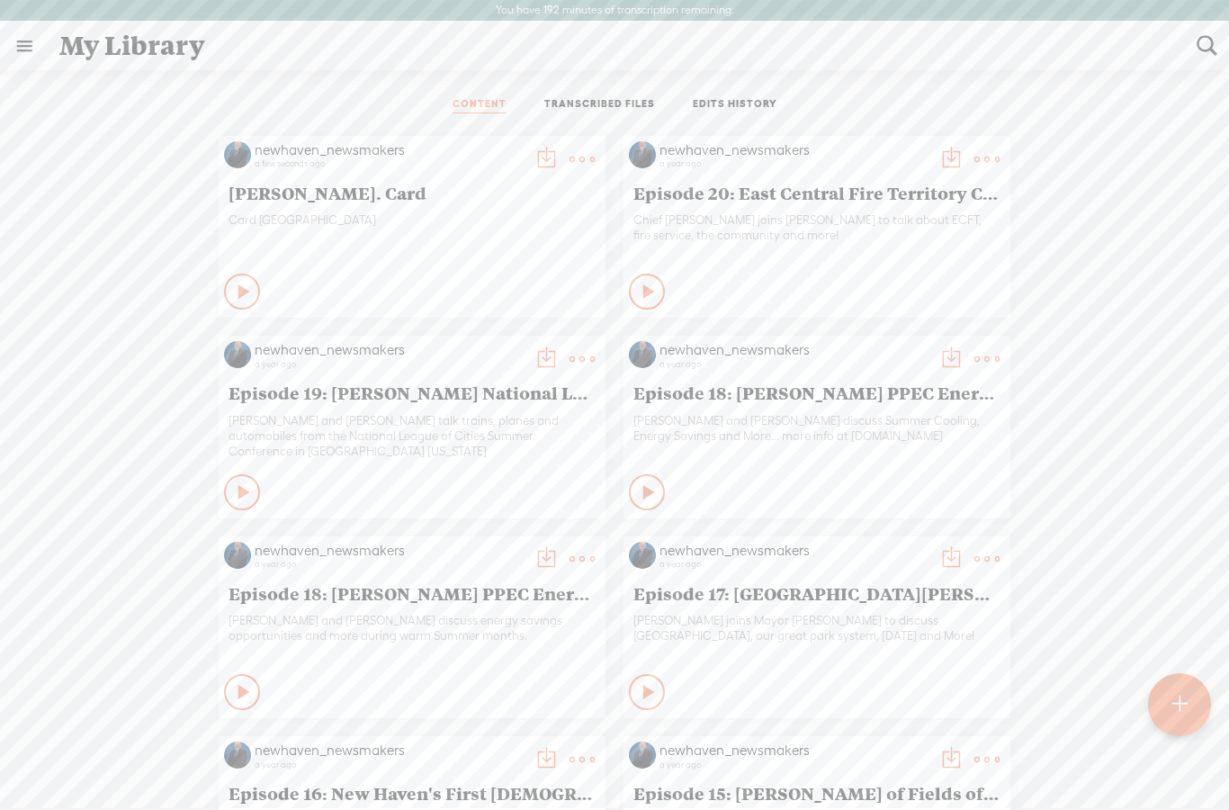
click at [261, 290] on div "Play Content Private" at bounding box center [412, 291] width 376 height 41
click at [248, 288] on icon at bounding box center [245, 292] width 18 height 18
click at [532, 242] on div "Card New Haven District" at bounding box center [412, 239] width 367 height 54
click at [580, 158] on t at bounding box center [582, 159] width 25 height 25
click at [527, 270] on link "Duplicate & Edit" at bounding box center [501, 259] width 180 height 41
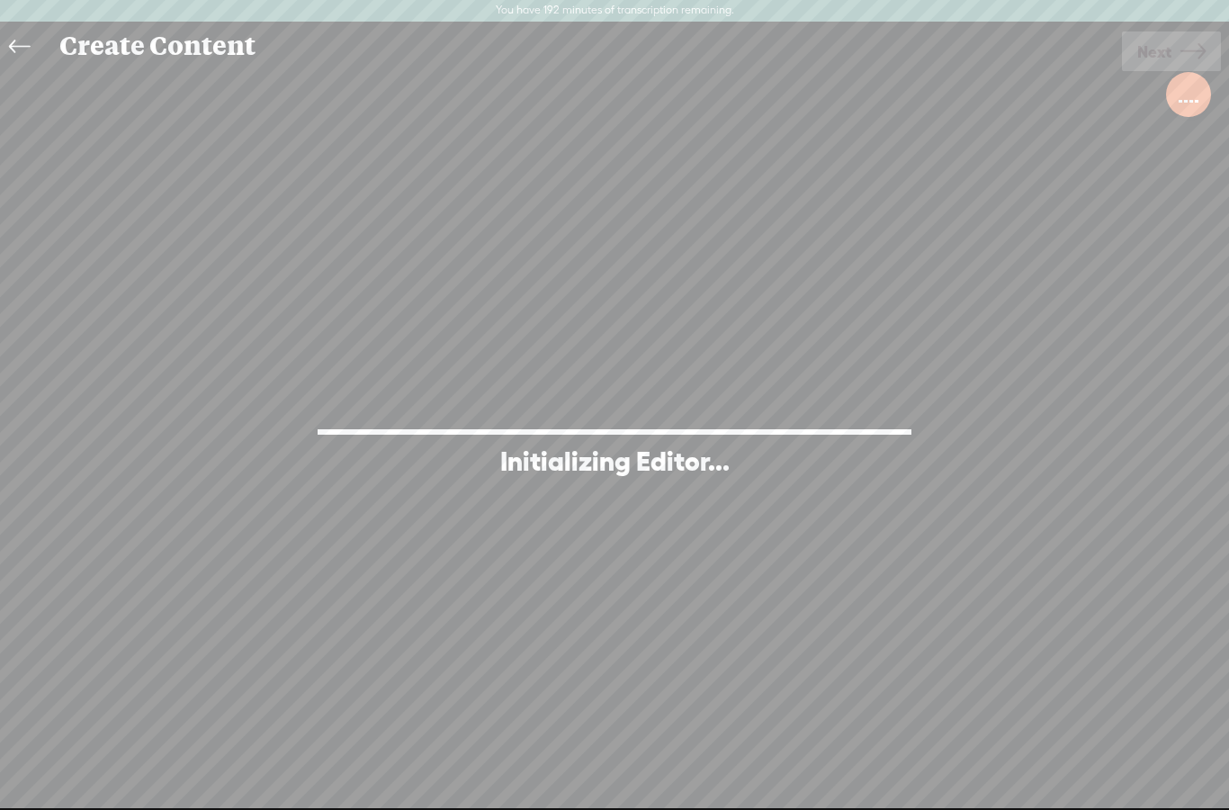
click at [29, 47] on icon at bounding box center [19, 47] width 21 height 41
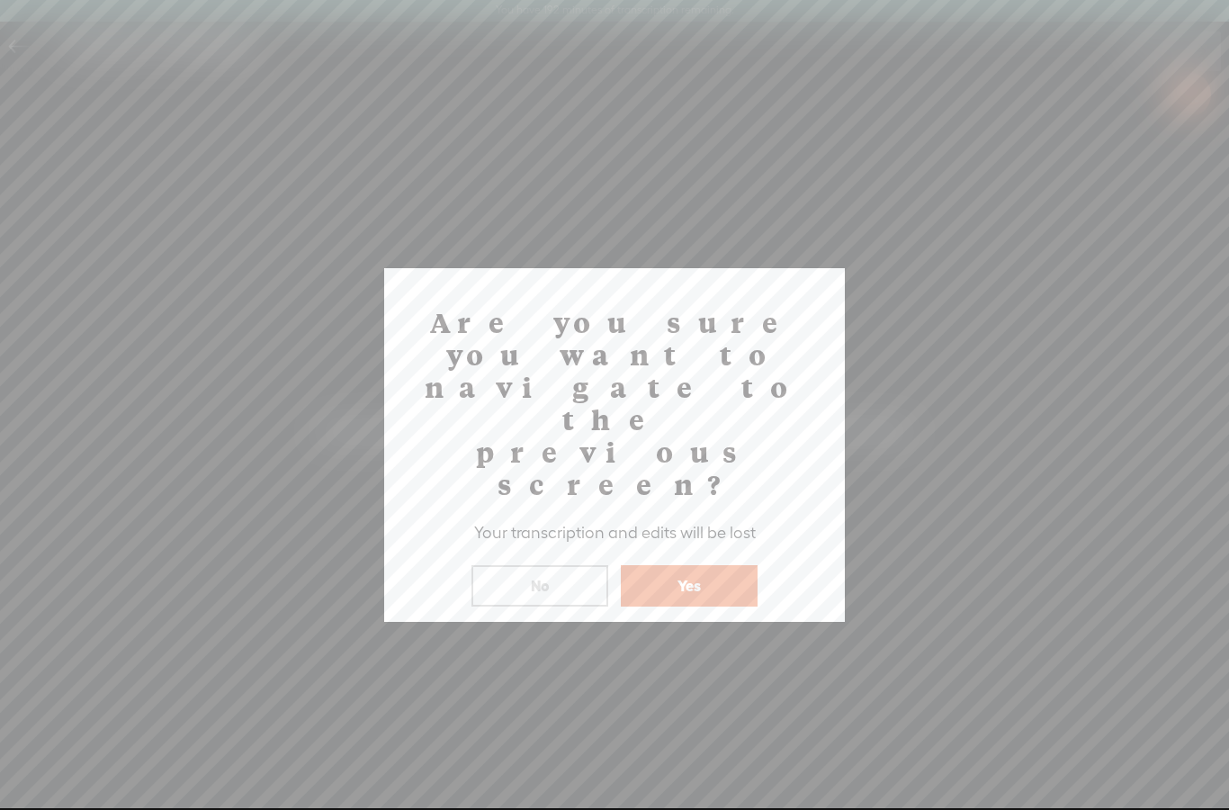
click at [682, 565] on button "Yes" at bounding box center [689, 585] width 137 height 41
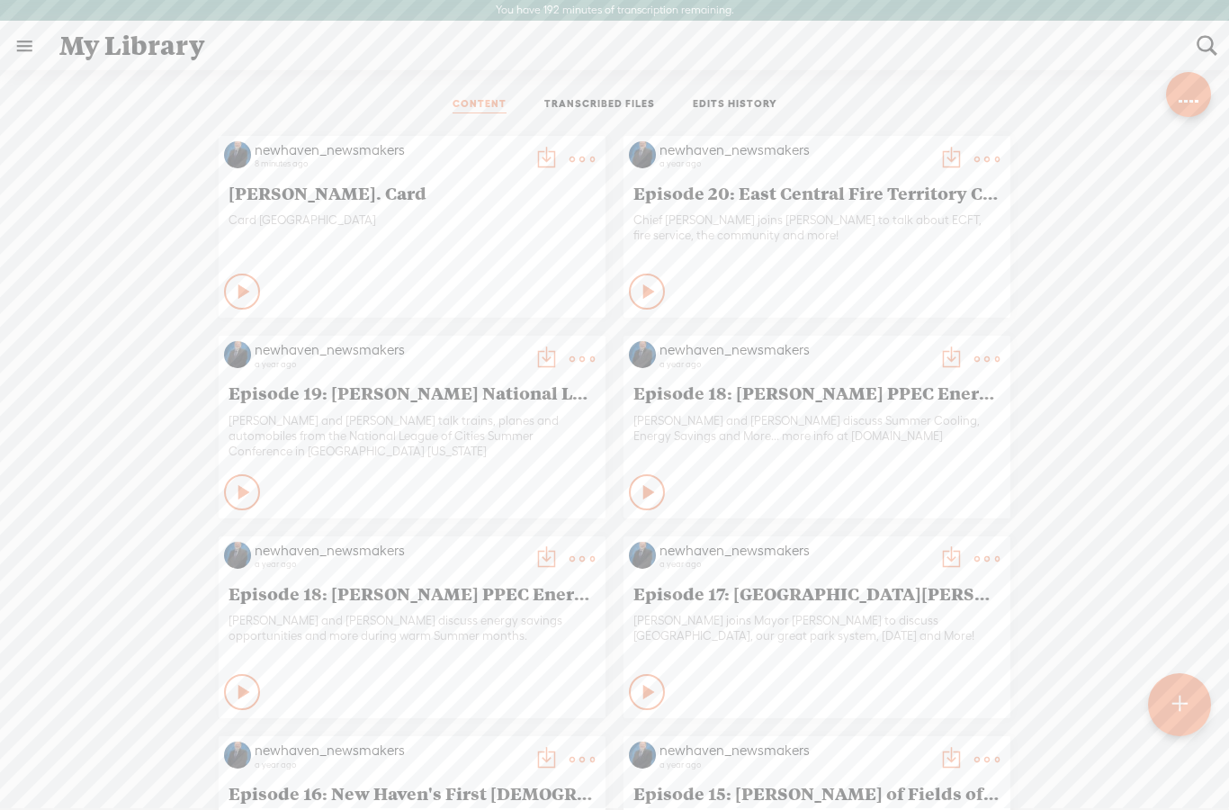
click at [588, 159] on t at bounding box center [582, 159] width 25 height 25
click at [515, 338] on link "Download as..." at bounding box center [501, 342] width 180 height 41
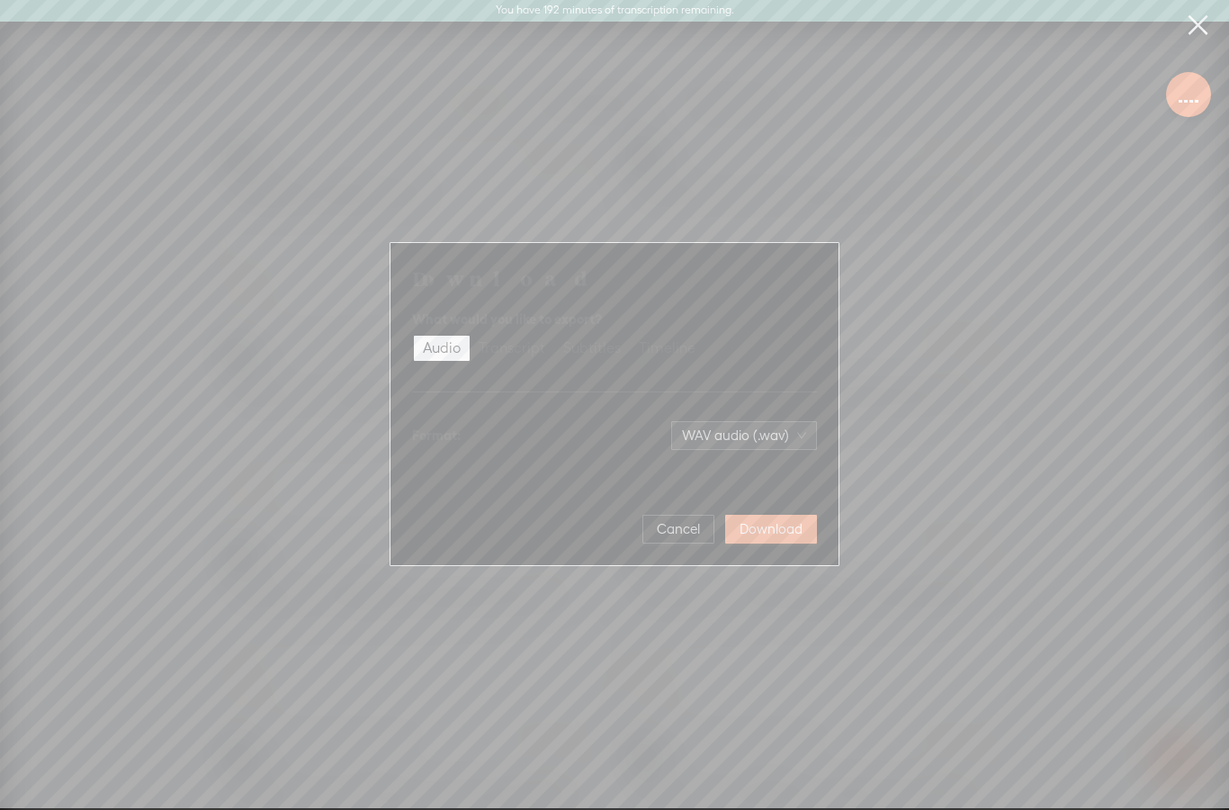
click at [698, 321] on div "What would you like to export?" at bounding box center [614, 320] width 405 height 22
click at [682, 346] on div "Timeline" at bounding box center [667, 348] width 57 height 25
click at [630, 336] on input "Timeline" at bounding box center [630, 336] width 0 height 0
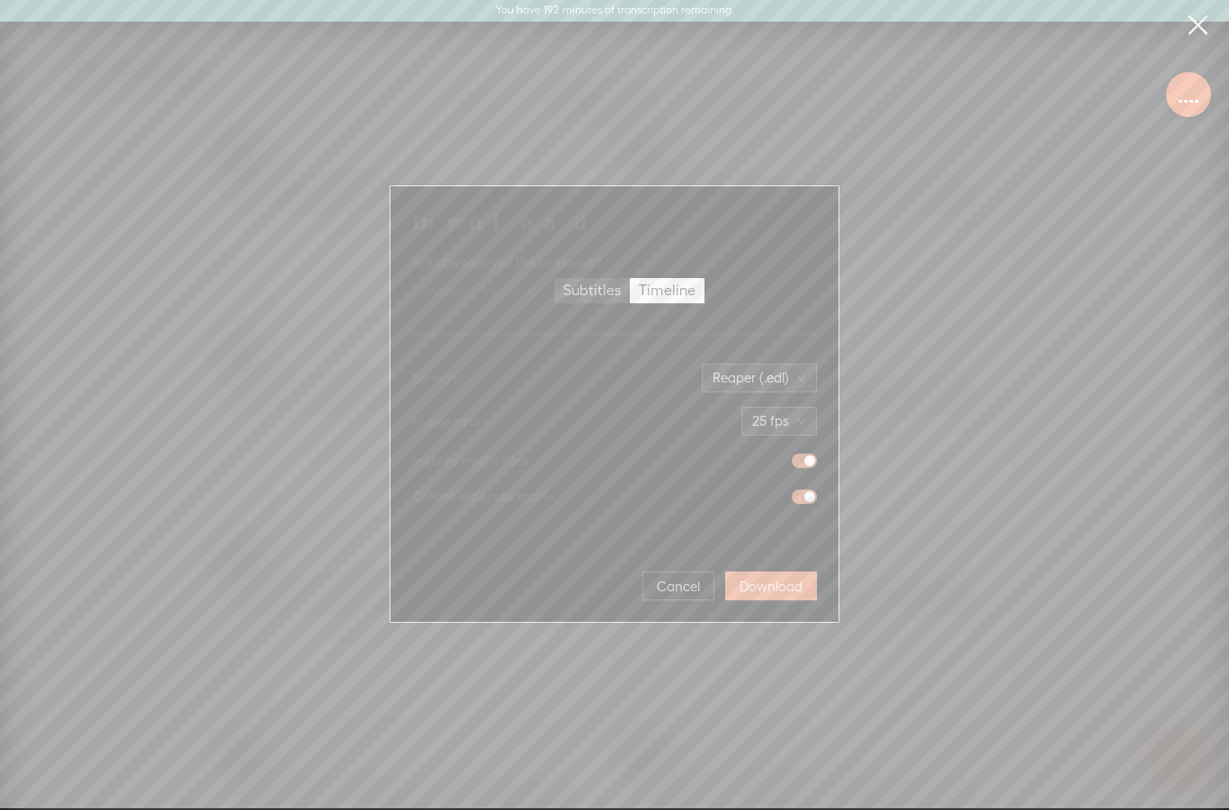
click at [584, 293] on div "Subtitles" at bounding box center [592, 290] width 58 height 25
click at [554, 278] on input "Subtitles" at bounding box center [554, 278] width 0 height 0
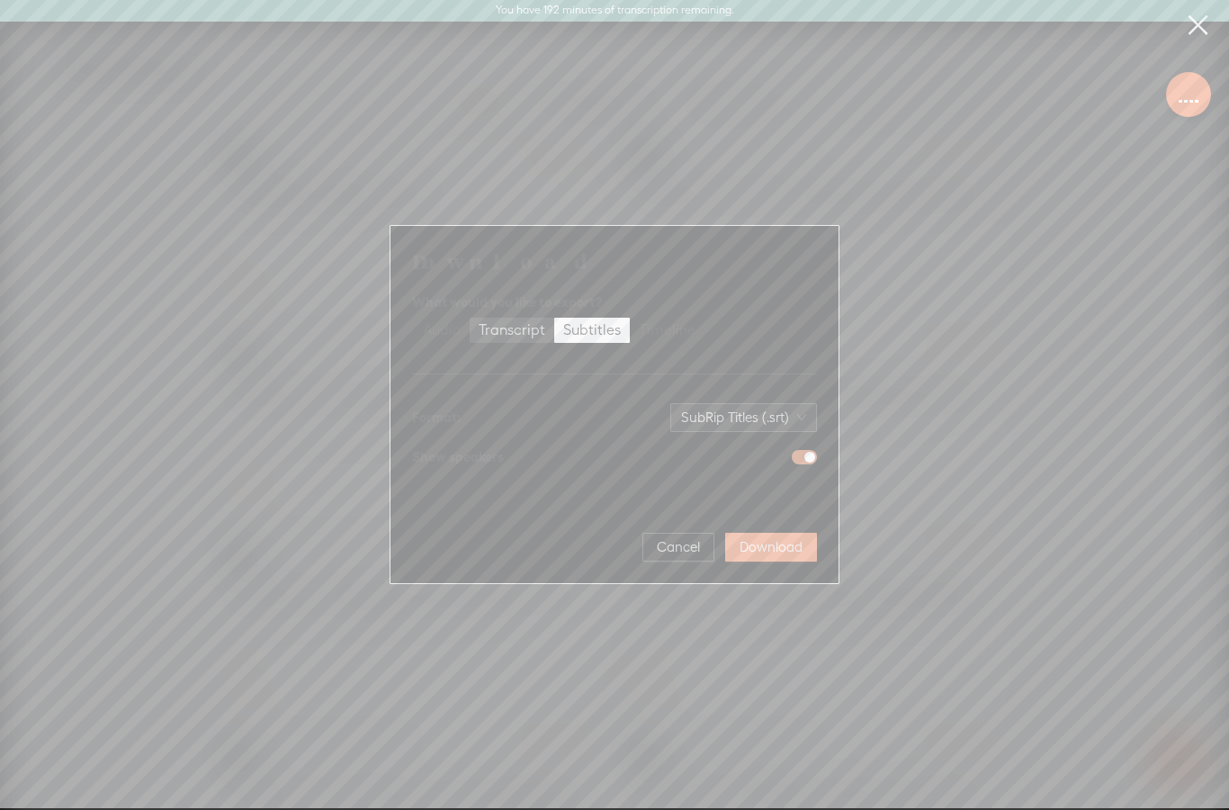
click at [527, 327] on div "Transcript" at bounding box center [512, 330] width 67 height 25
click at [470, 318] on input "Transcript" at bounding box center [470, 318] width 0 height 0
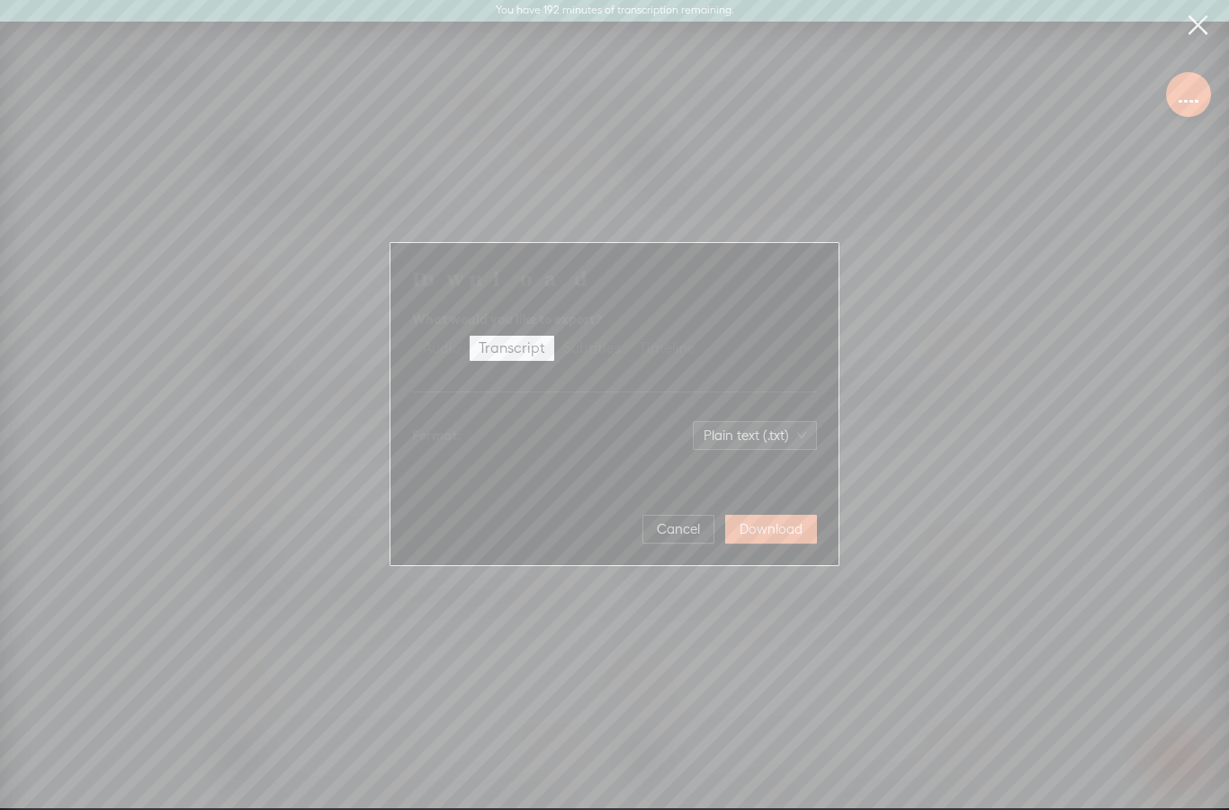
click at [502, 304] on div "What would you like to export? Audio Transcript Subtitles Timeline" at bounding box center [614, 336] width 405 height 68
click at [449, 347] on div "Audio" at bounding box center [442, 348] width 38 height 25
click at [414, 336] on input "Audio" at bounding box center [414, 336] width 0 height 0
click at [801, 538] on button "Download" at bounding box center [771, 529] width 92 height 29
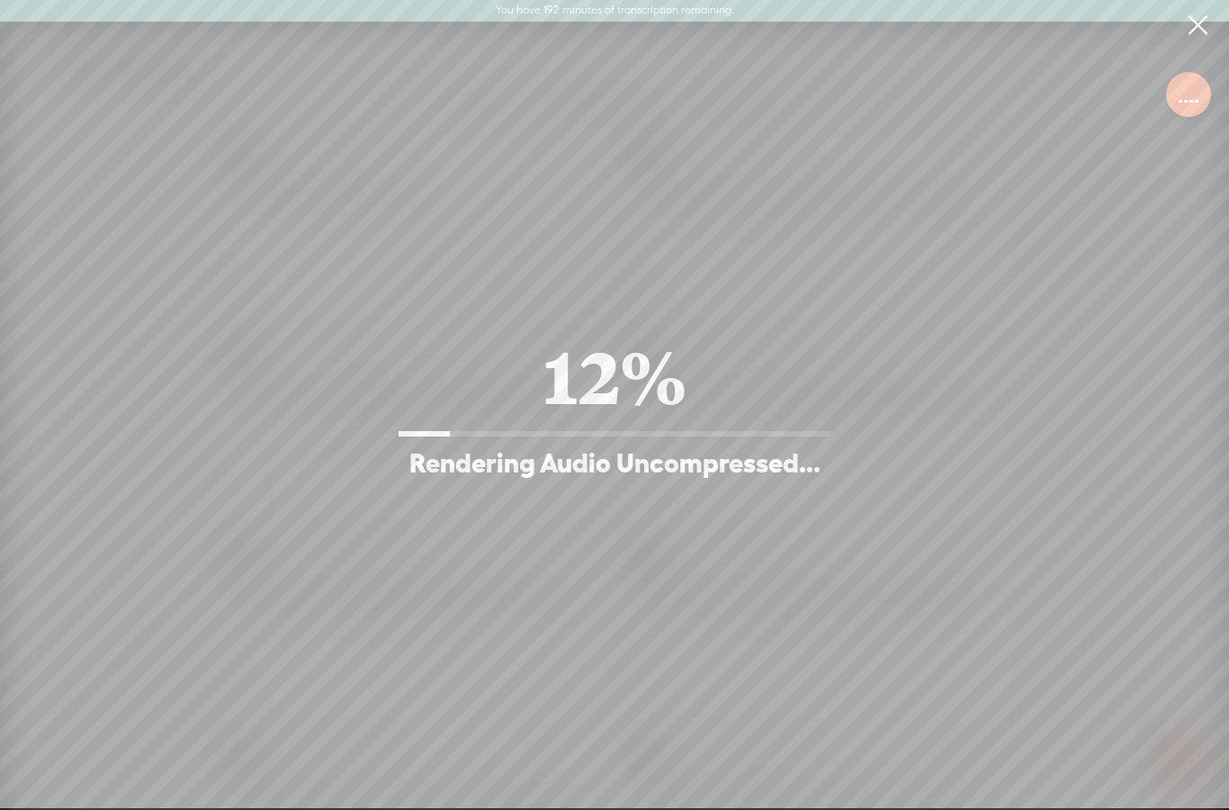
click at [690, 549] on div "Download What would you like to export? Audio Transcript Subtitles Timeline For…" at bounding box center [614, 404] width 1229 height 808
click at [1183, 96] on div at bounding box center [1189, 95] width 23 height 18
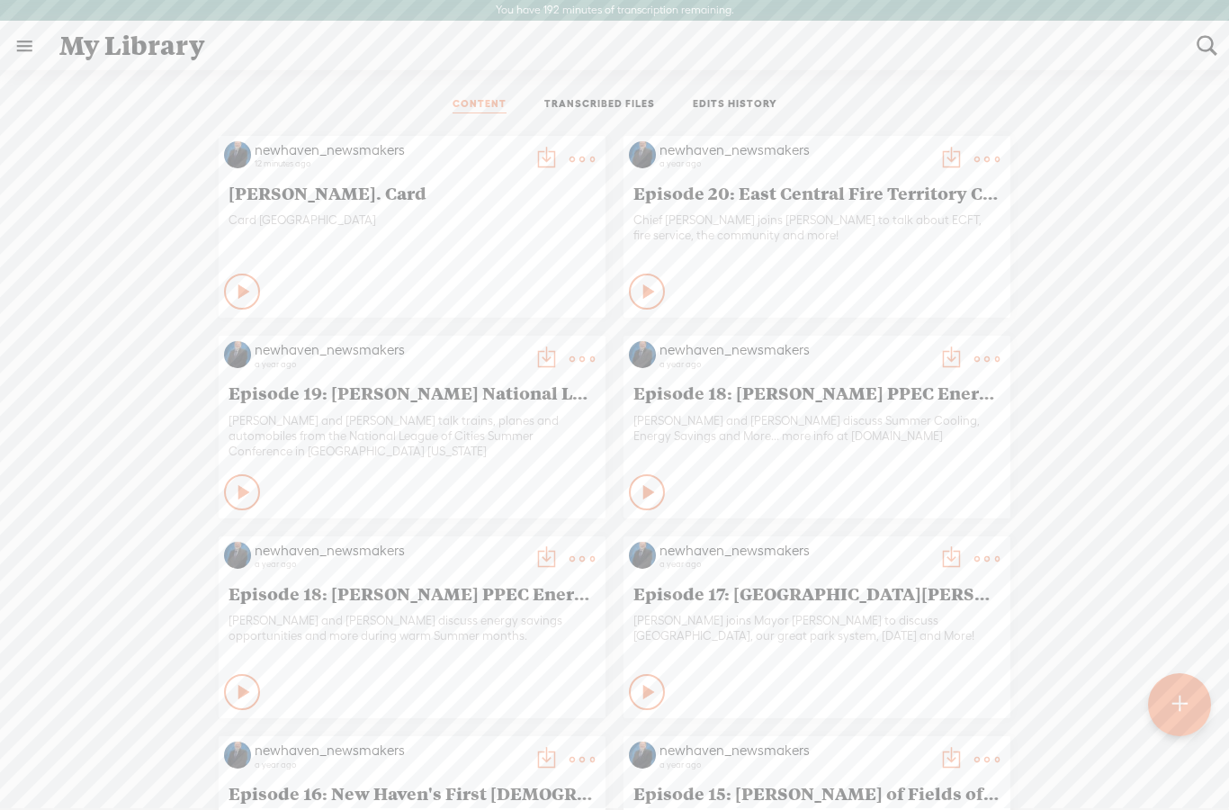
click at [595, 161] on t at bounding box center [582, 159] width 25 height 25
click at [516, 347] on link "Download as..." at bounding box center [501, 342] width 180 height 41
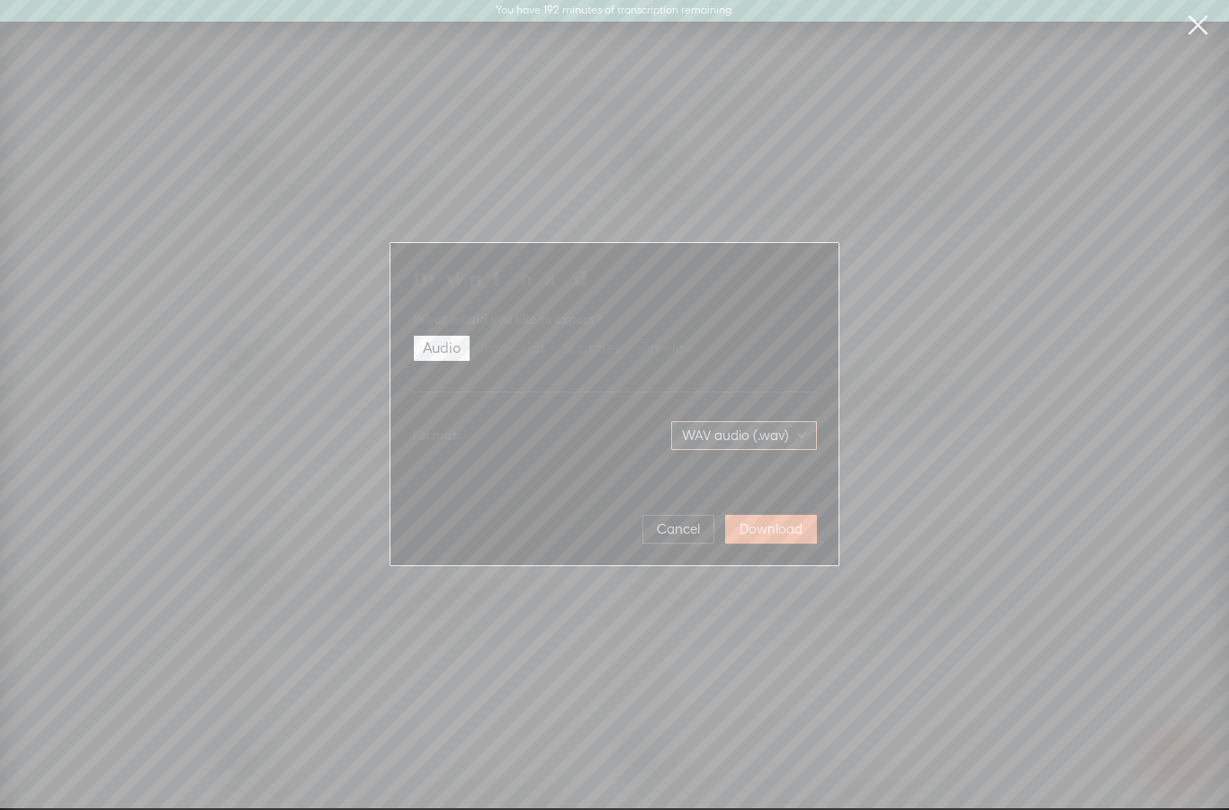
click at [792, 442] on span "WAV audio (.wav)" at bounding box center [744, 435] width 124 height 27
click at [779, 482] on div "MP3 audio (.mp3)" at bounding box center [729, 473] width 147 height 18
click at [788, 535] on span "Download" at bounding box center [771, 529] width 63 height 18
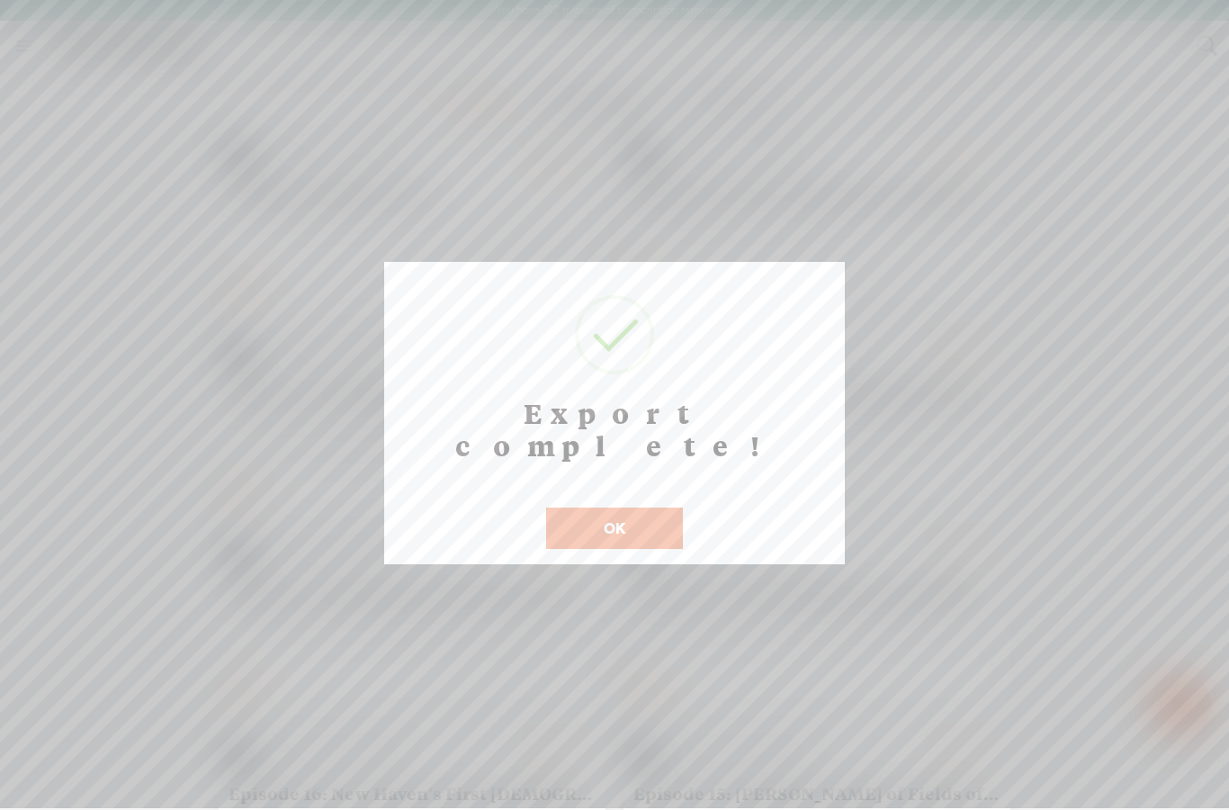
click at [656, 508] on button "OK" at bounding box center [614, 528] width 137 height 41
